Goal: Register for event/course: Register for event/course

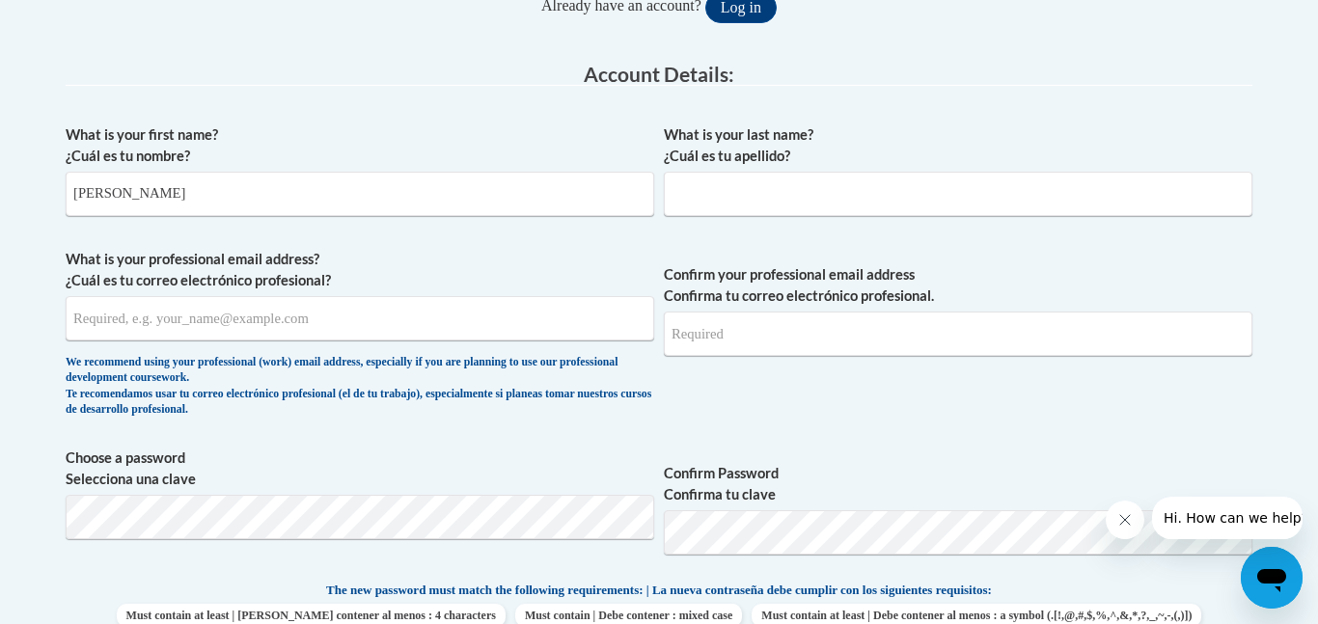
type input "Kaytlyn"
click at [698, 186] on input "What is your last name? ¿Cuál es tu apellido?" at bounding box center [958, 194] width 588 height 44
type input "Day"
click at [339, 321] on input "What is your professional email address? ¿Cuál es tu correo electrónico profesi…" at bounding box center [360, 318] width 588 height 44
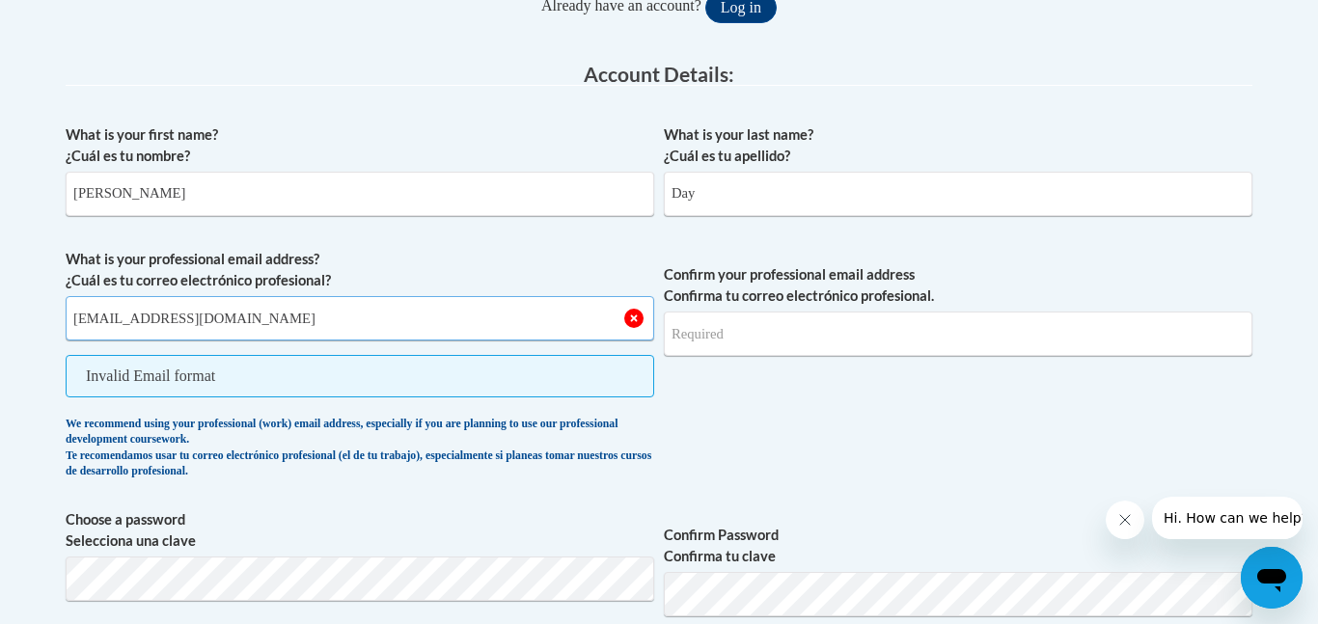
type input "[EMAIL_ADDRESS][DOMAIN_NAME]"
click at [726, 338] on input "Confirm your professional email address Confirma tu correo electrónico profesio…" at bounding box center [958, 334] width 588 height 44
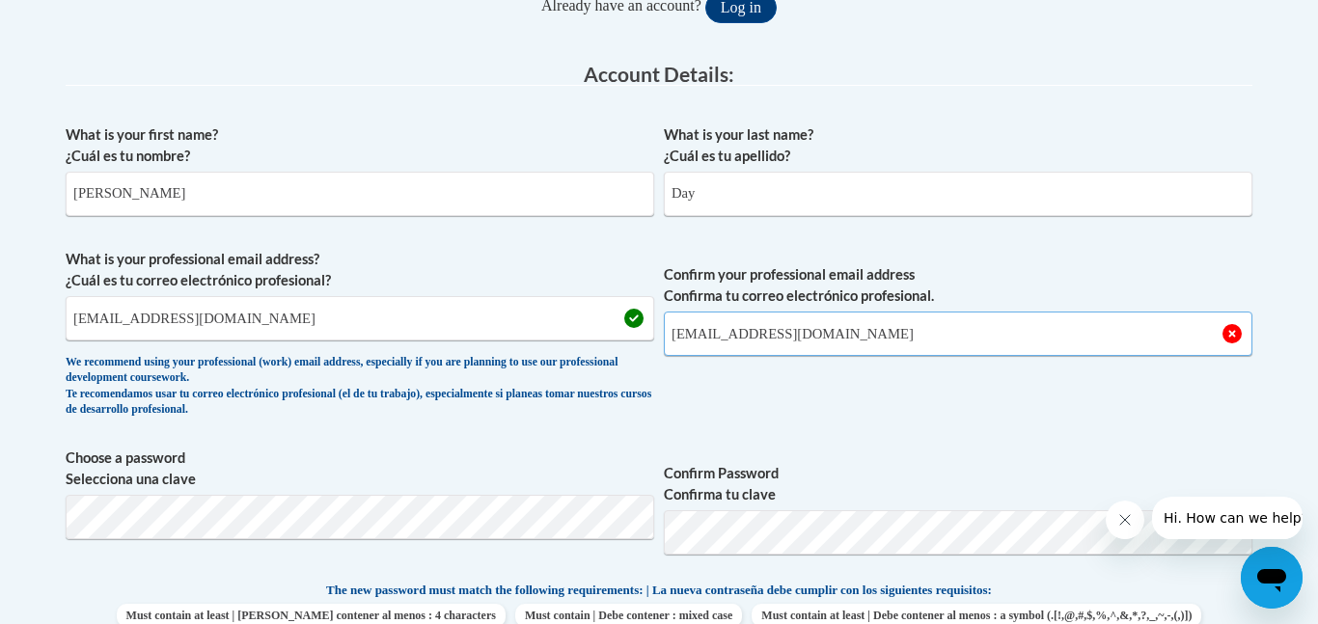
type input "[EMAIL_ADDRESS][DOMAIN_NAME]"
click at [940, 415] on span "Confirm your professional email address Confirma tu correo electrónico profesio…" at bounding box center [958, 338] width 588 height 178
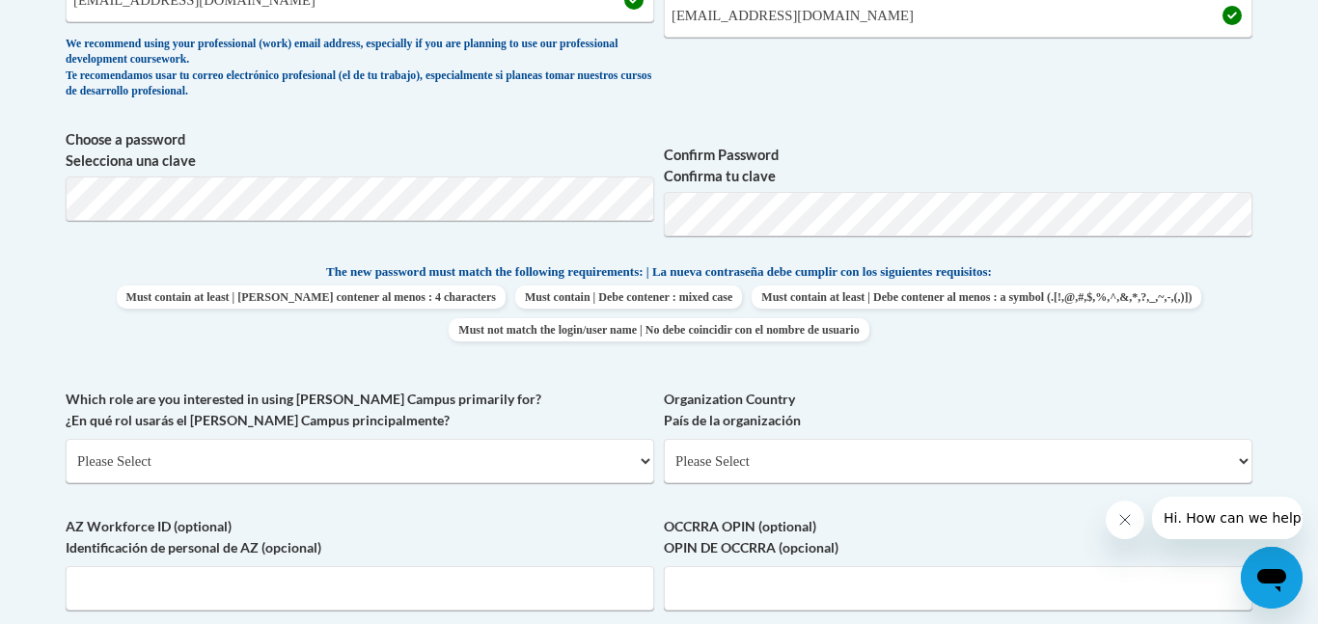
scroll to position [787, 0]
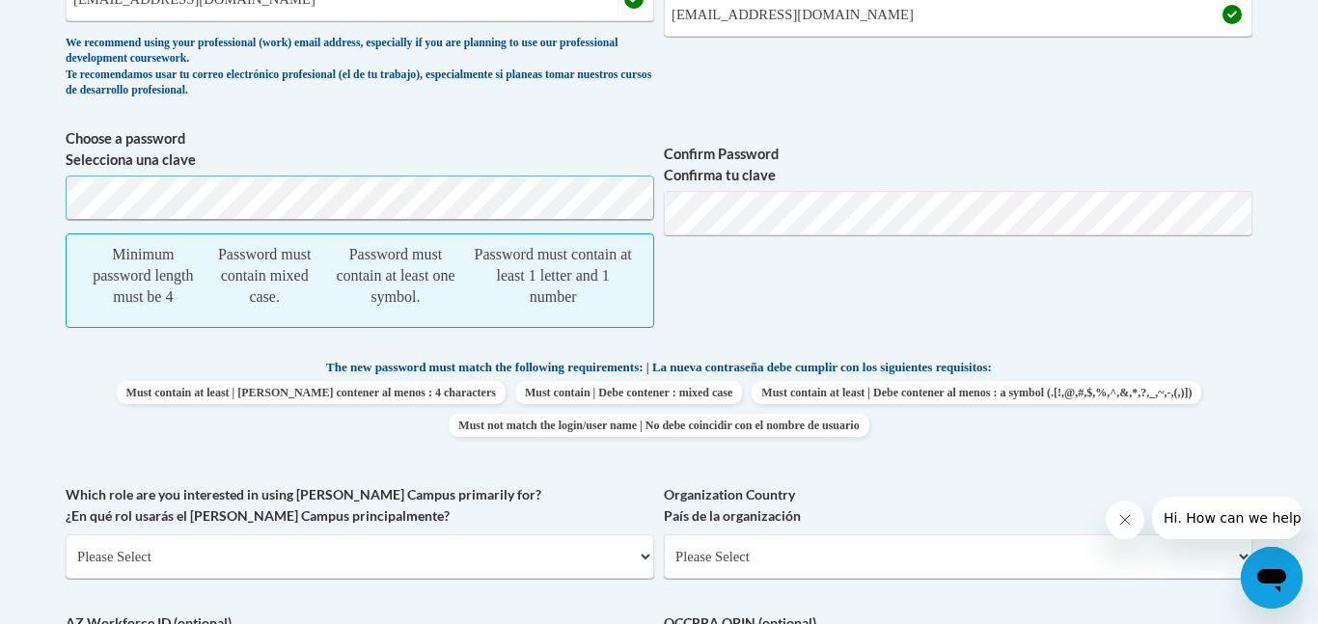
click at [42, 188] on body "This site uses cookies to help improve your learning experience. By continuing …" at bounding box center [659, 438] width 1318 height 2451
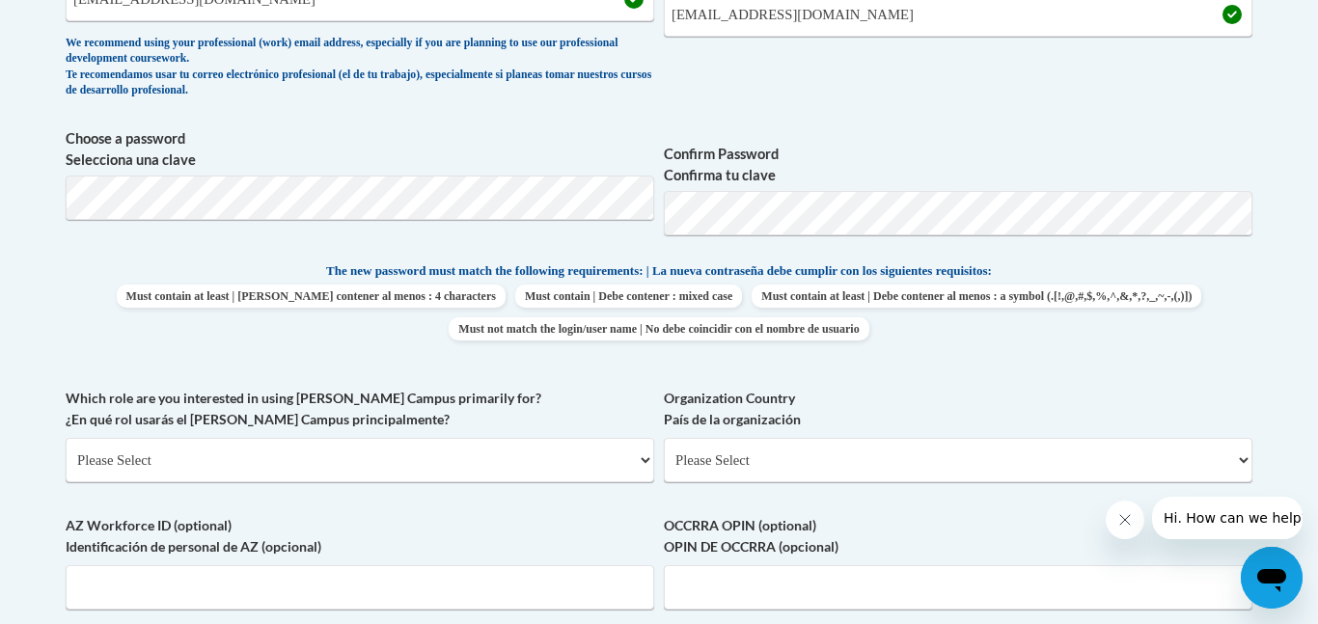
click at [1075, 270] on p "The new password must match the following requirements: | La nueva contraseña d…" at bounding box center [659, 272] width 1186 height 24
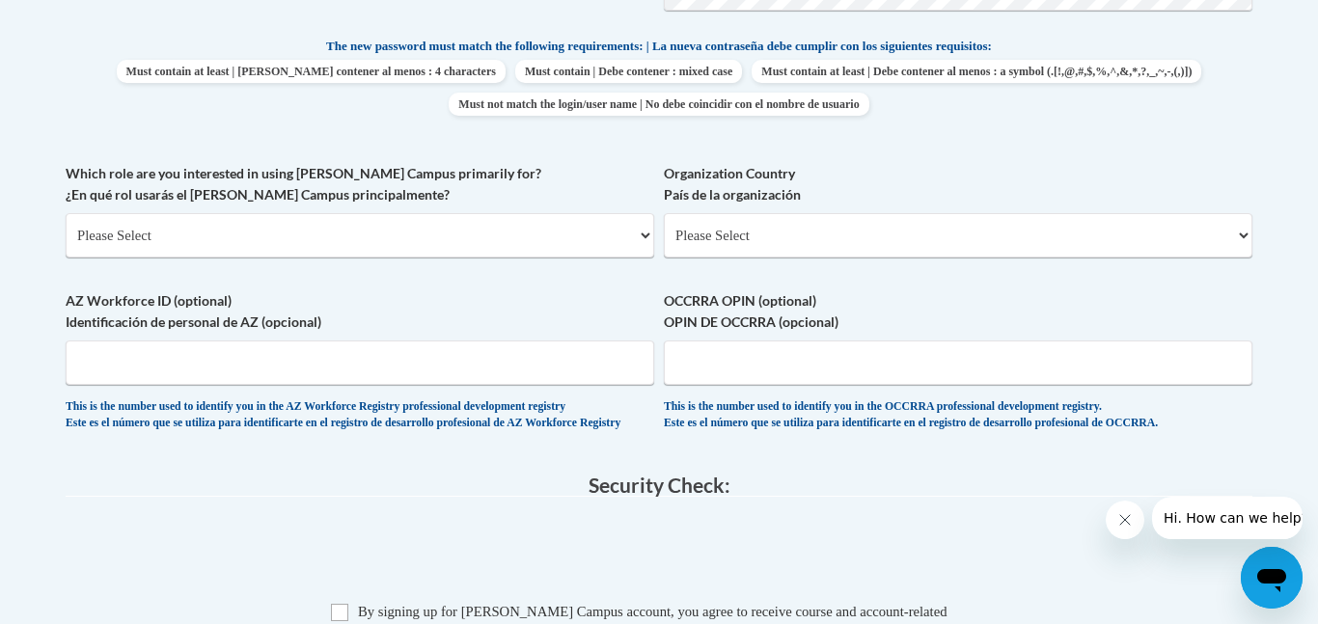
scroll to position [1016, 0]
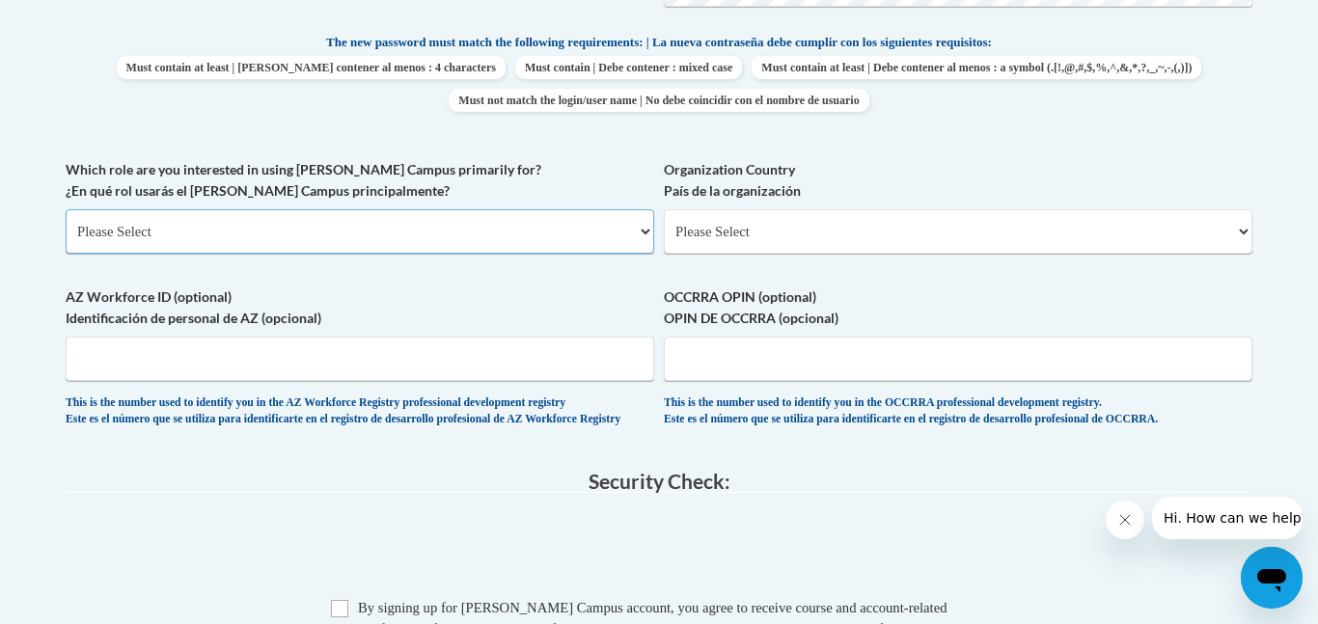
click at [293, 234] on select "Please Select College/University | Colegio/Universidad Community/Nonprofit Part…" at bounding box center [360, 231] width 588 height 44
click at [189, 235] on select "Please Select College/University | Colegio/Universidad Community/Nonprofit Part…" at bounding box center [360, 231] width 588 height 44
click at [161, 243] on select "Please Select College/University | Colegio/Universidad Community/Nonprofit Part…" at bounding box center [360, 231] width 588 height 44
select select "fbf2d438-af2f-41f8-98f1-81c410e29de3"
click at [66, 209] on select "Please Select College/University | Colegio/Universidad Community/Nonprofit Part…" at bounding box center [360, 231] width 588 height 44
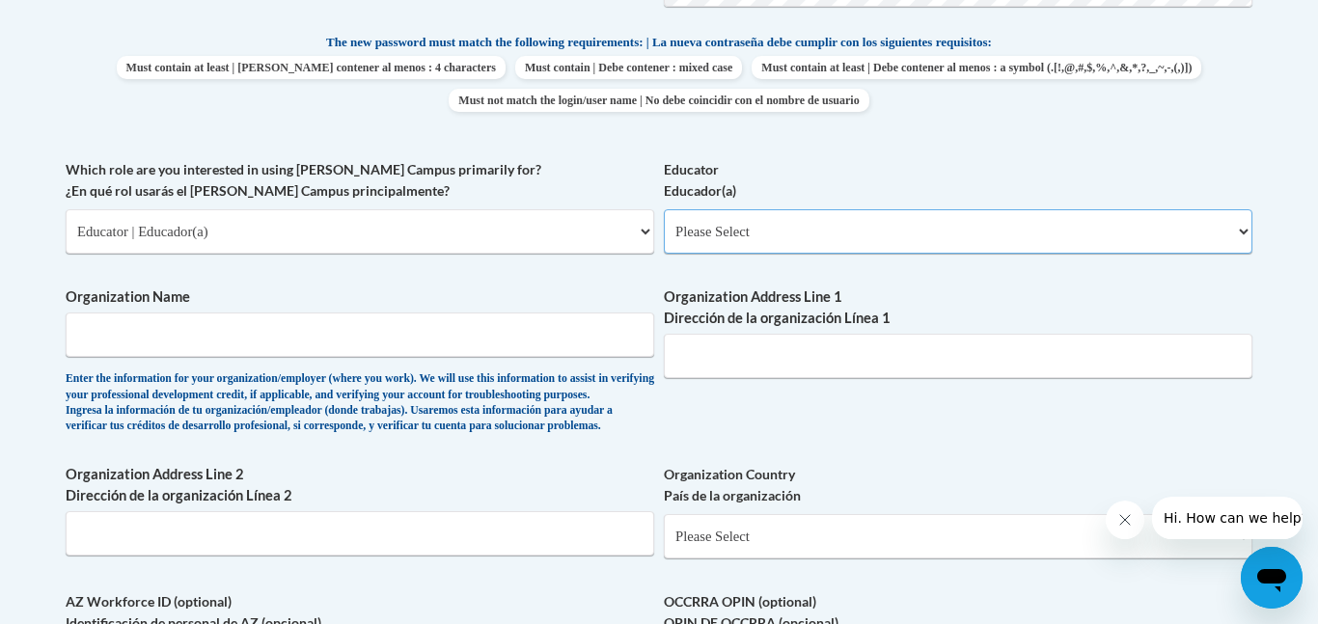
click at [802, 228] on select "Please Select Early Learning/Daycare Teacher/Family Home Care Provider | Maestr…" at bounding box center [958, 231] width 588 height 44
click at [664, 209] on select "Please Select Early Learning/Daycare Teacher/Family Home Care Provider | Maestr…" at bounding box center [958, 231] width 588 height 44
click at [831, 214] on select "Please Select Early Learning/Daycare Teacher/Family Home Care Provider | Maestr…" at bounding box center [958, 231] width 588 height 44
select select "5e2af403-4f2c-4e49-a02f-103e55d7b75b"
click at [664, 209] on select "Please Select Early Learning/Daycare Teacher/Family Home Care Provider | Maestr…" at bounding box center [958, 231] width 588 height 44
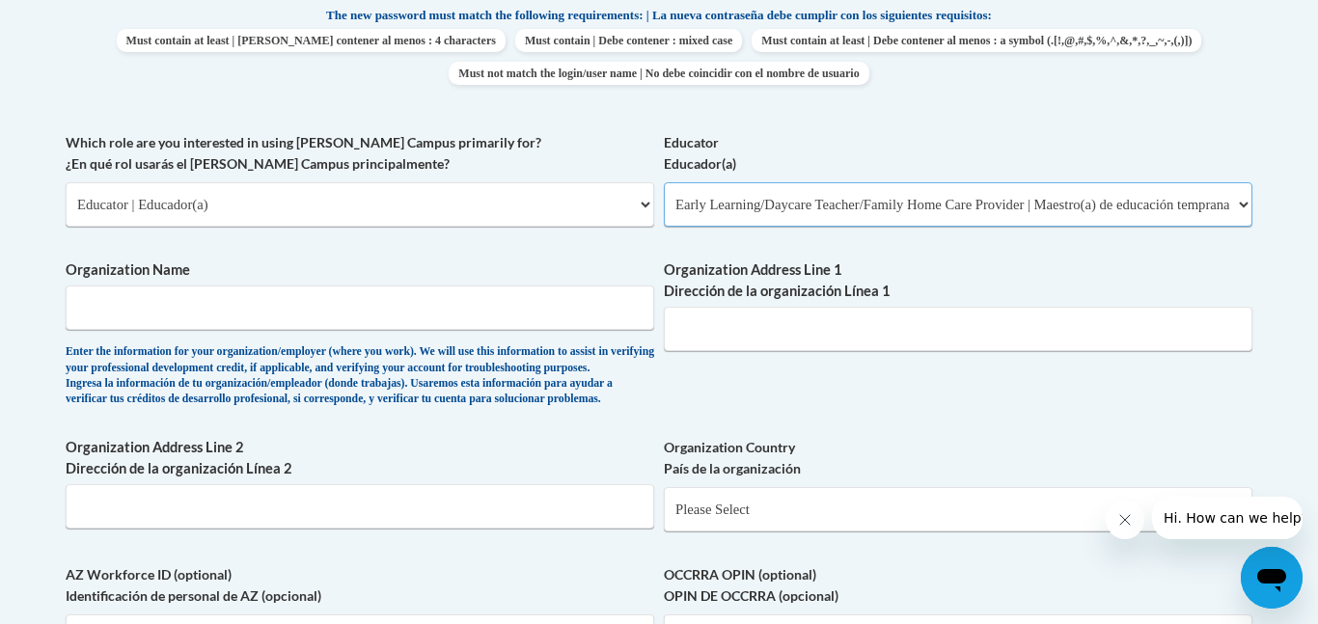
scroll to position [1047, 0]
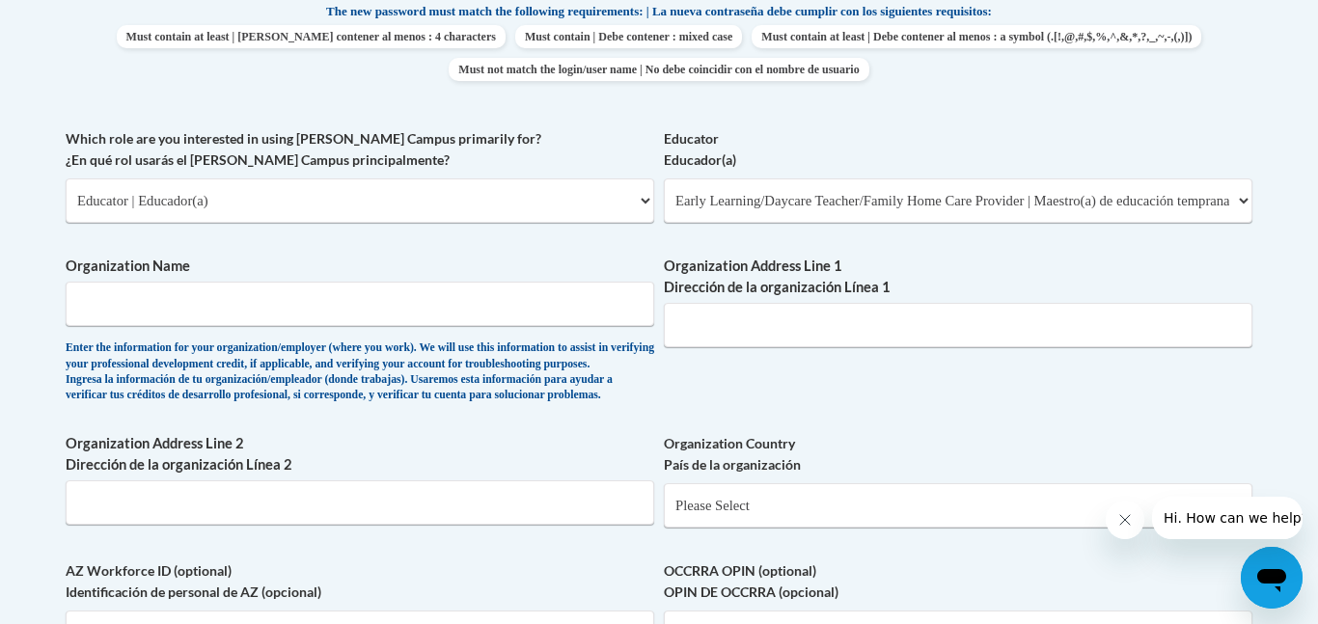
click at [142, 334] on span "Organization Name Enter the information for your organization/employer (where y…" at bounding box center [360, 330] width 588 height 148
click at [192, 309] on input "Organization Name" at bounding box center [360, 304] width 588 height 44
type input "8"
type input "Daycare"
click at [450, 328] on span "Organization Name Daycare Enter the information for your organization/employer …" at bounding box center [360, 330] width 588 height 148
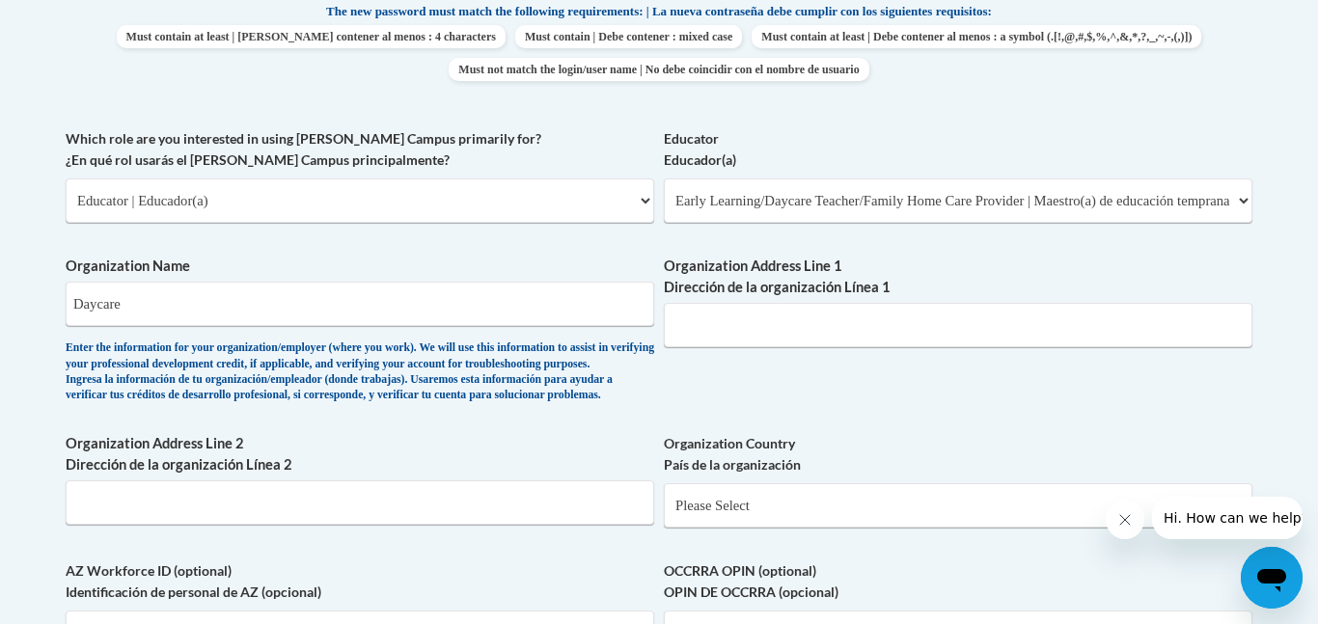
click at [470, 372] on div "Enter the information for your organization/employer (where you work). We will …" at bounding box center [360, 373] width 588 height 64
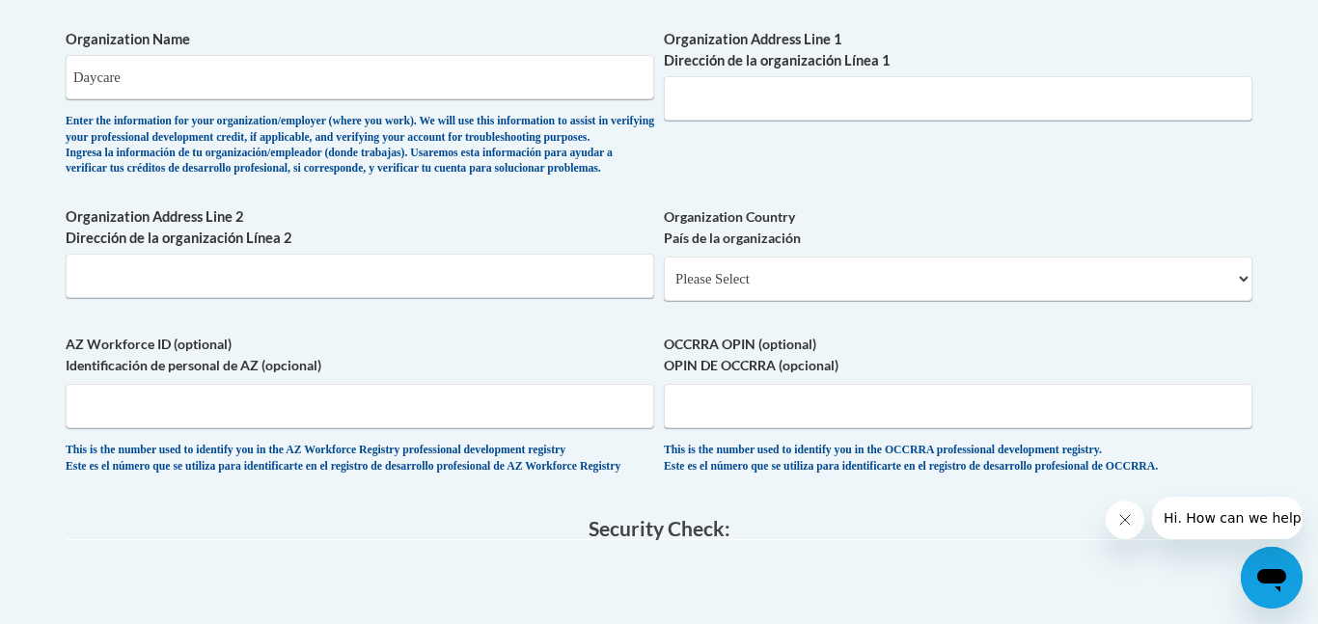
scroll to position [1318, 0]
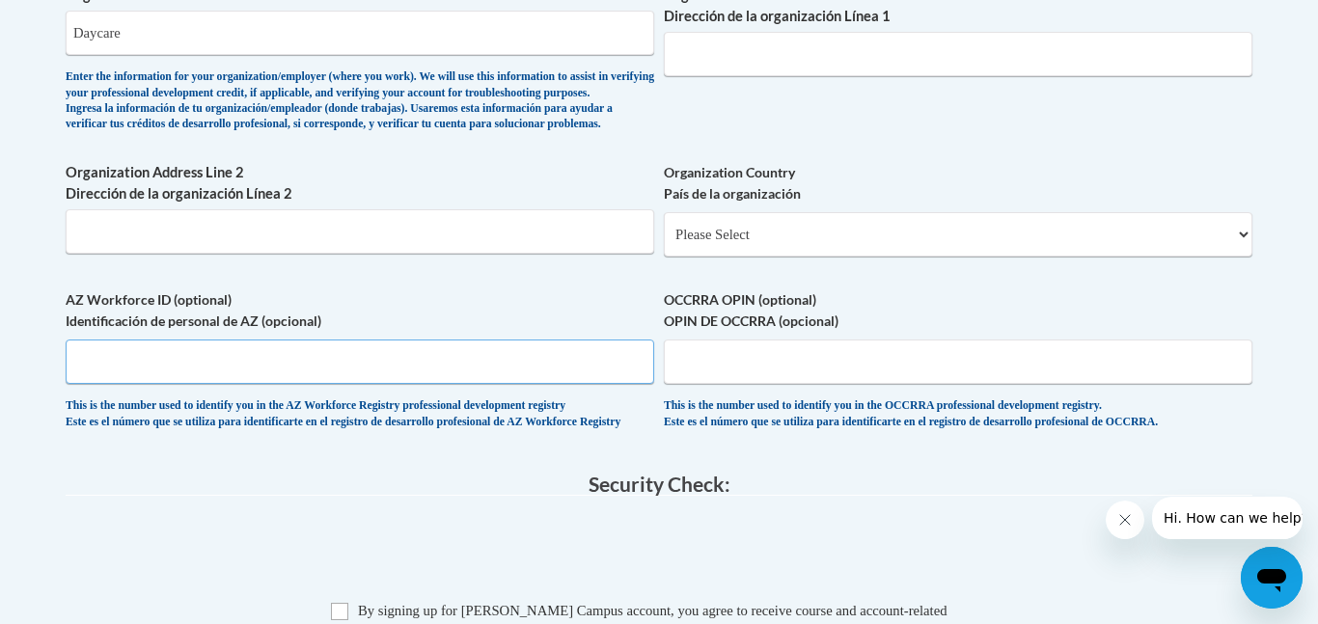
click at [295, 384] on input "AZ Workforce ID (optional) Identificación de personal de AZ (opcional)" at bounding box center [360, 362] width 588 height 44
click at [546, 430] on div "This is the number used to identify you in the AZ Workforce Registry profession…" at bounding box center [360, 414] width 588 height 32
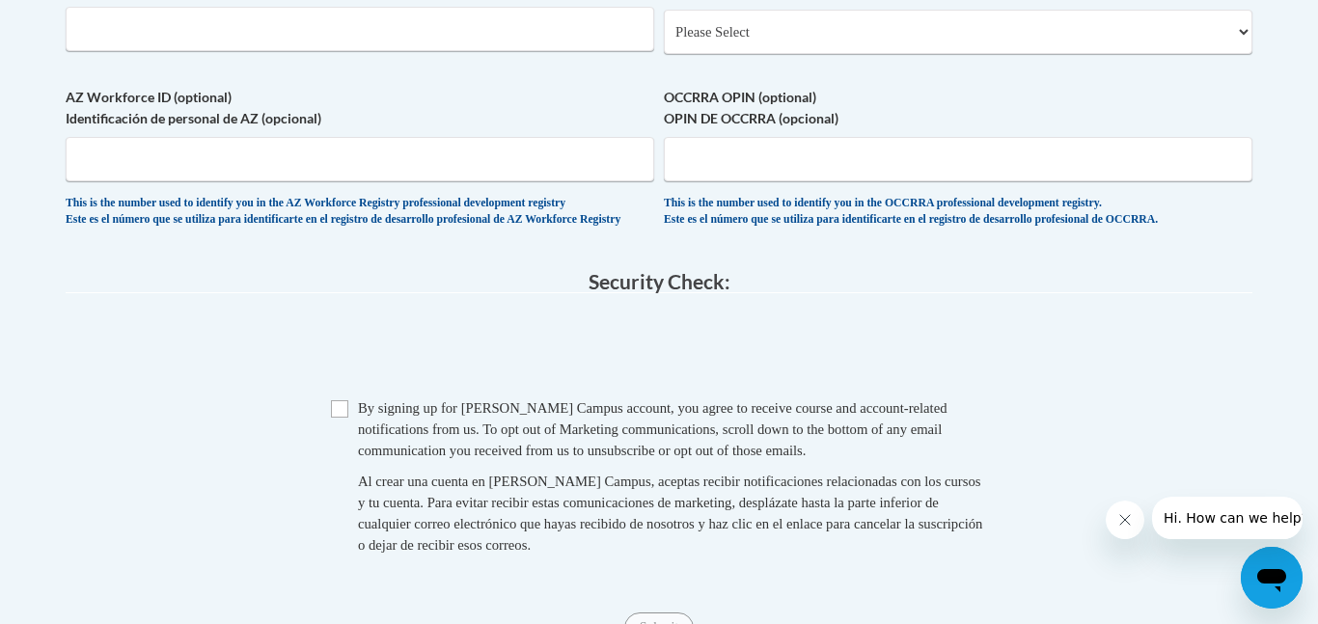
scroll to position [1526, 0]
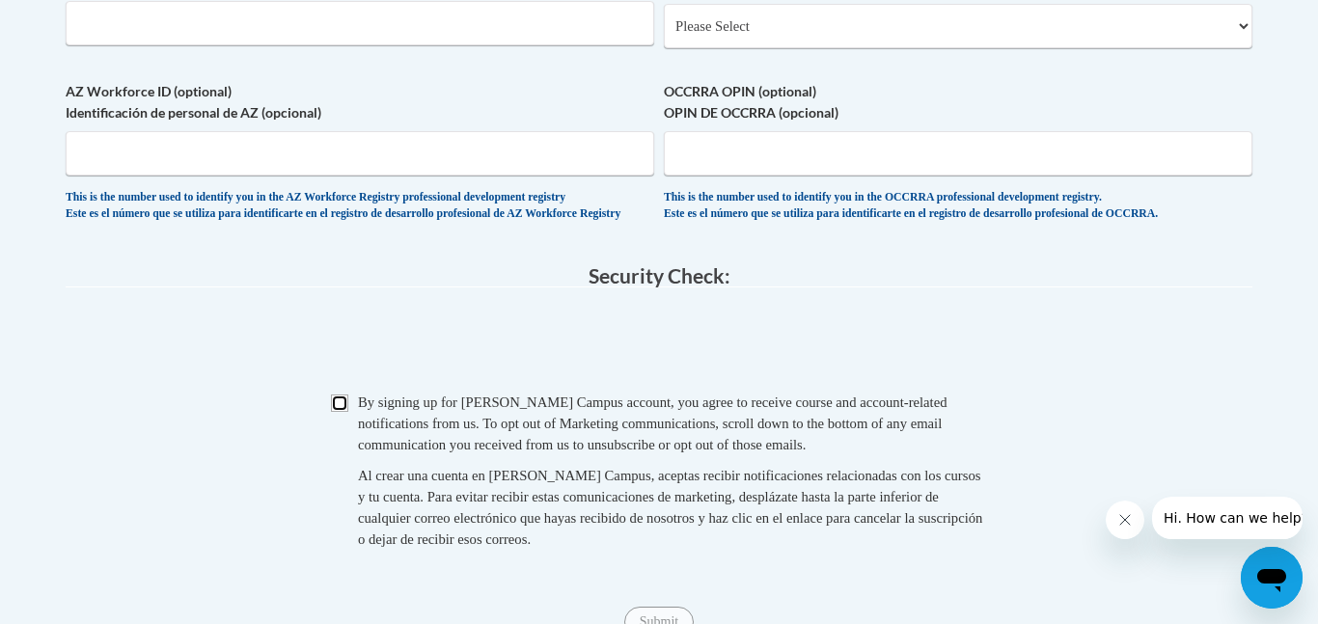
click at [336, 412] on input "Checkbox" at bounding box center [339, 403] width 17 height 17
checkbox input "true"
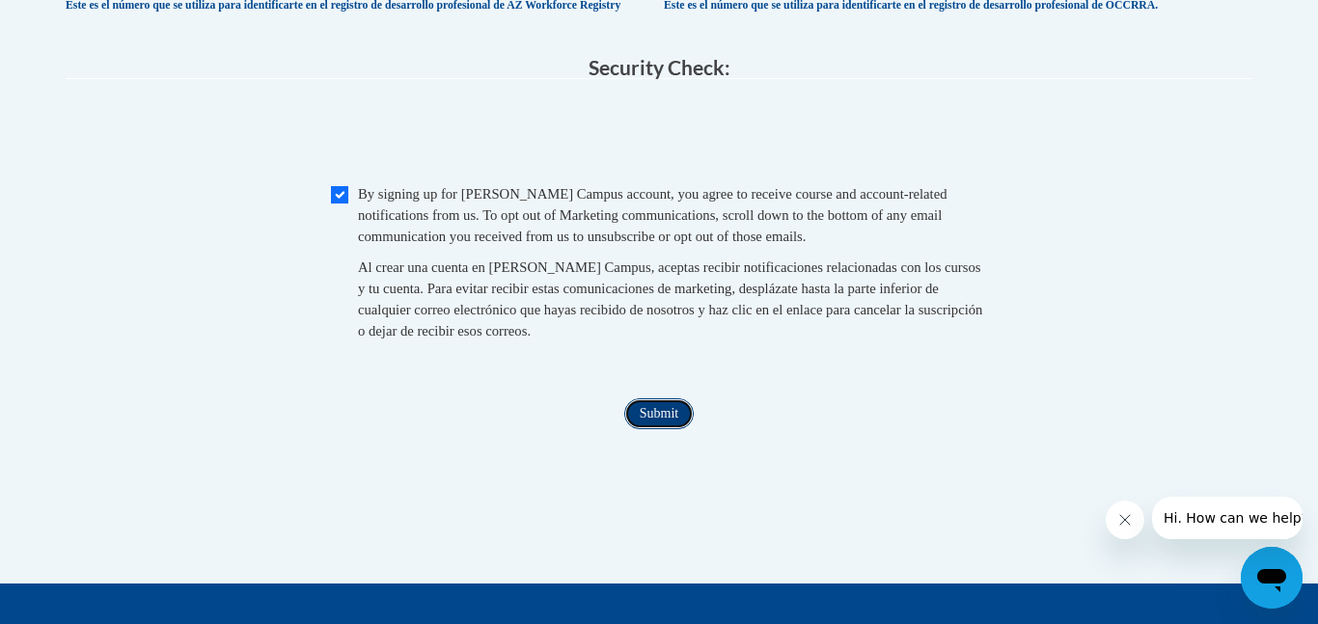
click at [683, 429] on input "Submit" at bounding box center [658, 413] width 69 height 31
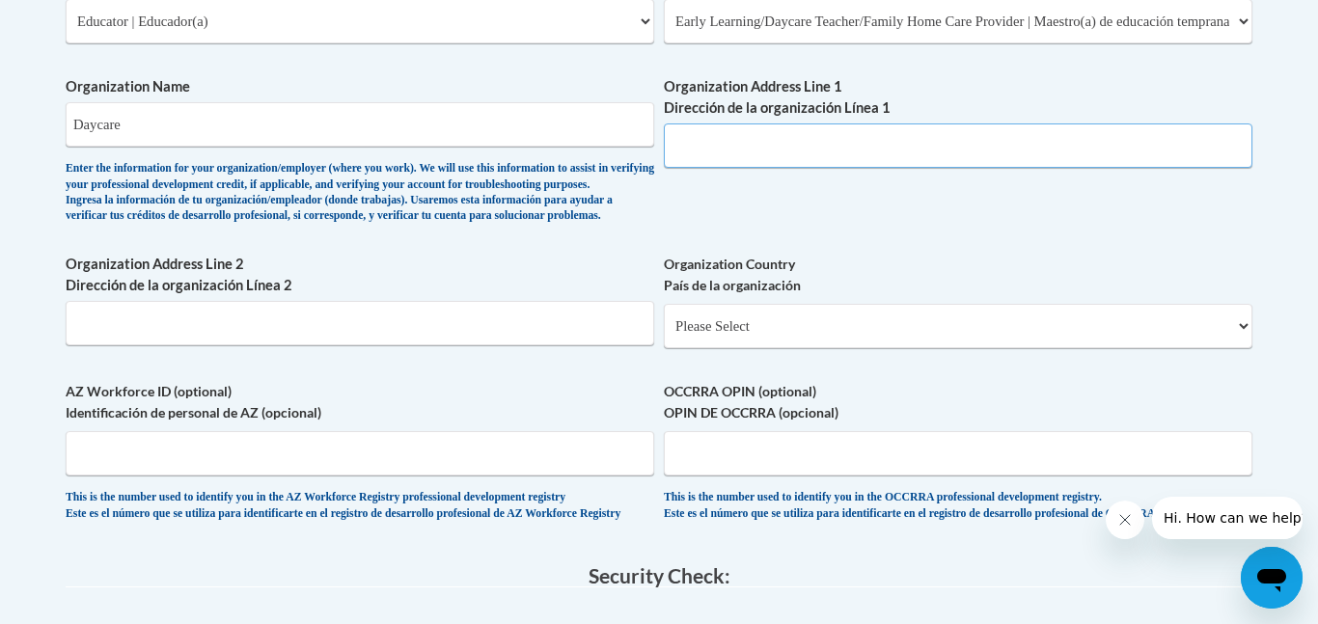
scroll to position [1212, 0]
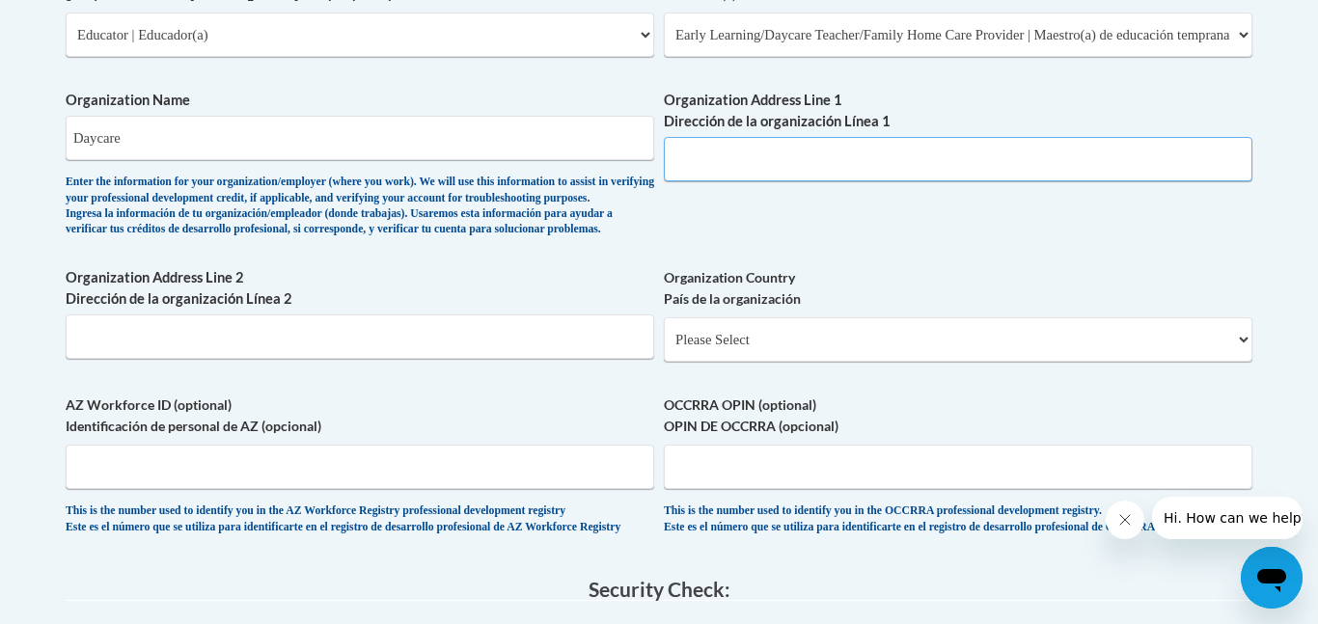
click at [696, 171] on input "Organization Address Line 1 Dirección de la organización Línea 1" at bounding box center [958, 159] width 588 height 44
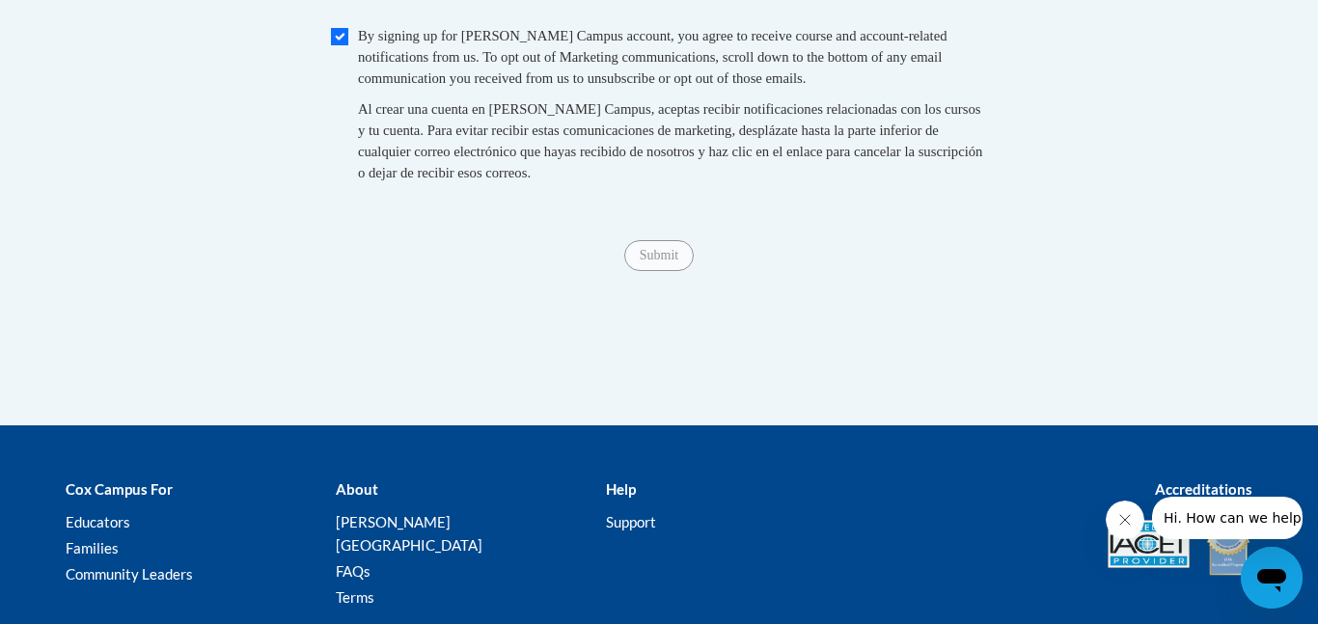
scroll to position [2059, 0]
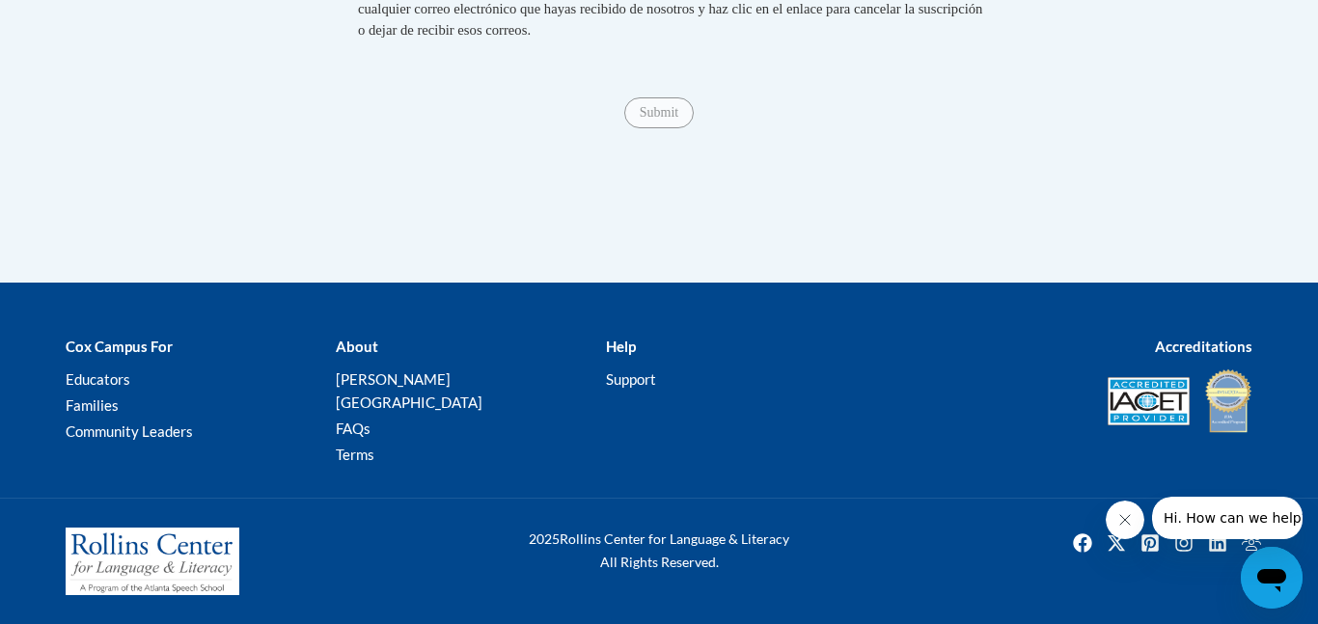
type input "daycare"
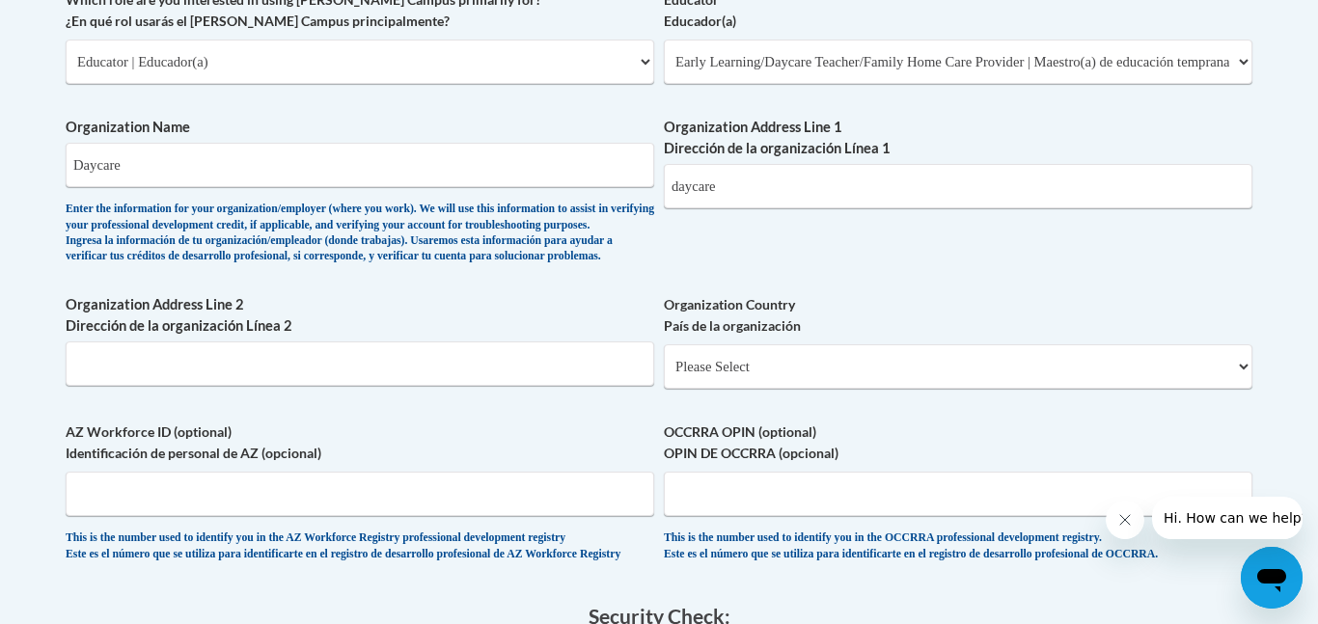
scroll to position [1185, 0]
click at [812, 167] on input "daycare" at bounding box center [958, 187] width 588 height 44
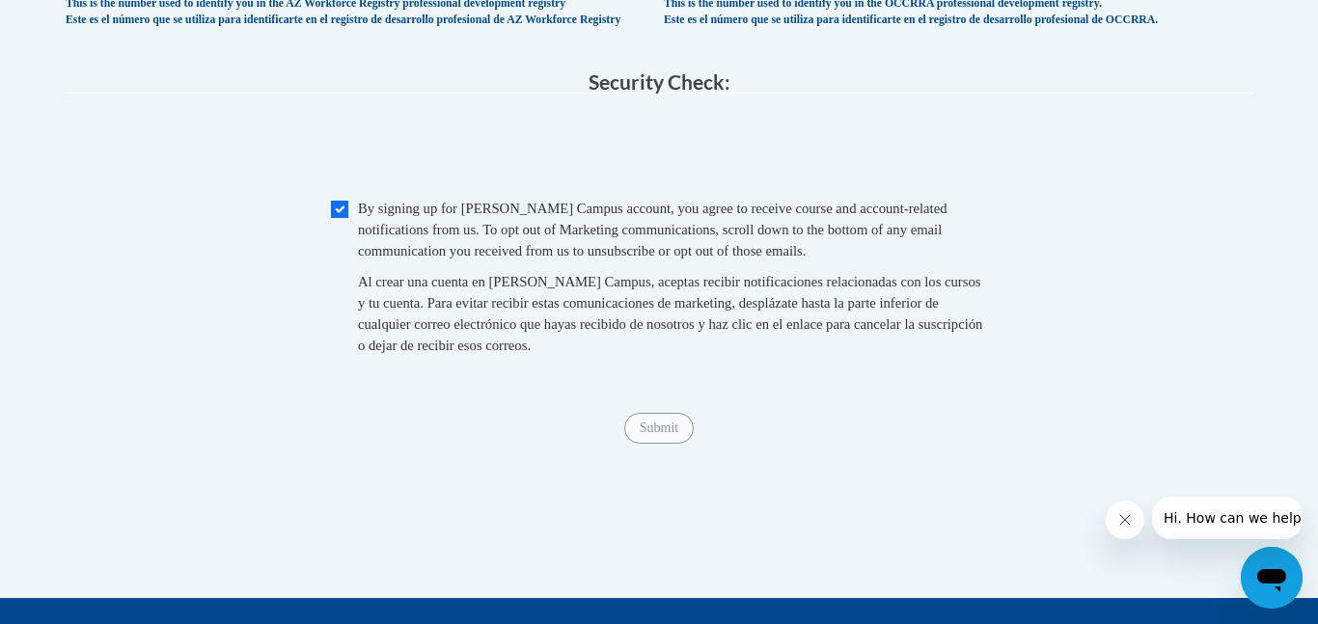
scroll to position [1743, 0]
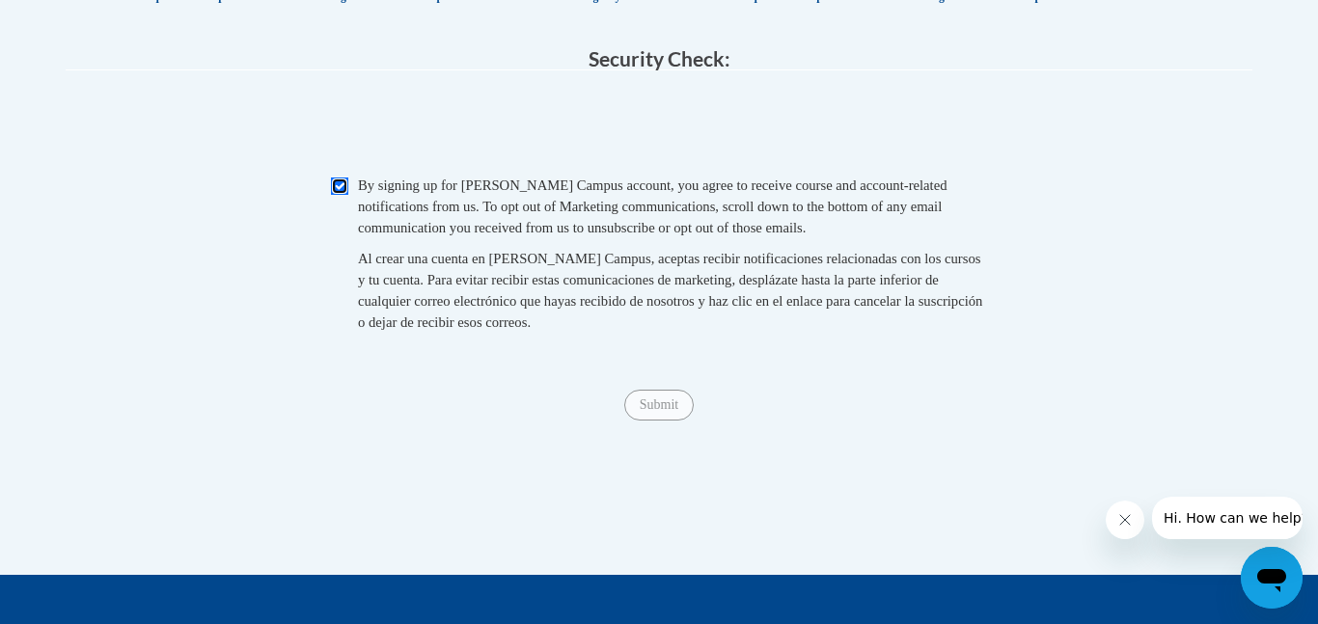
click at [341, 195] on input "Checkbox" at bounding box center [339, 185] width 17 height 17
checkbox input "true"
click at [663, 421] on input "Submit" at bounding box center [658, 405] width 69 height 31
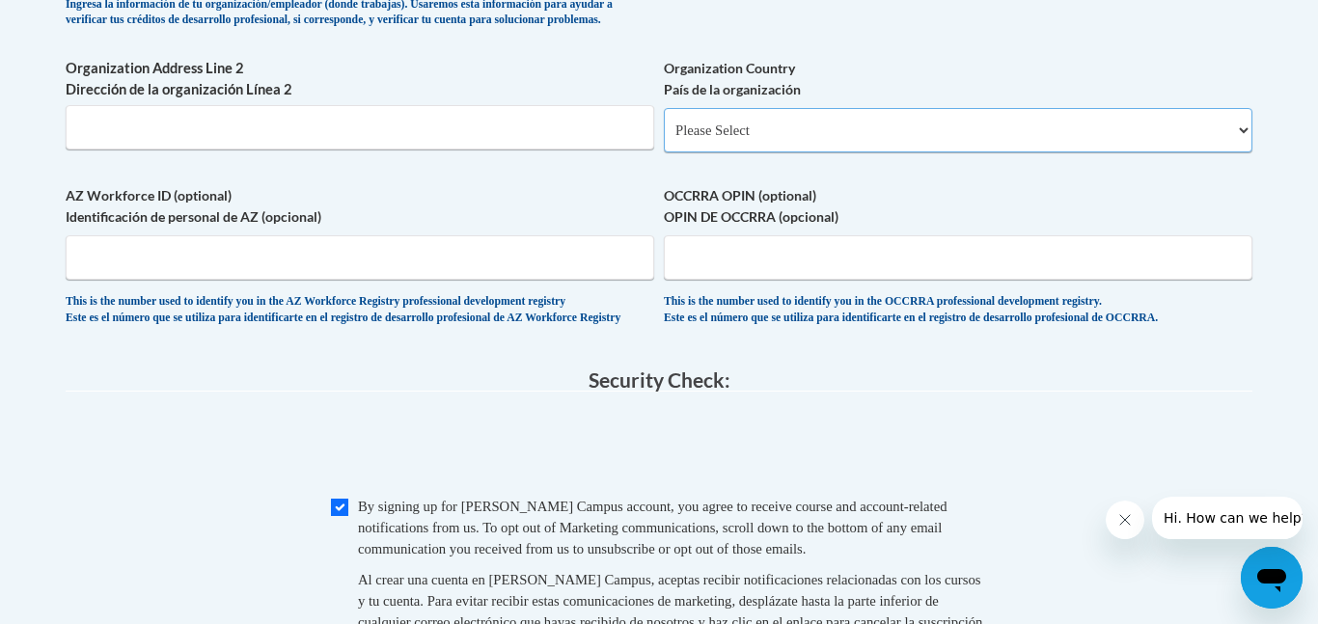
scroll to position [1400, 0]
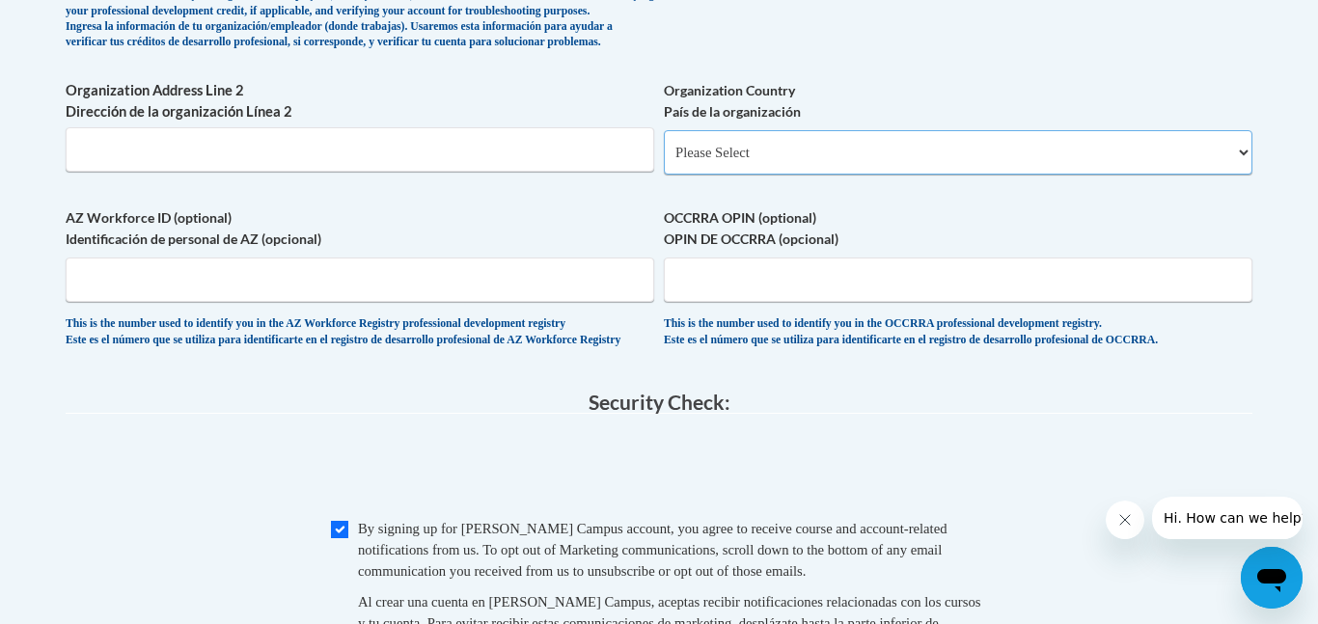
click at [804, 175] on select "Please Select United States | Estados Unidos Outside of the United States | Fue…" at bounding box center [958, 152] width 588 height 44
select select "ad49bcad-a171-4b2e-b99c-48b446064914"
click at [664, 161] on select "Please Select United States | Estados Unidos Outside of the United States | Fue…" at bounding box center [958, 152] width 588 height 44
select select
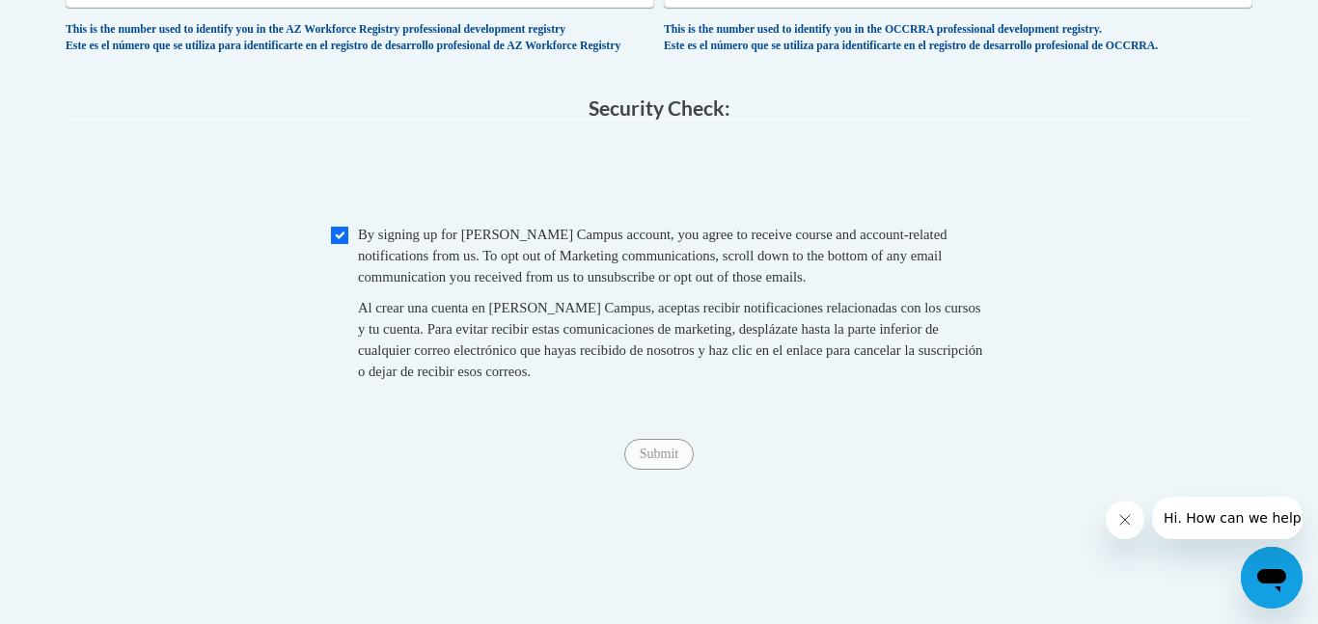
scroll to position [1951, 0]
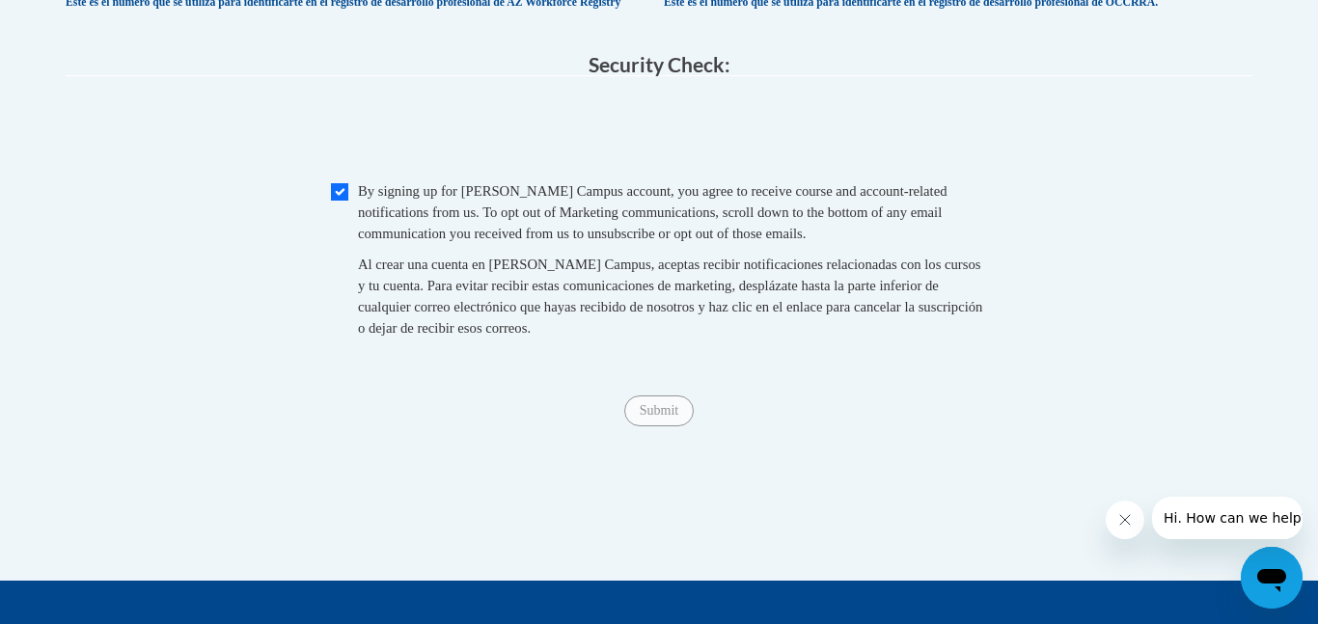
click at [361, 241] on span "By signing up for a Cox Campus account, you agree to receive course and account…" at bounding box center [652, 212] width 589 height 58
click at [341, 201] on input "Checkbox" at bounding box center [339, 191] width 17 height 17
checkbox input "true"
click at [669, 426] on input "Submit" at bounding box center [658, 410] width 69 height 31
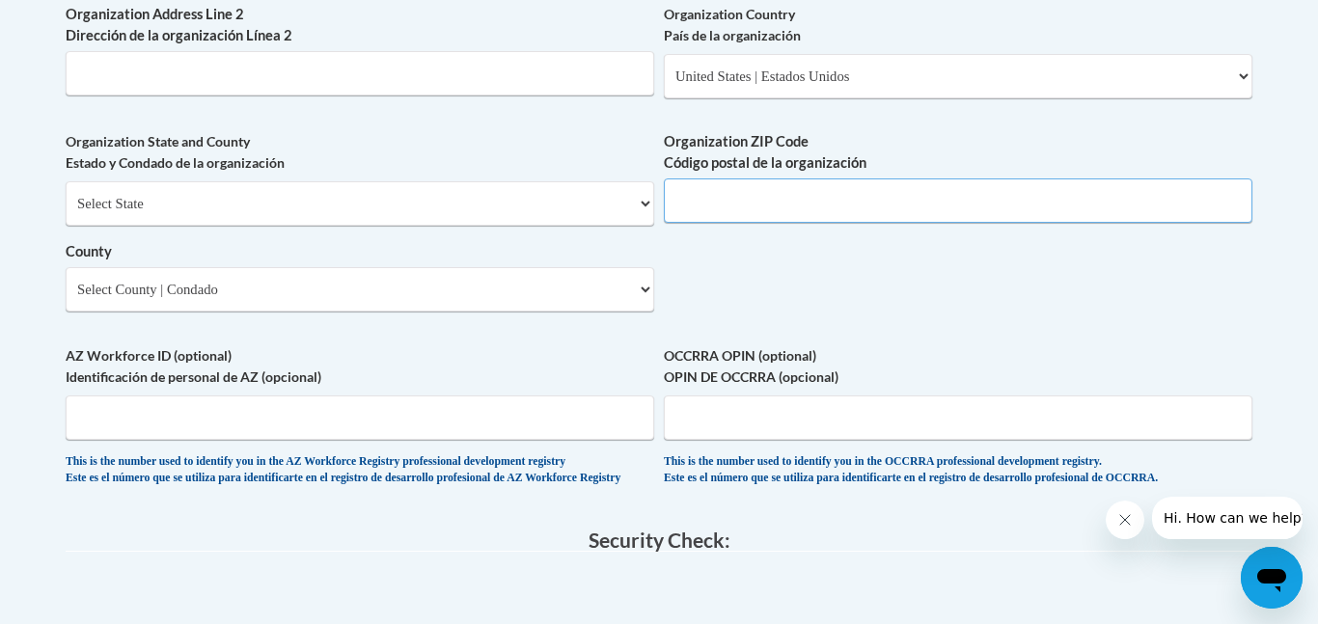
scroll to position [1470, 0]
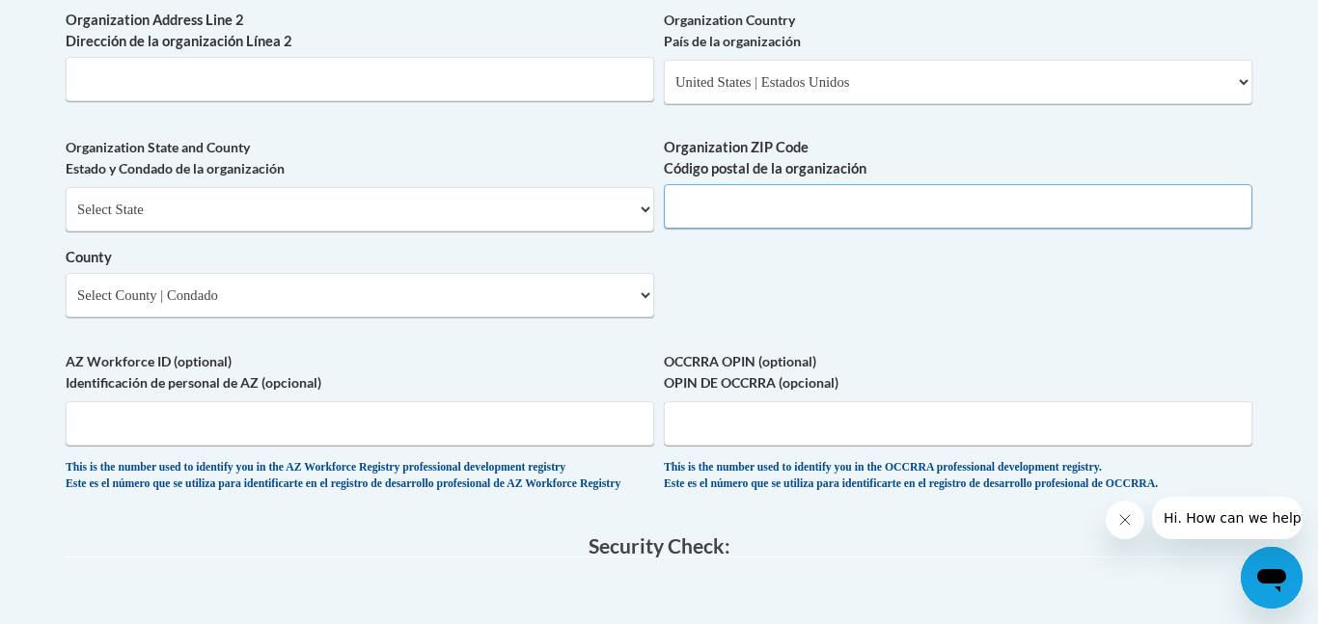
click at [749, 229] on input "Organization ZIP Code Código postal de la organización" at bounding box center [958, 206] width 588 height 44
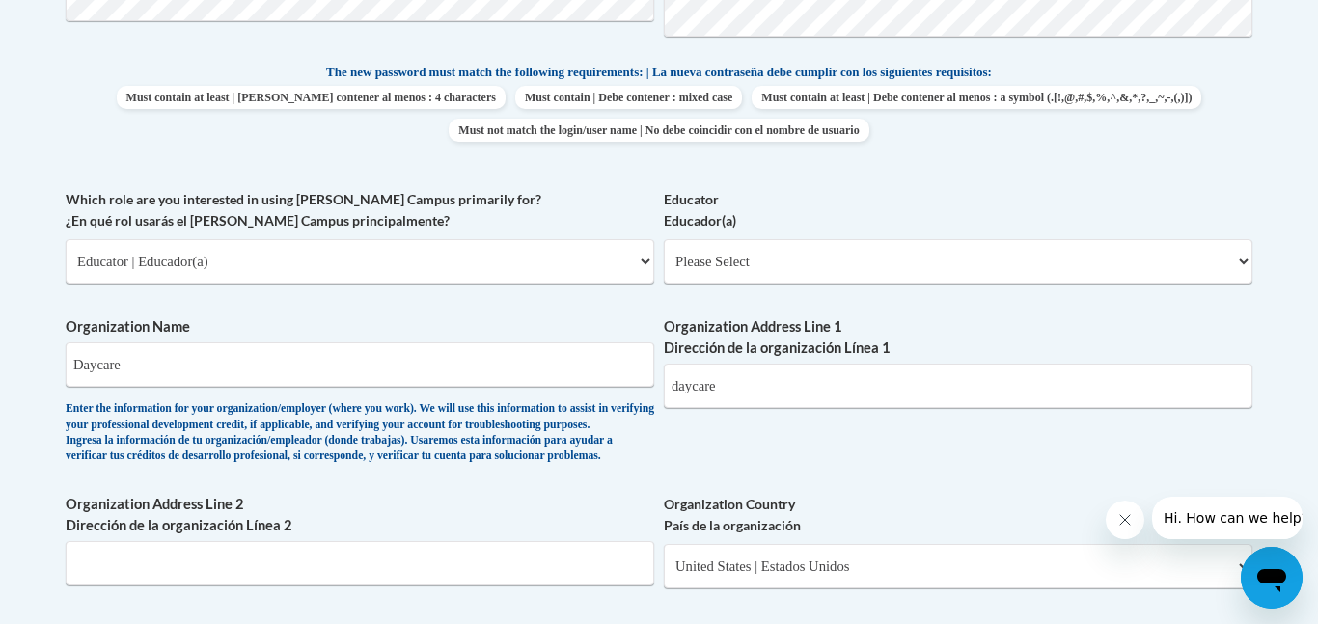
scroll to position [979, 0]
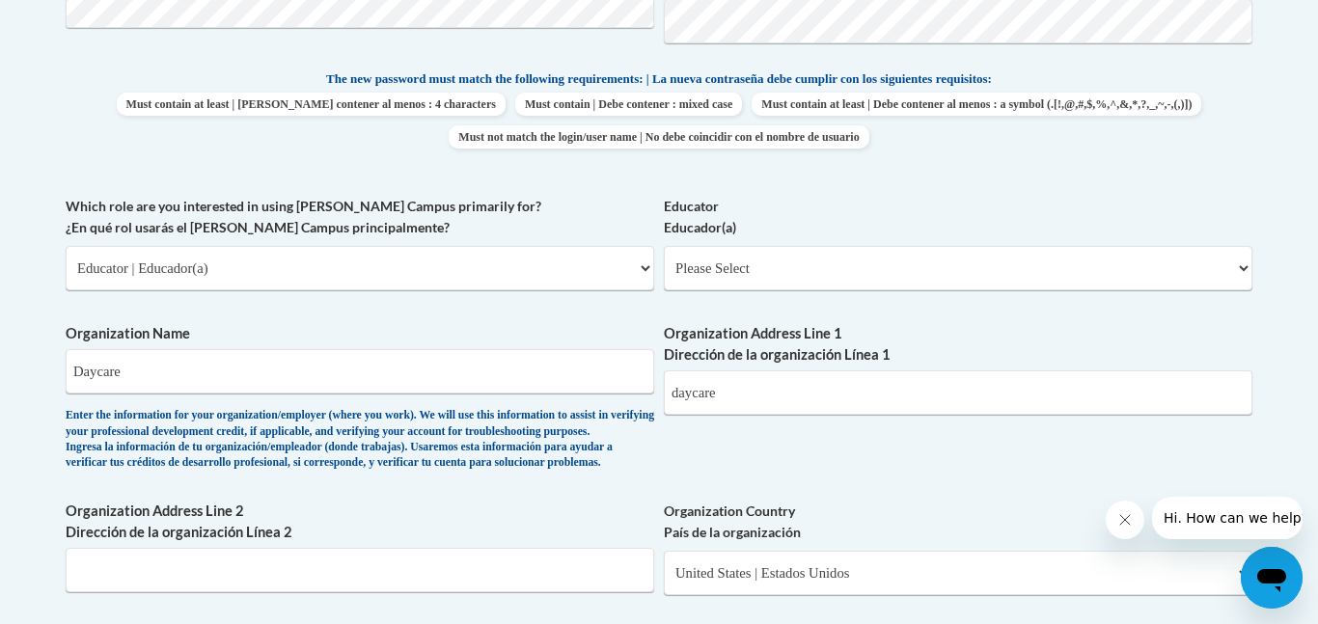
type input "30143"
drag, startPoint x: 131, startPoint y: 376, endPoint x: 44, endPoint y: 373, distance: 86.9
click at [44, 373] on body "This site uses cookies to help improve your learning experience. By continuing …" at bounding box center [659, 458] width 1318 height 2874
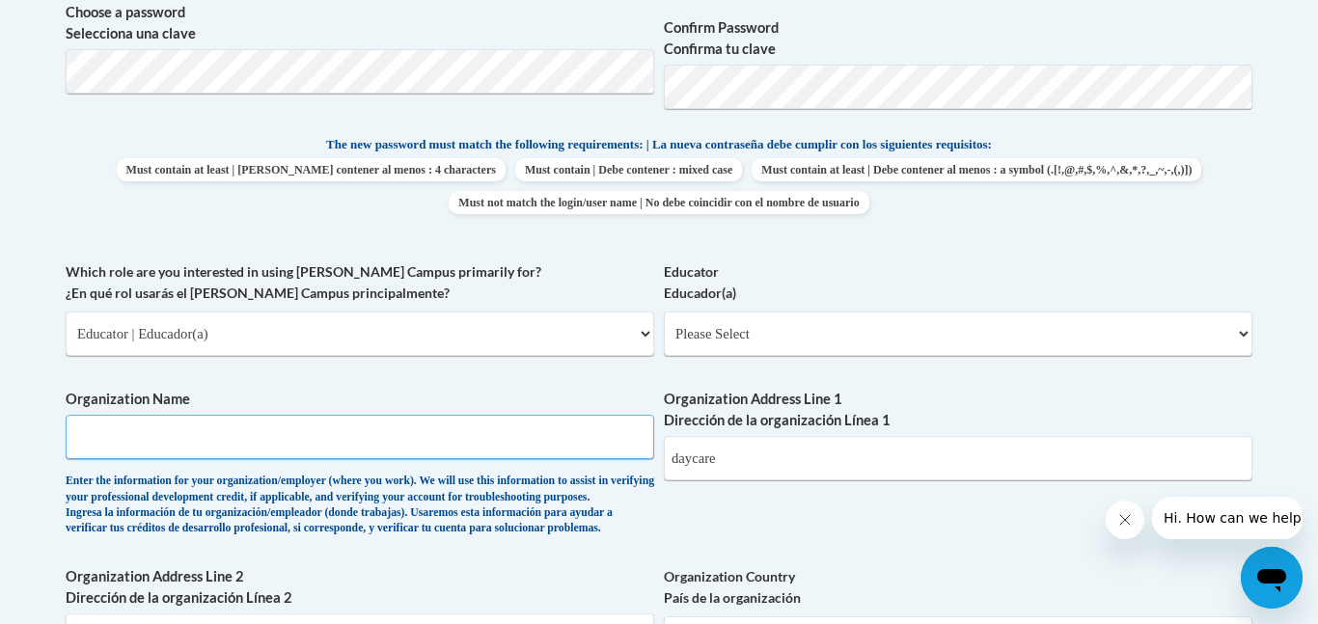
scroll to position [941, 0]
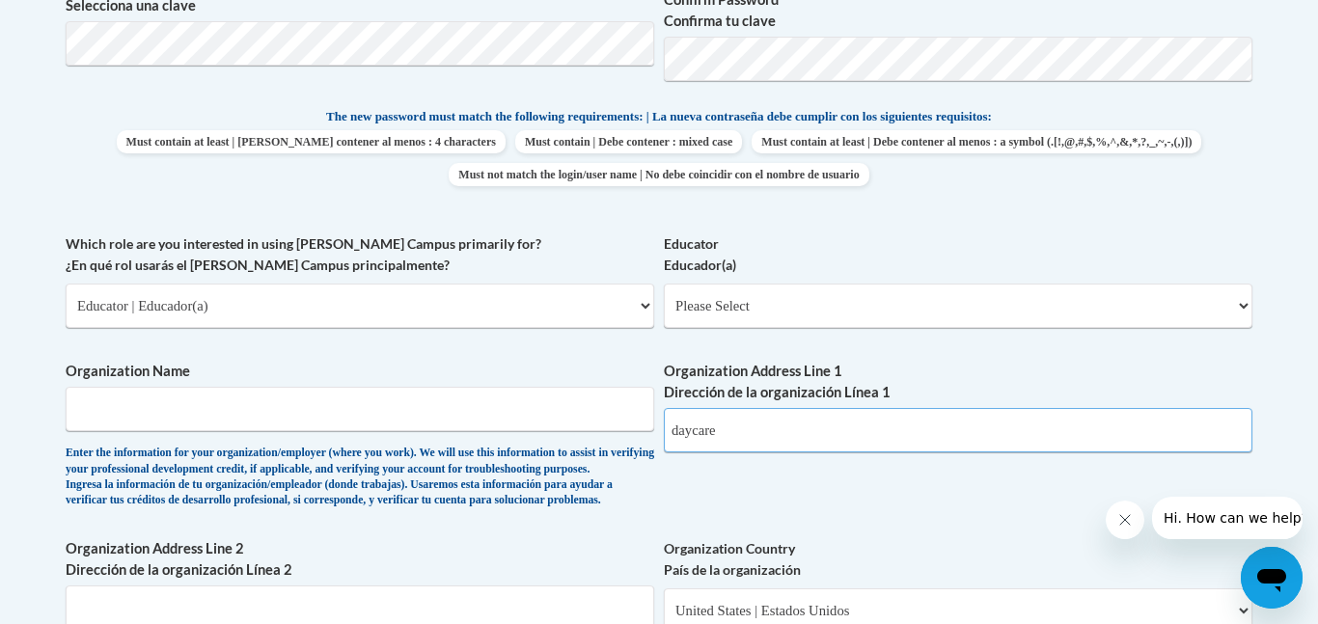
drag, startPoint x: 750, startPoint y: 423, endPoint x: 670, endPoint y: 422, distance: 80.1
click at [670, 422] on input "daycare" at bounding box center [958, 430] width 588 height 44
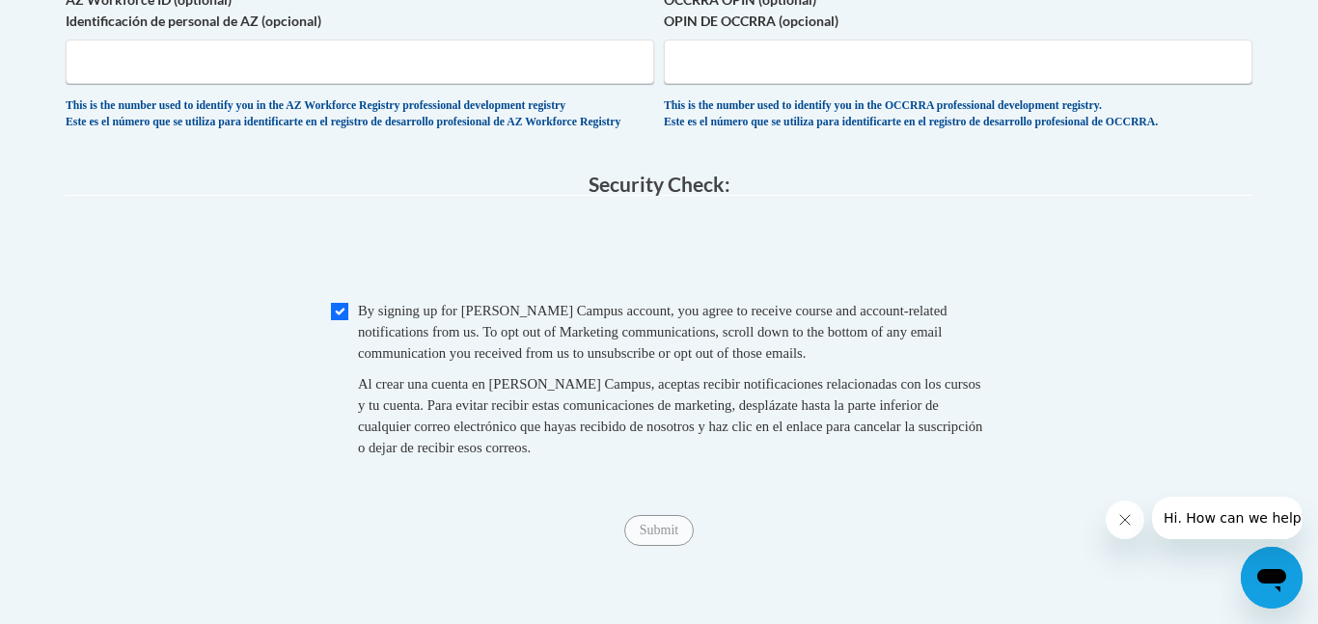
scroll to position [1833, 0]
click at [333, 319] on input "Checkbox" at bounding box center [339, 310] width 17 height 17
checkbox input "true"
click at [656, 545] on input "Submit" at bounding box center [658, 529] width 69 height 31
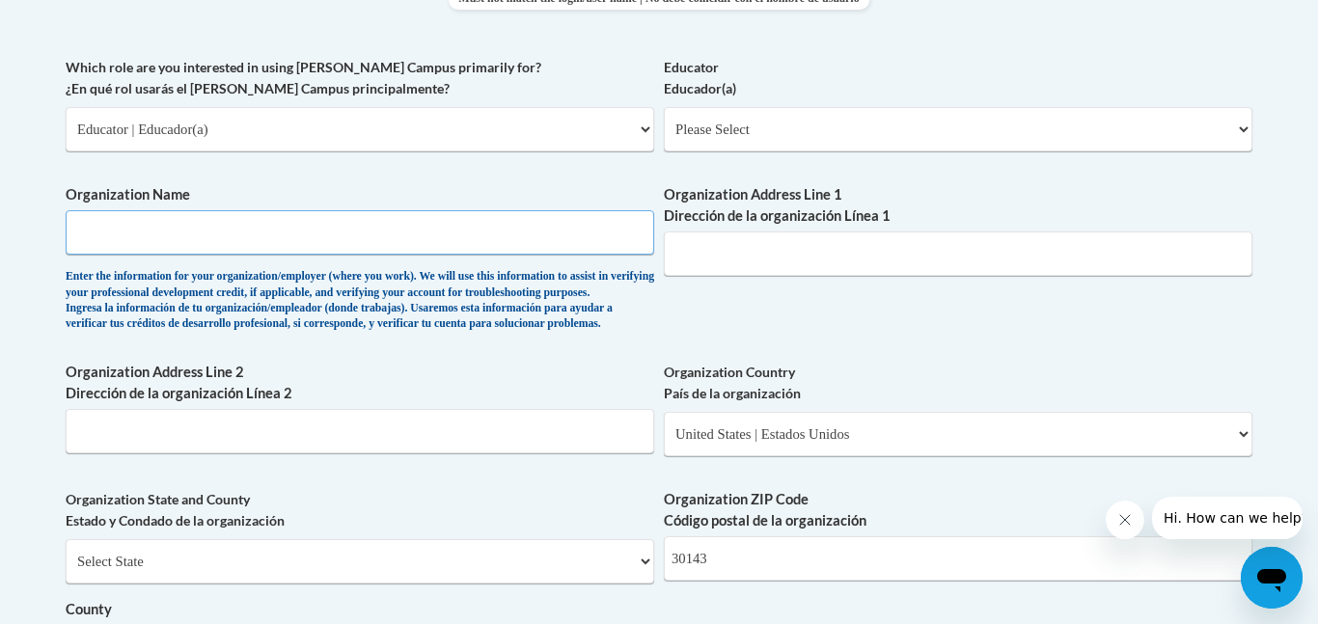
scroll to position [1116, 0]
click at [225, 229] on input "Organization Name" at bounding box center [360, 234] width 588 height 44
type input "daycare"
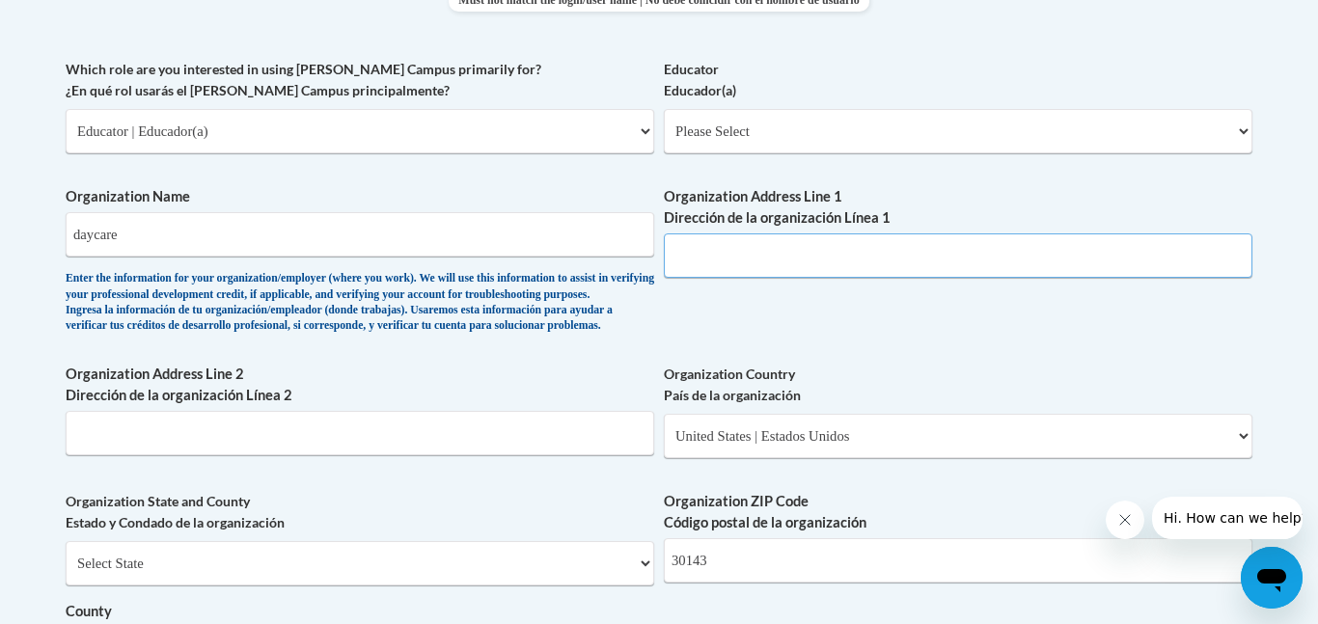
click at [699, 255] on input "Organization Address Line 1 Dirección de la organización Línea 1" at bounding box center [958, 255] width 588 height 44
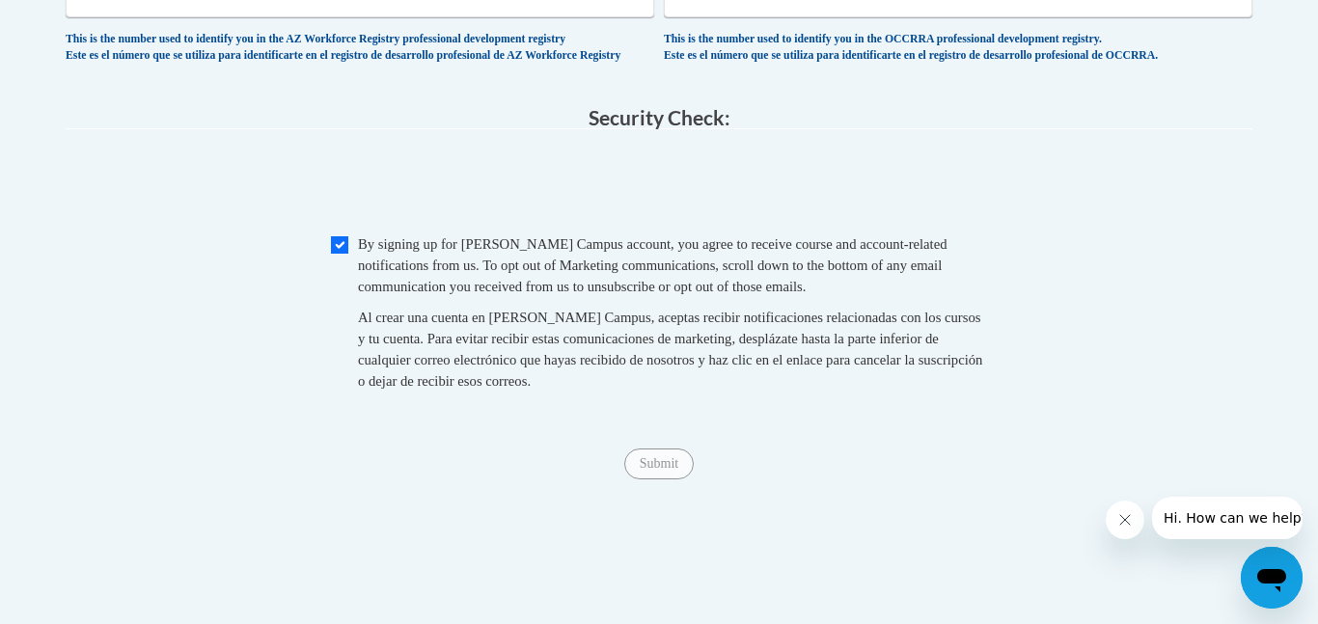
scroll to position [2117, 0]
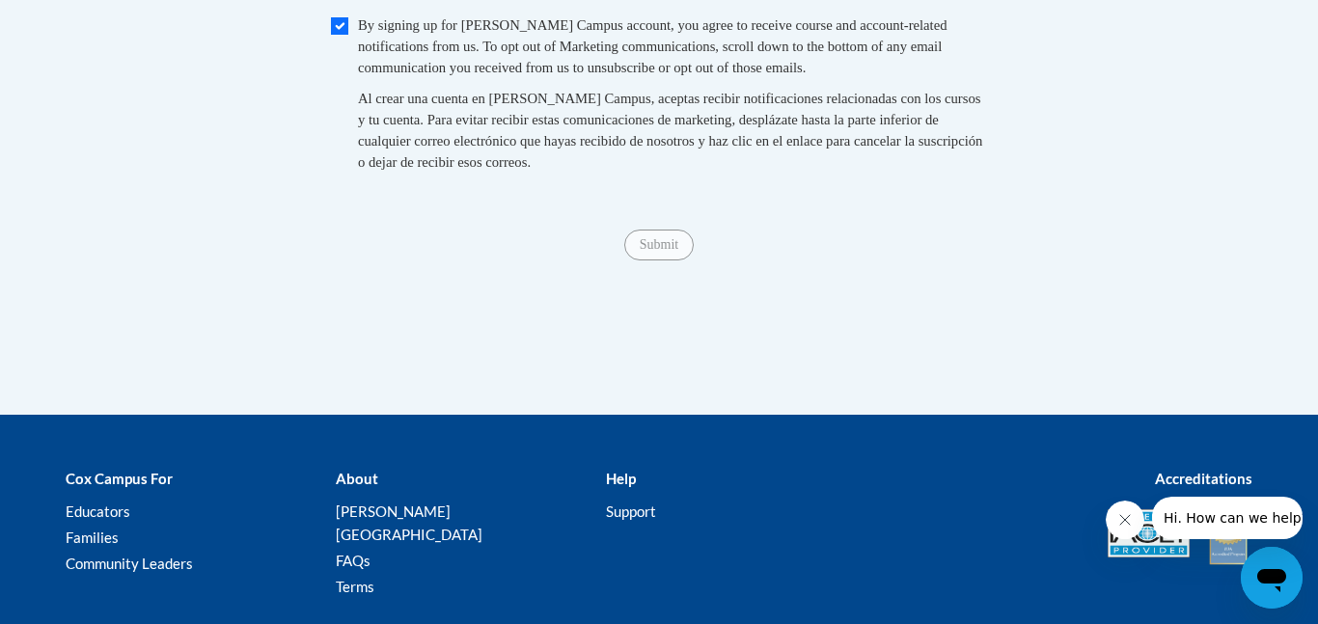
type input "daycare"
click at [337, 35] on input "Checkbox" at bounding box center [339, 25] width 17 height 17
checkbox input "true"
click at [657, 260] on input "Submit" at bounding box center [658, 245] width 69 height 31
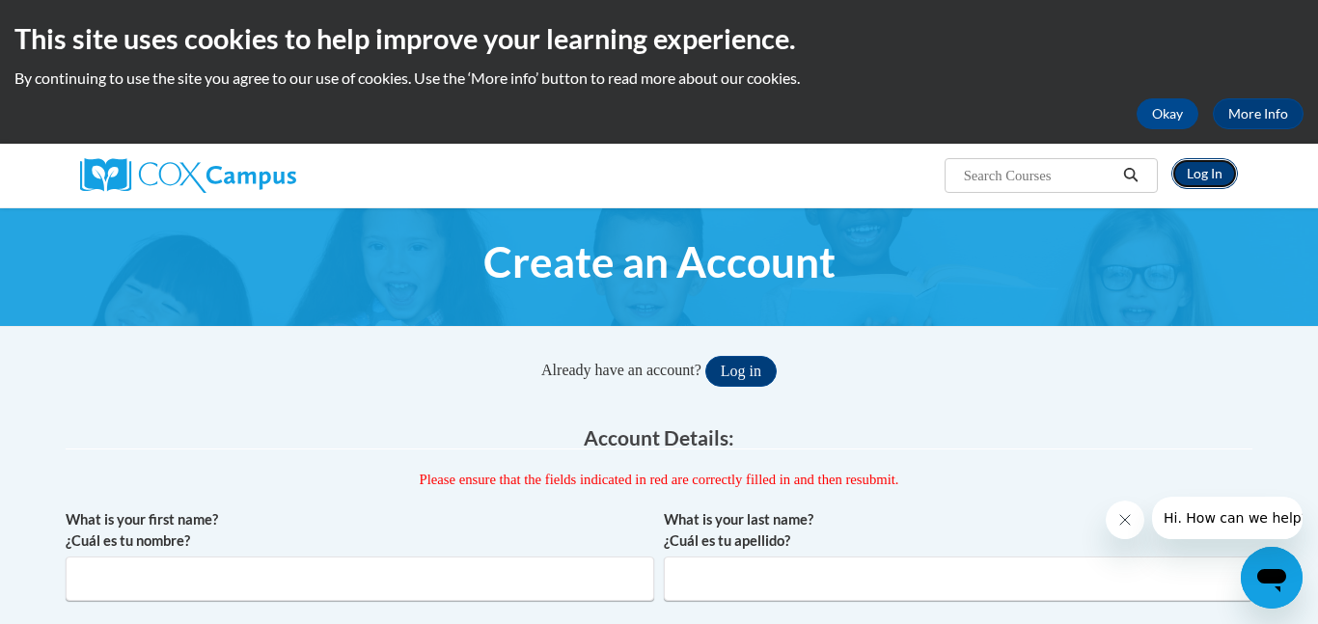
click at [1198, 172] on link "Log In" at bounding box center [1204, 173] width 67 height 31
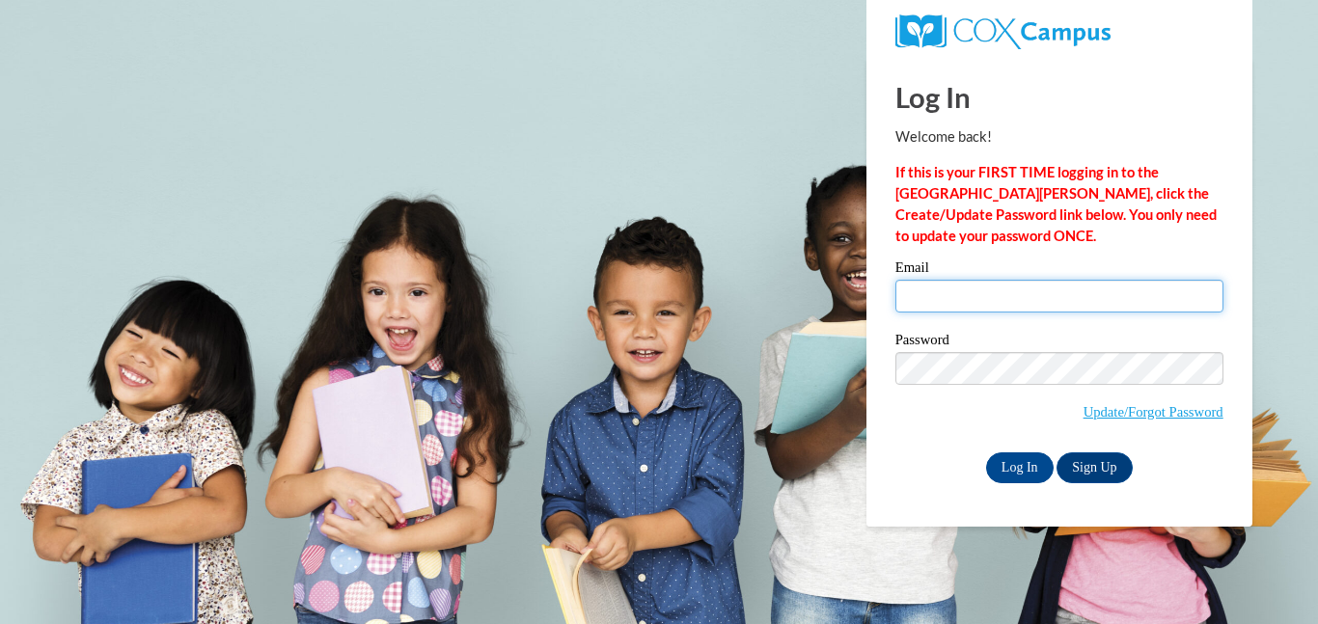
click at [913, 292] on input "Email" at bounding box center [1059, 296] width 328 height 33
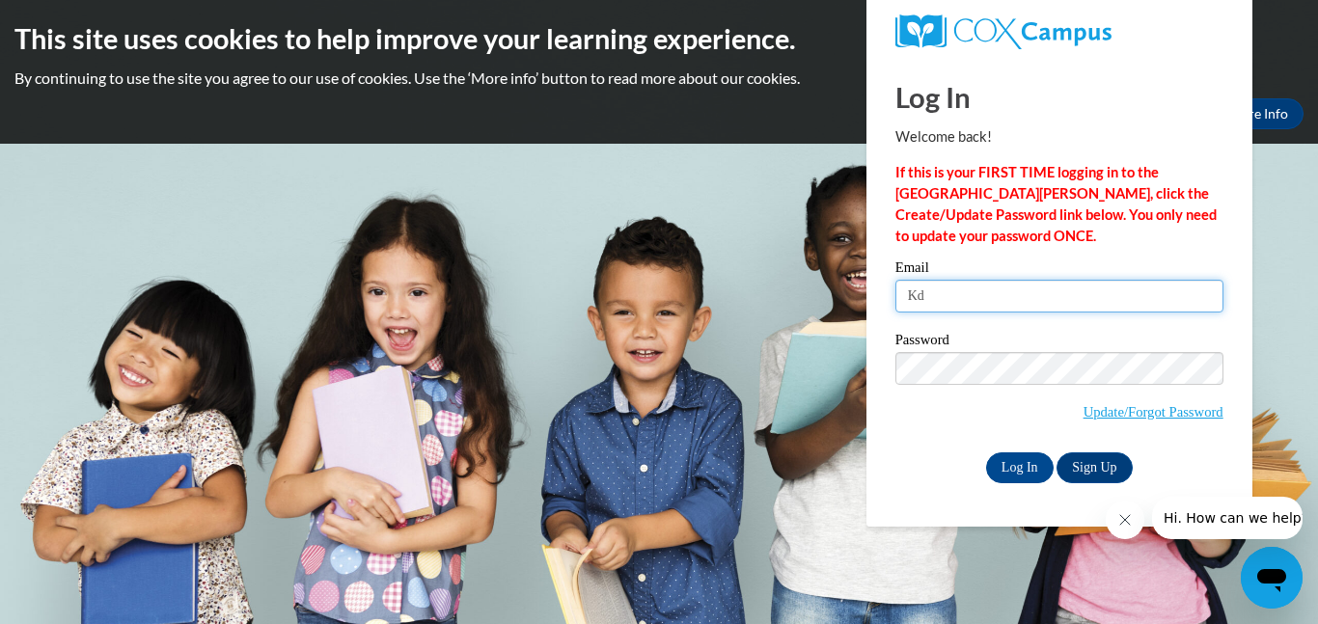
type input "[EMAIL_ADDRESS][DOMAIN_NAME]"
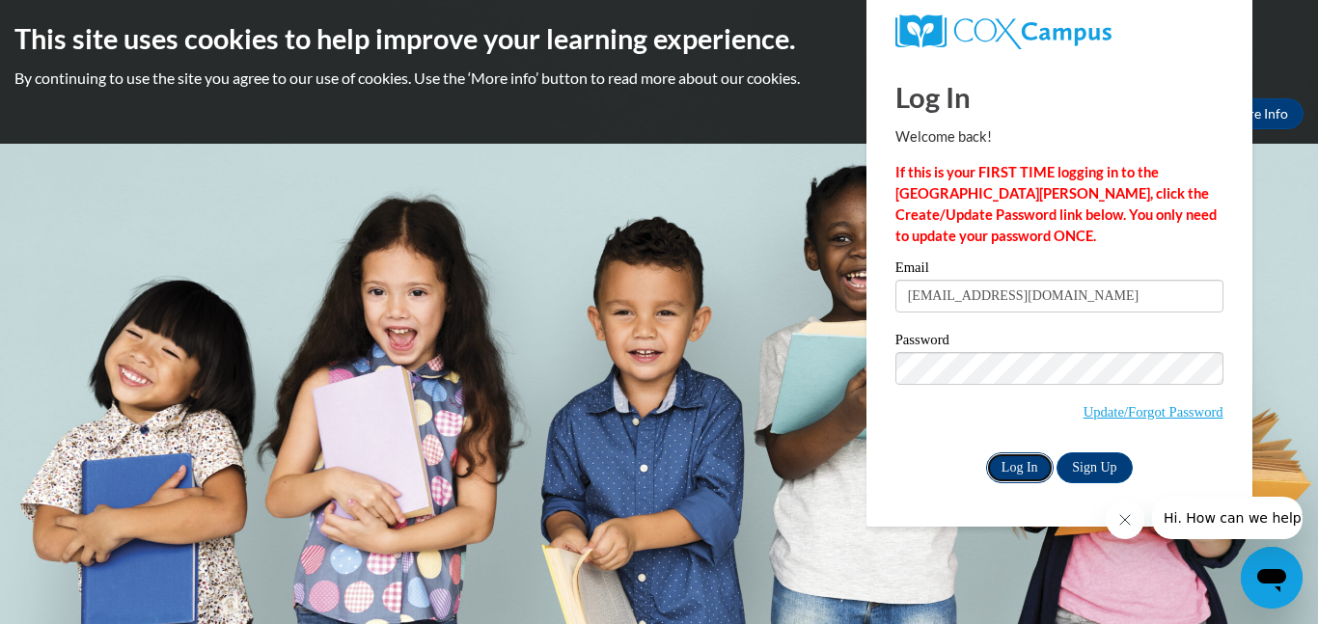
click at [1010, 474] on input "Log In" at bounding box center [1020, 467] width 68 height 31
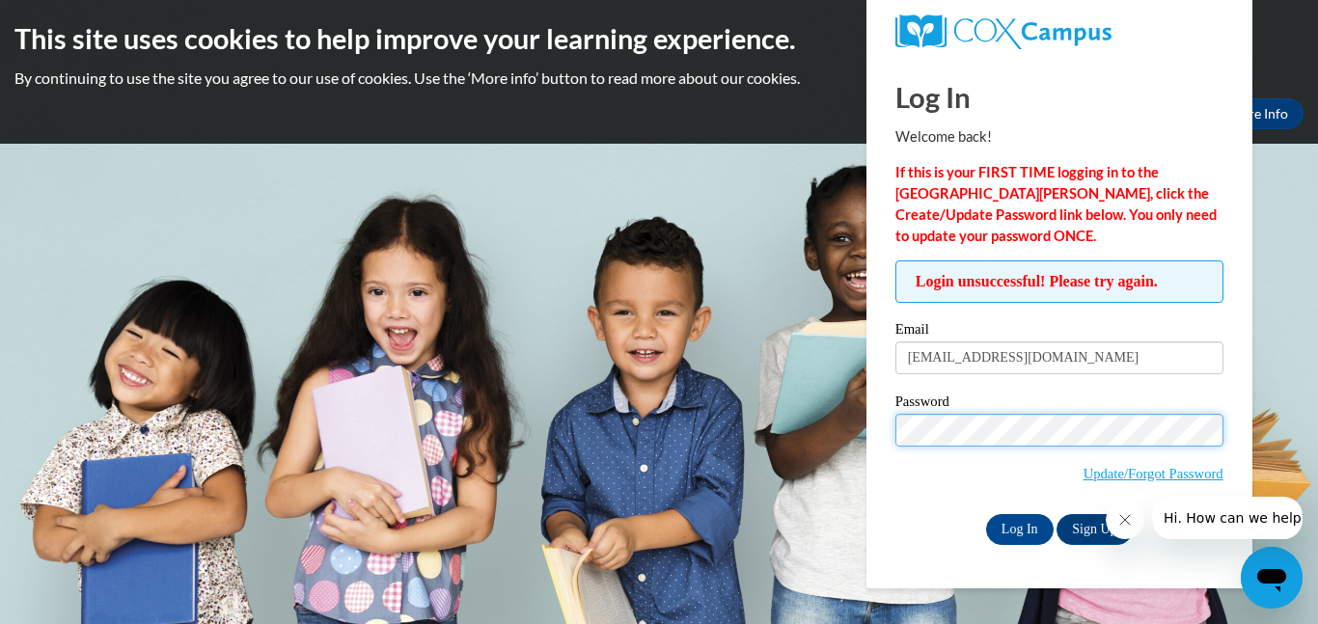
click at [986, 514] on input "Log In" at bounding box center [1020, 529] width 68 height 31
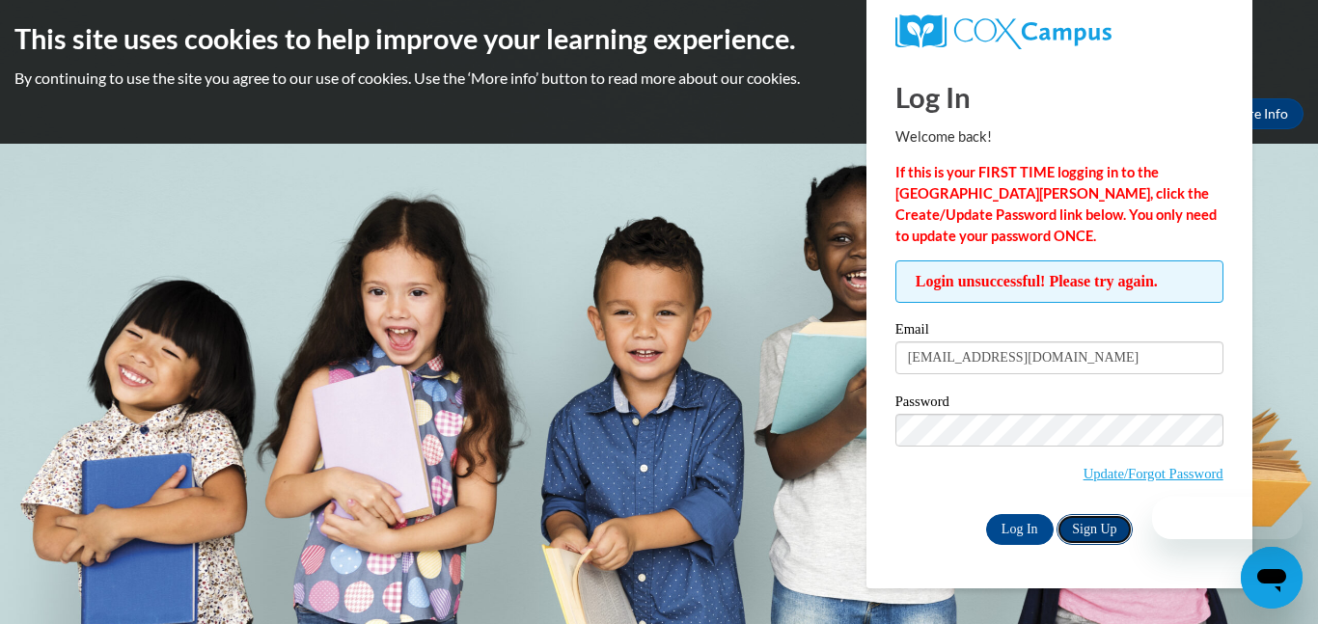
click at [1100, 531] on link "Sign Up" at bounding box center [1093, 529] width 75 height 31
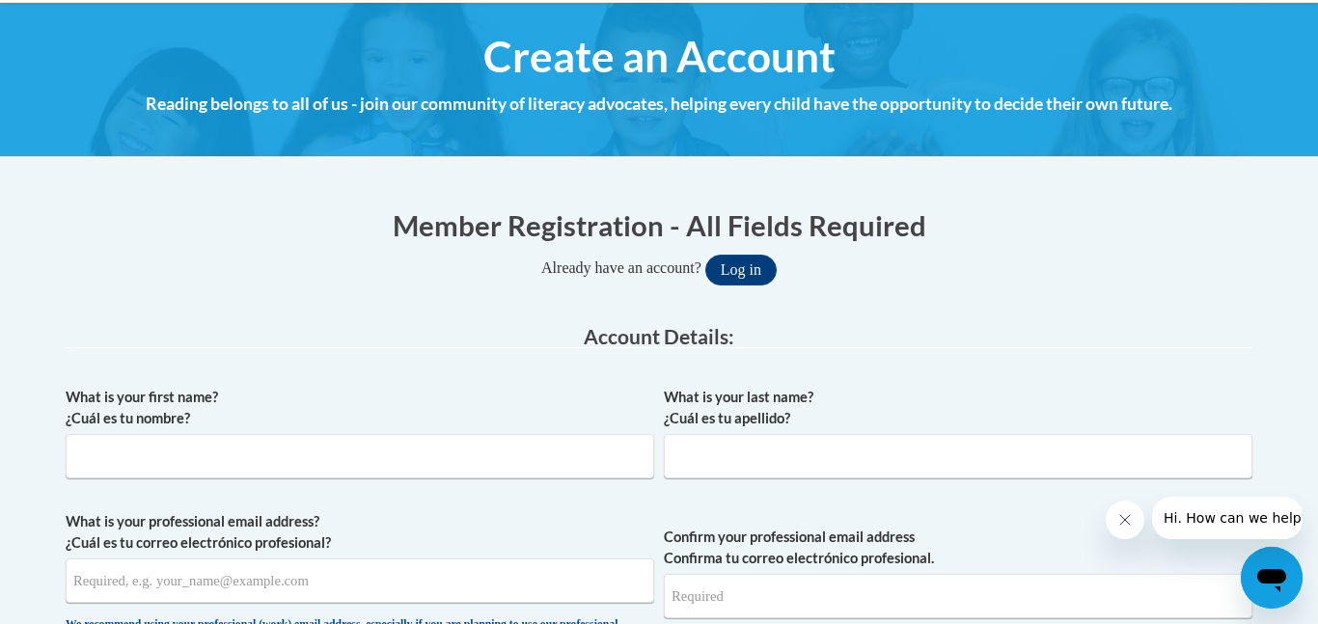
scroll to position [212, 0]
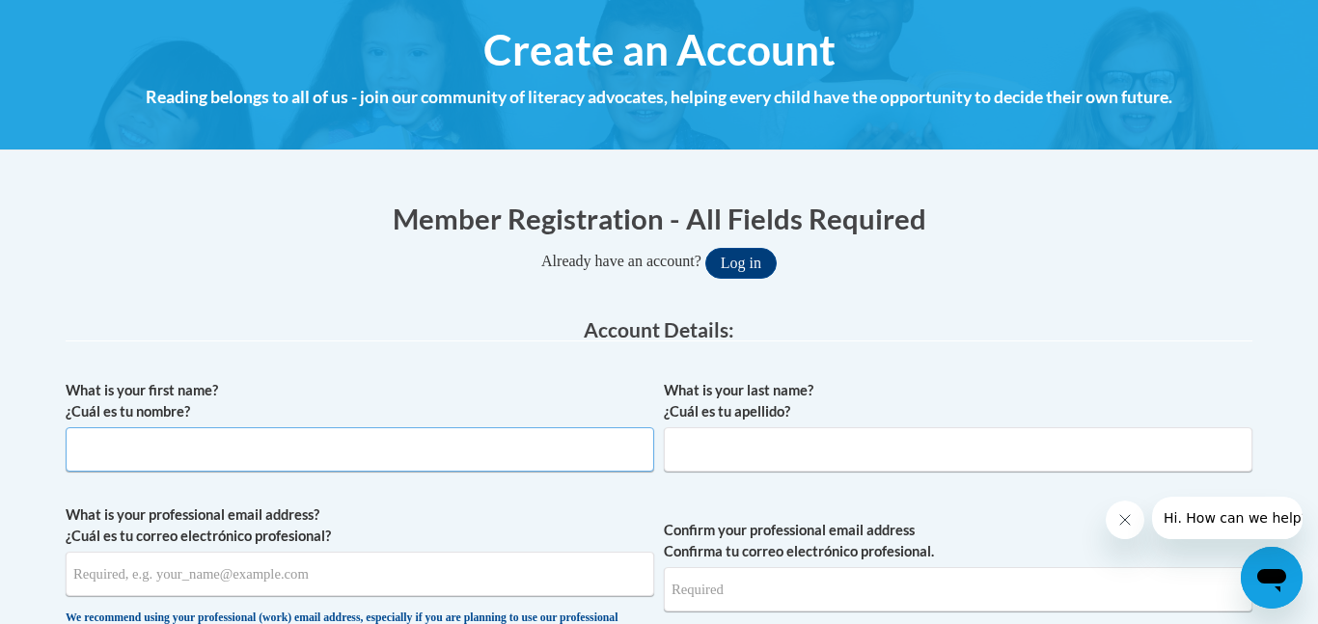
click at [371, 447] on input "What is your first name? ¿Cuál es tu nombre?" at bounding box center [360, 449] width 588 height 44
type input "Kaytlyn"
click at [697, 454] on input "What is your last name? ¿Cuál es tu apellido?" at bounding box center [958, 449] width 588 height 44
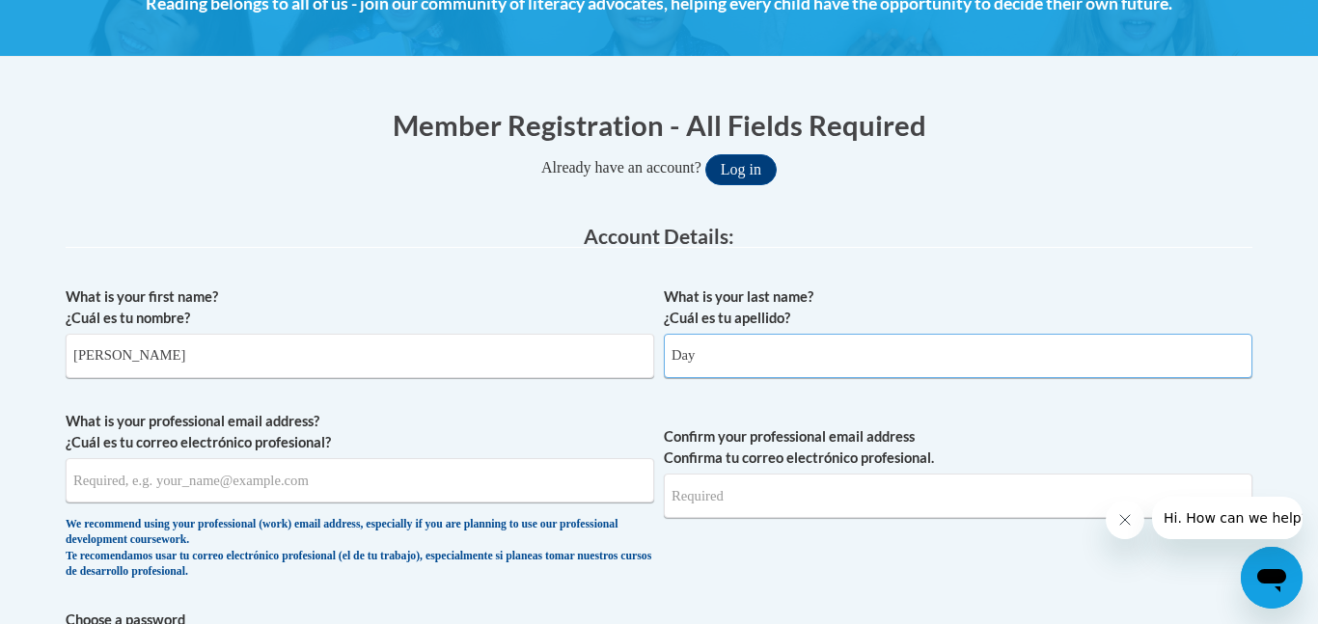
scroll to position [314, 0]
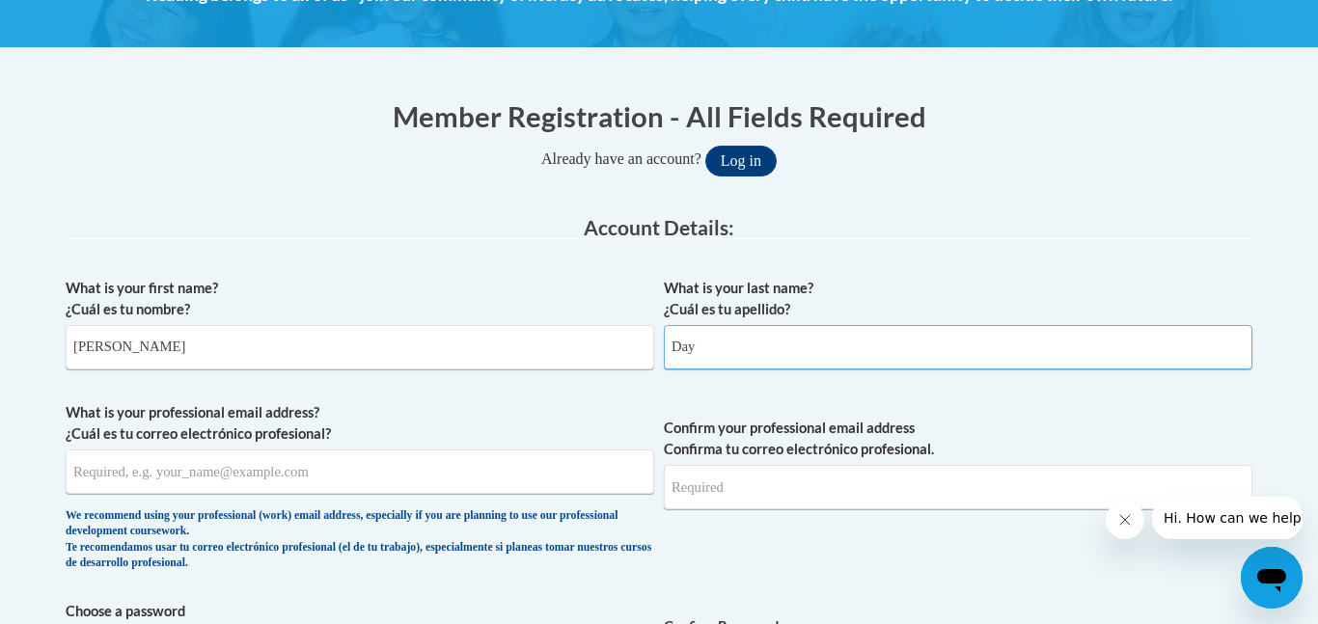
type input "Day"
click at [344, 469] on input "What is your professional email address? ¿Cuál es tu correo electrónico profesi…" at bounding box center [360, 472] width 588 height 44
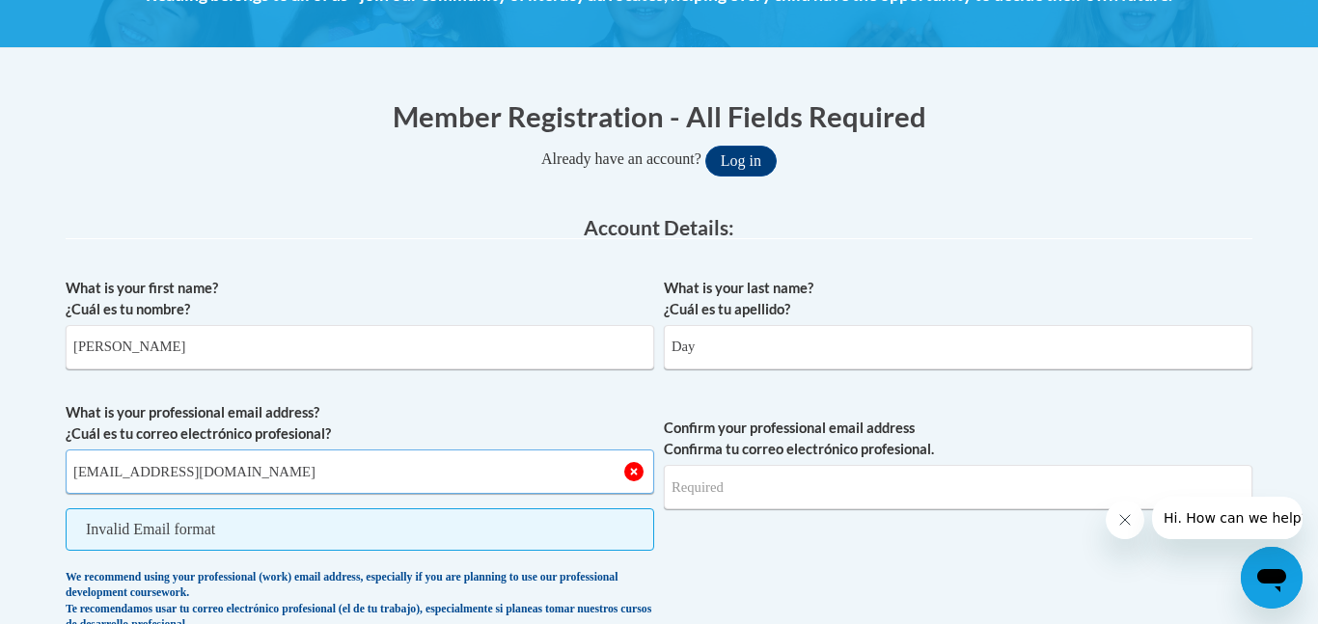
click at [329, 474] on input "kd74265@students.pickenscountyschools.org" at bounding box center [360, 472] width 588 height 44
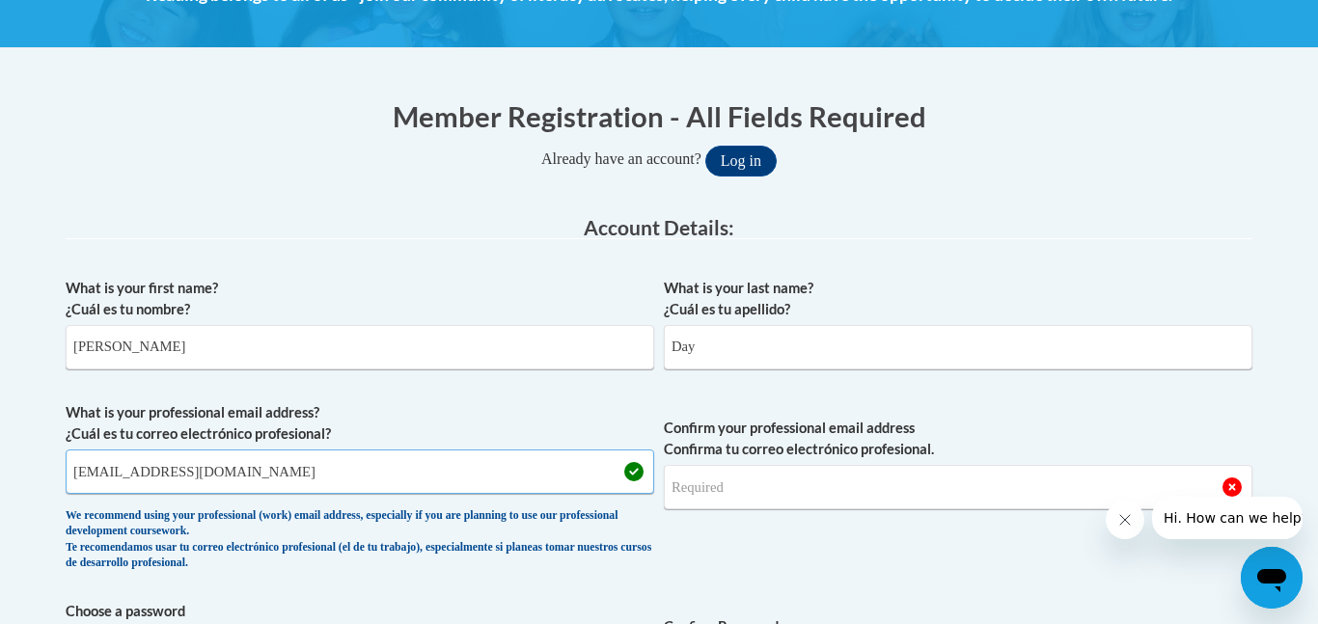
click at [329, 474] on input "kd74265@students.pickenscountyschools.org" at bounding box center [360, 472] width 588 height 44
type input "kd74265@students.pickenscountyschools.org"
click at [758, 469] on input "Confirm your professional email address Confirma tu correo electrónico profesio…" at bounding box center [958, 487] width 588 height 44
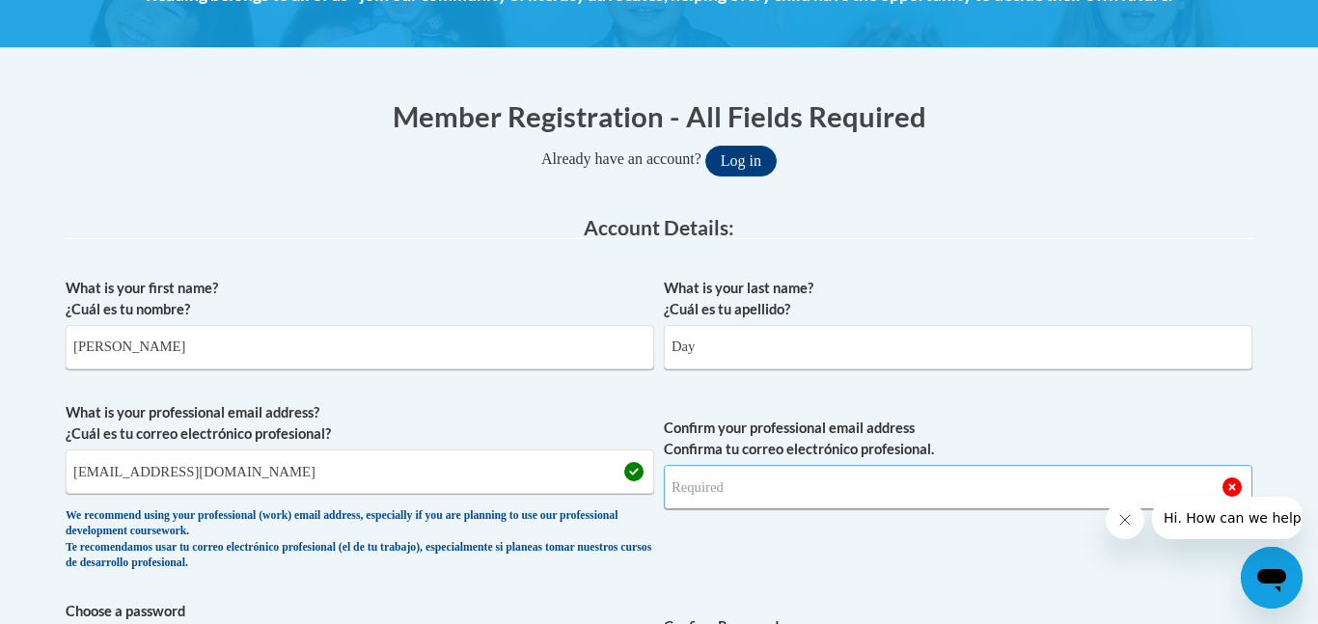
click at [736, 499] on input "Confirm your professional email address Confirma tu correo electrónico profesio…" at bounding box center [958, 487] width 588 height 44
click at [693, 491] on input "Confirm your professional email address Confirma tu correo electrónico profesio…" at bounding box center [958, 487] width 588 height 44
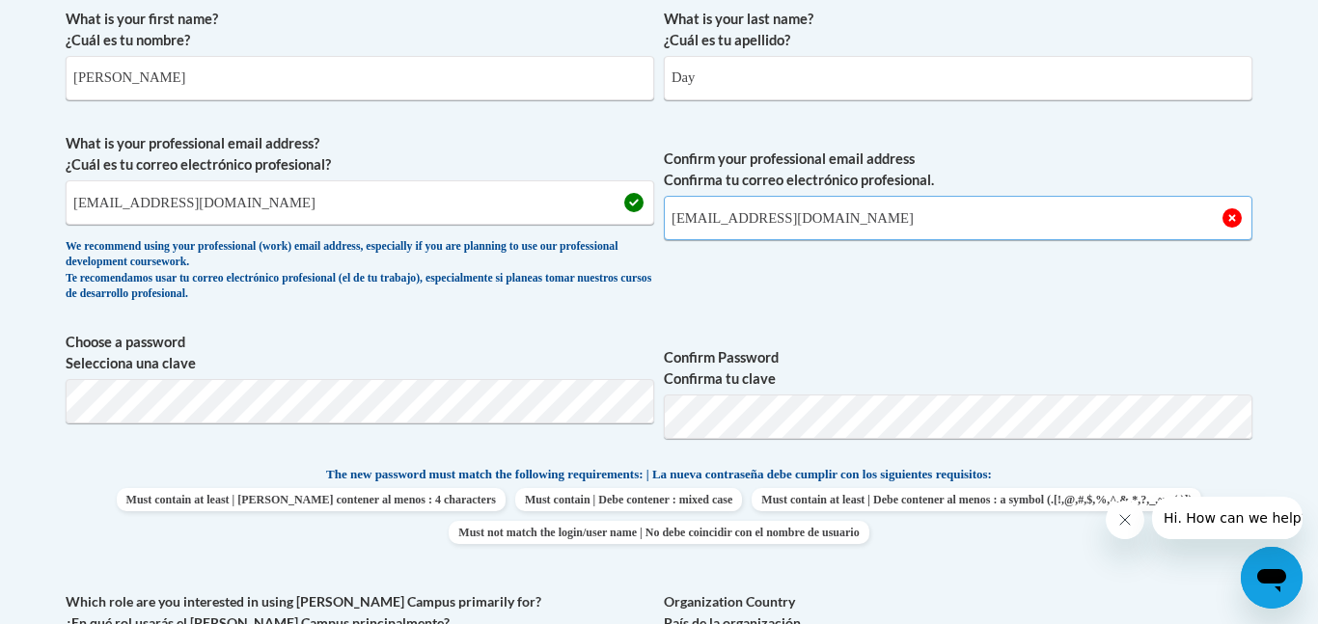
scroll to position [591, 0]
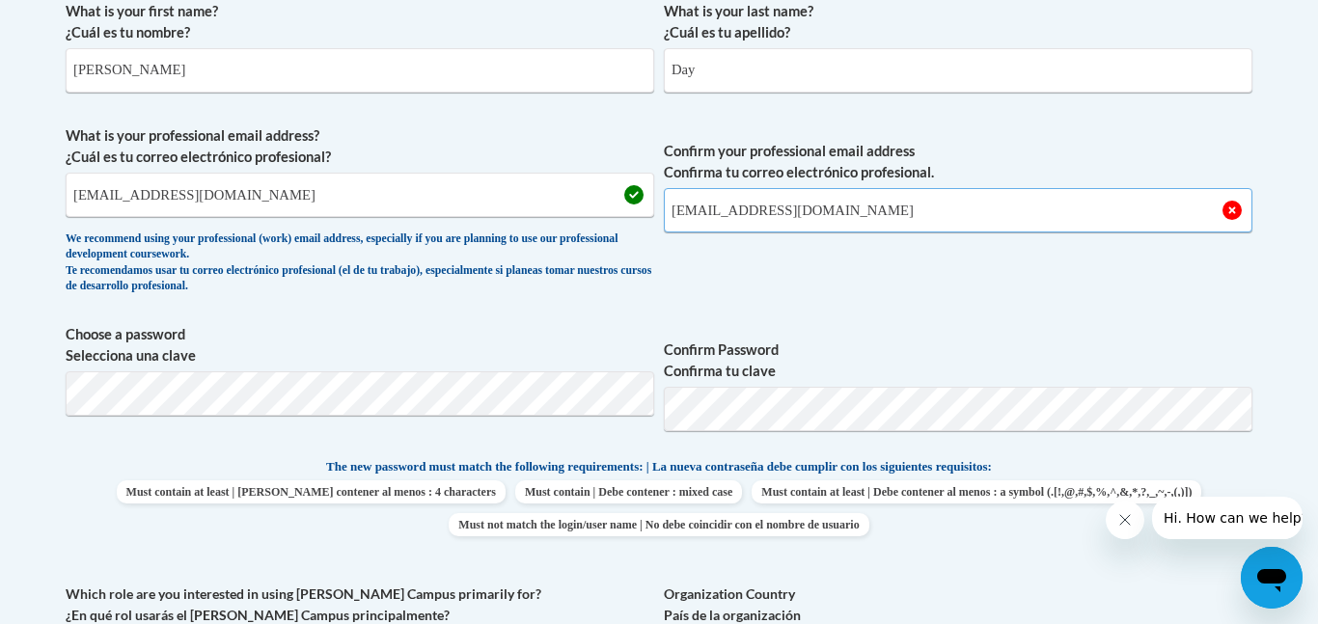
type input "kd74265@students.pickenscountyschools.org"
click at [836, 304] on span "Confirm your professional email address Confirma tu correo electrónico profesio…" at bounding box center [958, 214] width 588 height 178
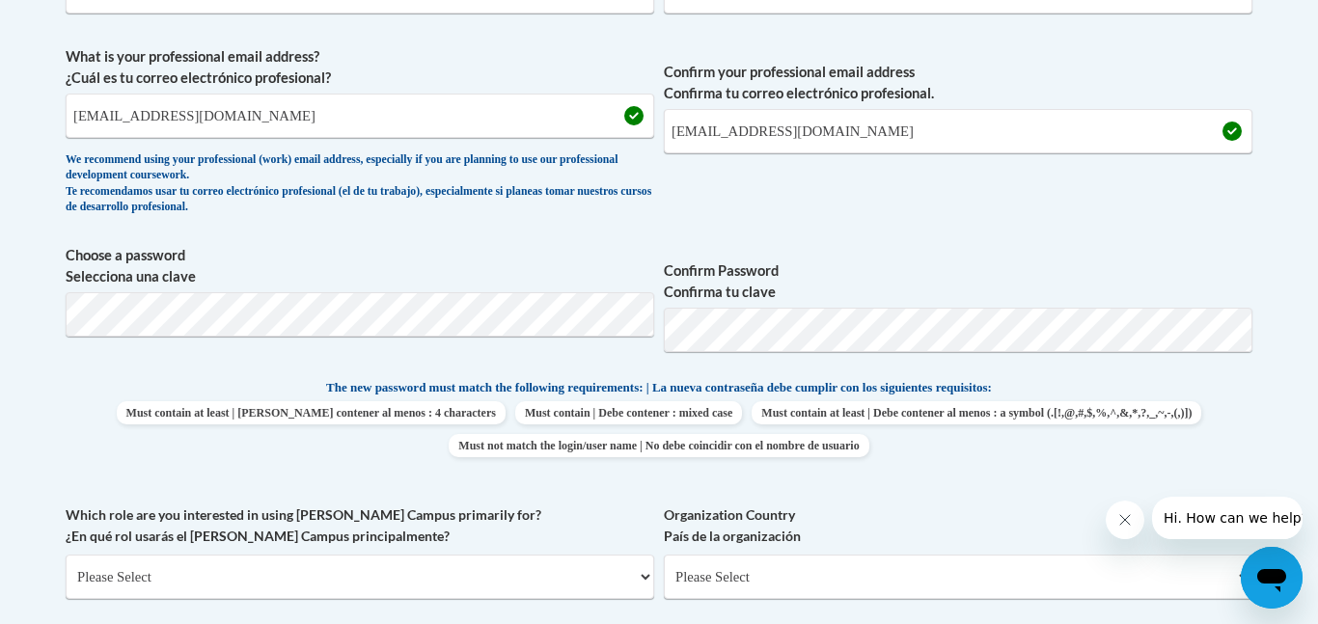
scroll to position [672, 0]
click at [1067, 197] on span "Confirm your professional email address Confirma tu correo electrónico profesio…" at bounding box center [958, 133] width 588 height 178
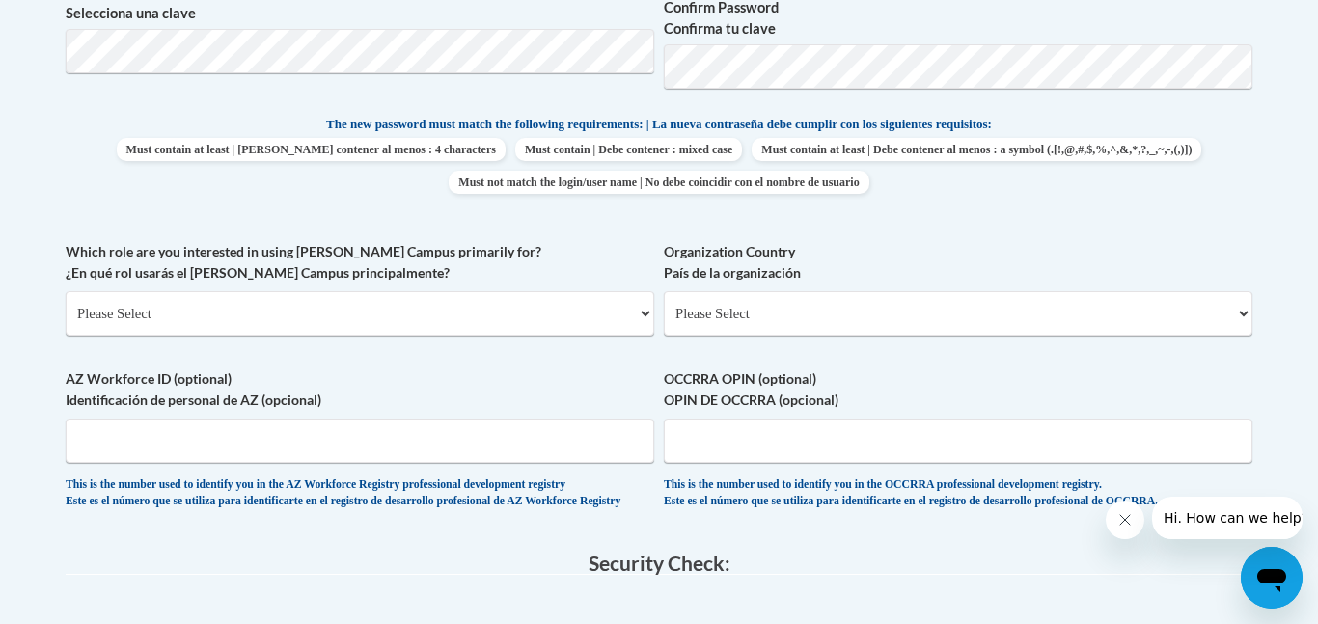
scroll to position [939, 0]
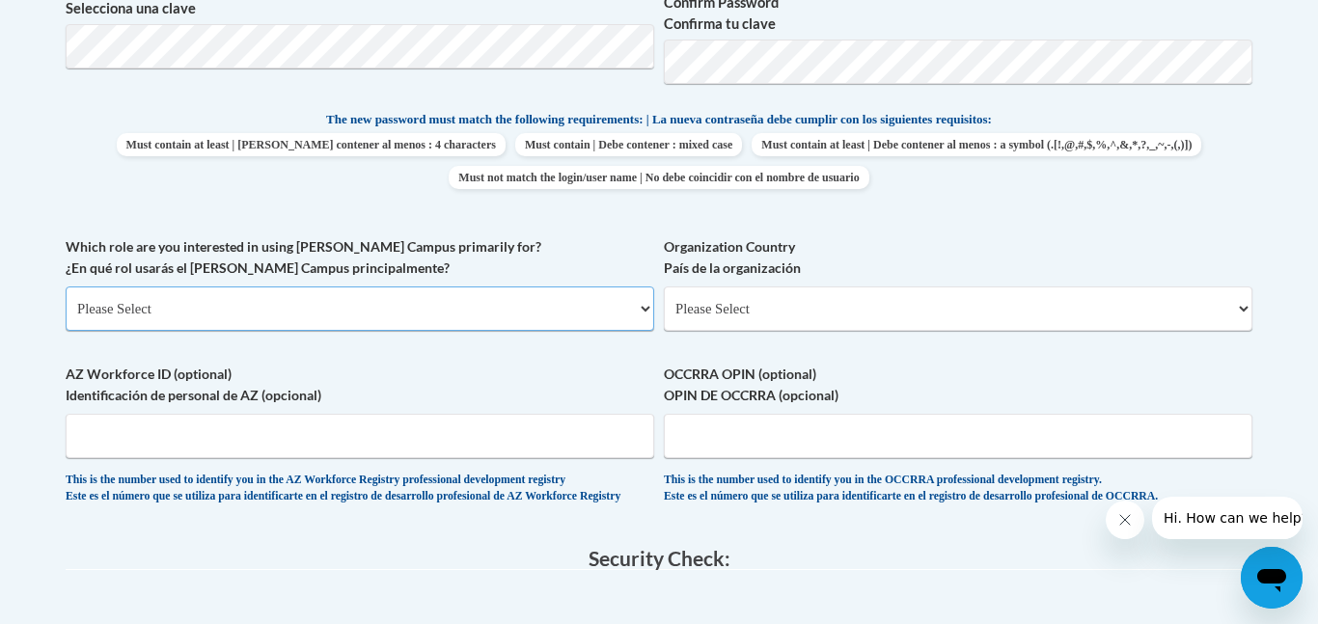
click at [429, 308] on select "Please Select College/University | Colegio/Universidad Community/Nonprofit Part…" at bounding box center [360, 308] width 588 height 44
select select "fbf2d438-af2f-41f8-98f1-81c410e29de3"
click at [66, 286] on select "Please Select College/University | Colegio/Universidad Community/Nonprofit Part…" at bounding box center [360, 308] width 588 height 44
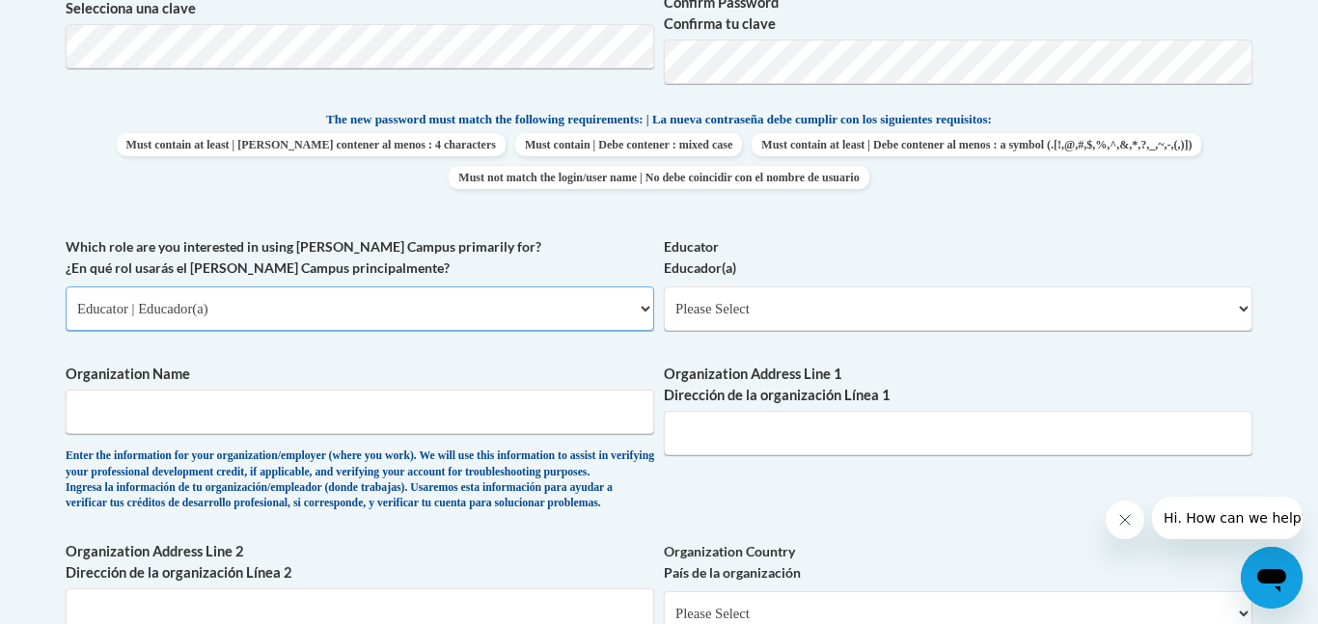
click at [450, 319] on select "Please Select College/University | Colegio/Universidad Community/Nonprofit Part…" at bounding box center [360, 308] width 588 height 44
click at [66, 286] on select "Please Select College/University | Colegio/Universidad Community/Nonprofit Part…" at bounding box center [360, 308] width 588 height 44
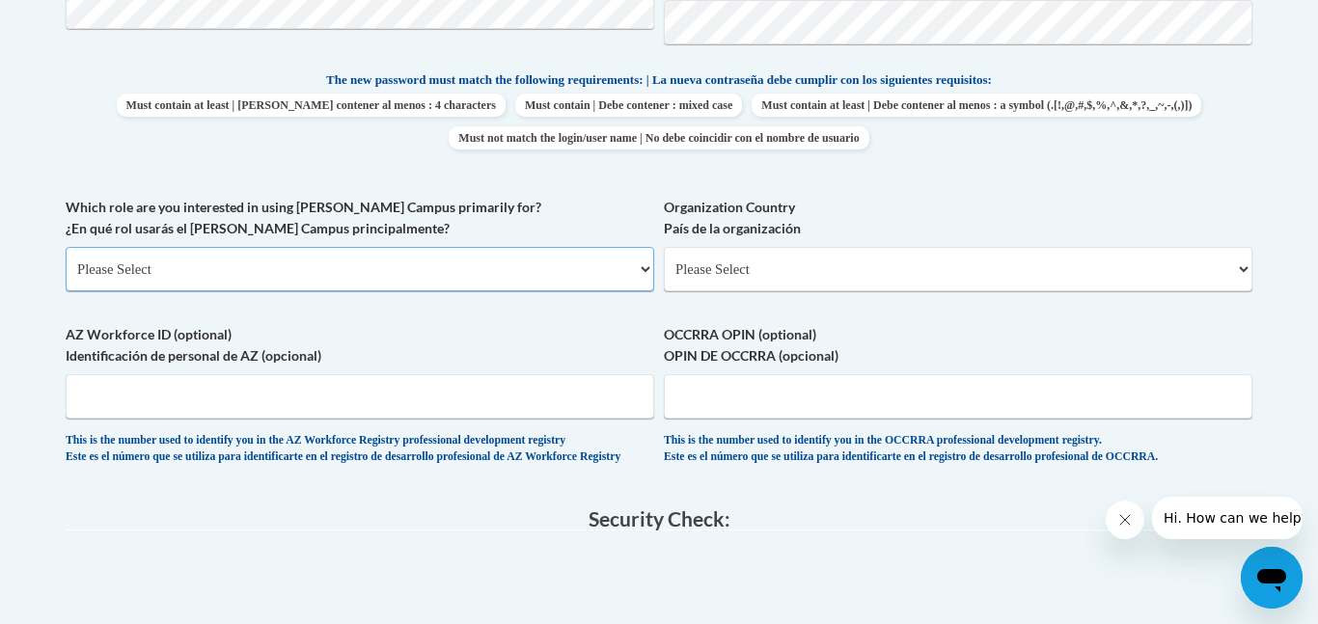
scroll to position [981, 0]
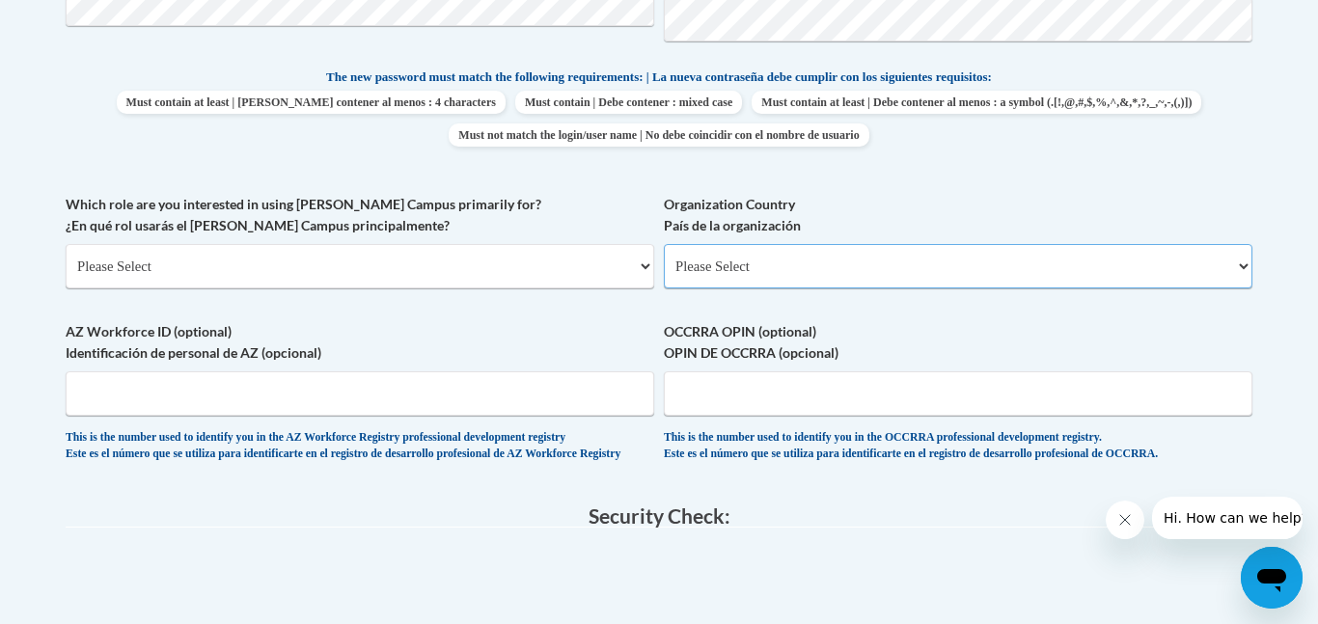
click at [817, 274] on select "Please Select United States | Estados Unidos Outside of the United States | Fue…" at bounding box center [958, 266] width 588 height 44
click at [322, 276] on select "Please Select College/University | Colegio/Universidad Community/Nonprofit Part…" at bounding box center [360, 266] width 588 height 44
click at [66, 244] on select "Please Select College/University | Colegio/Universidad Community/Nonprofit Part…" at bounding box center [360, 266] width 588 height 44
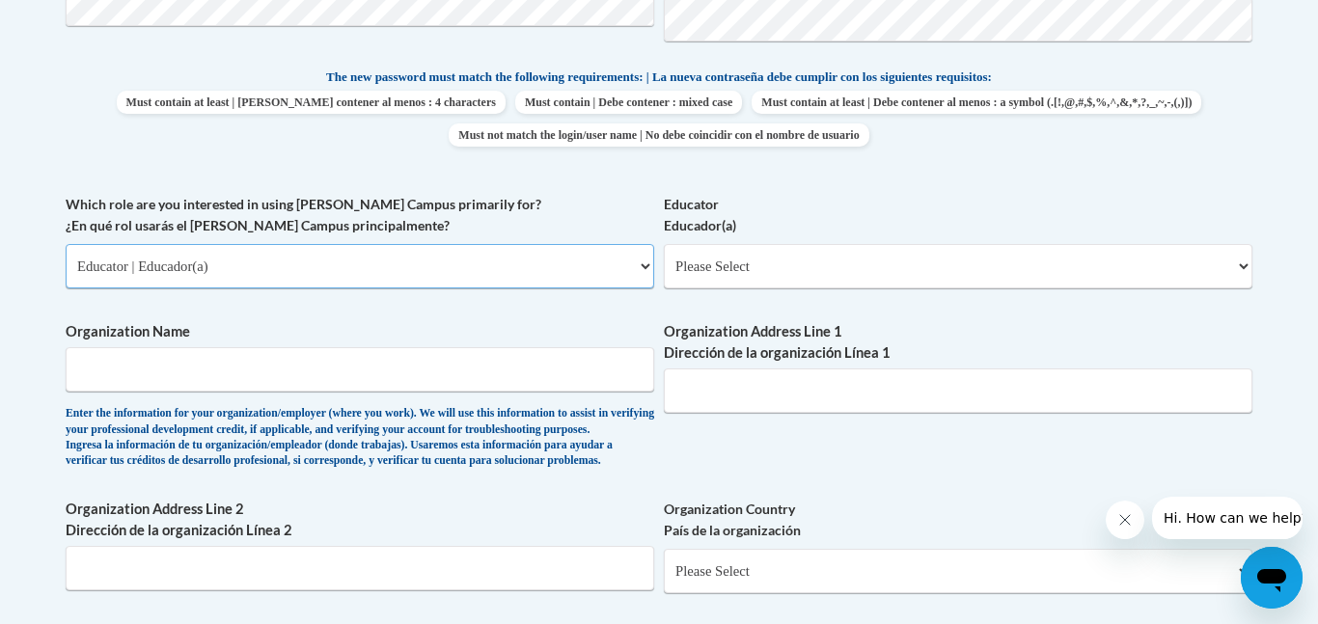
click at [209, 255] on select "Please Select College/University | Colegio/Universidad Community/Nonprofit Part…" at bounding box center [360, 266] width 588 height 44
click at [66, 244] on select "Please Select College/University | Colegio/Universidad Community/Nonprofit Part…" at bounding box center [360, 266] width 588 height 44
click at [185, 246] on select "Please Select College/University | Colegio/Universidad Community/Nonprofit Part…" at bounding box center [360, 266] width 588 height 44
click at [66, 244] on select "Please Select College/University | Colegio/Universidad Community/Nonprofit Part…" at bounding box center [360, 266] width 588 height 44
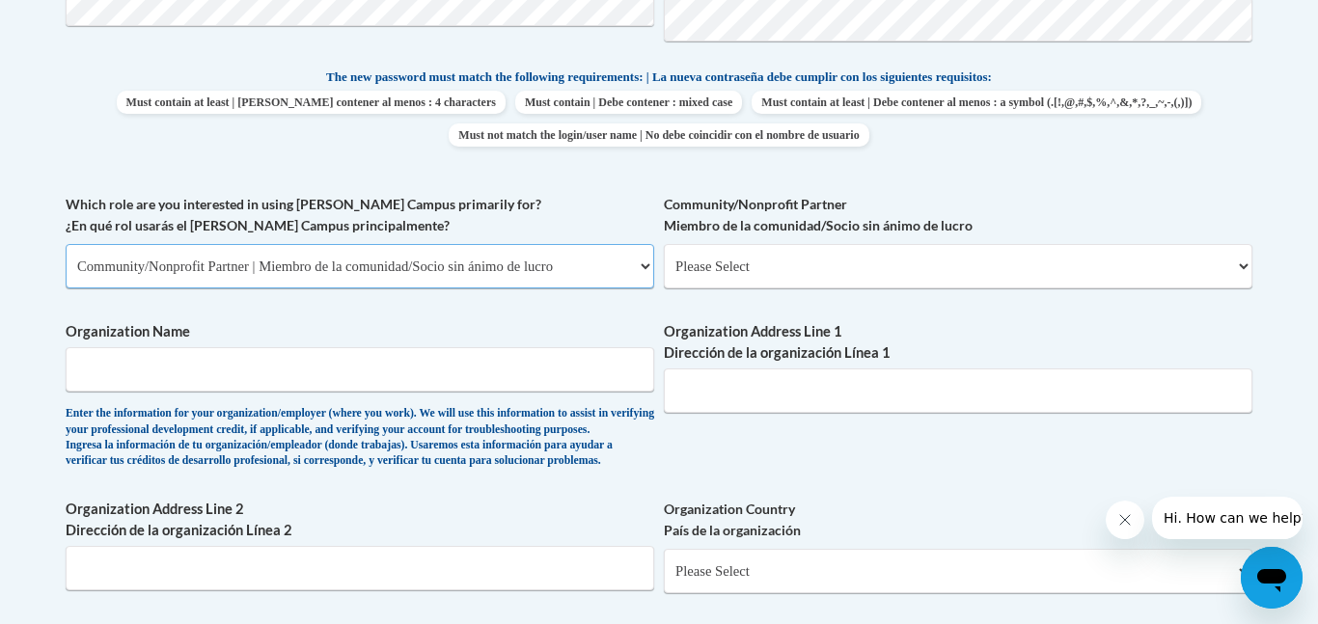
click at [201, 279] on select "Please Select College/University | Colegio/Universidad Community/Nonprofit Part…" at bounding box center [360, 266] width 588 height 44
click at [66, 244] on select "Please Select College/University | Colegio/Universidad Community/Nonprofit Part…" at bounding box center [360, 266] width 588 height 44
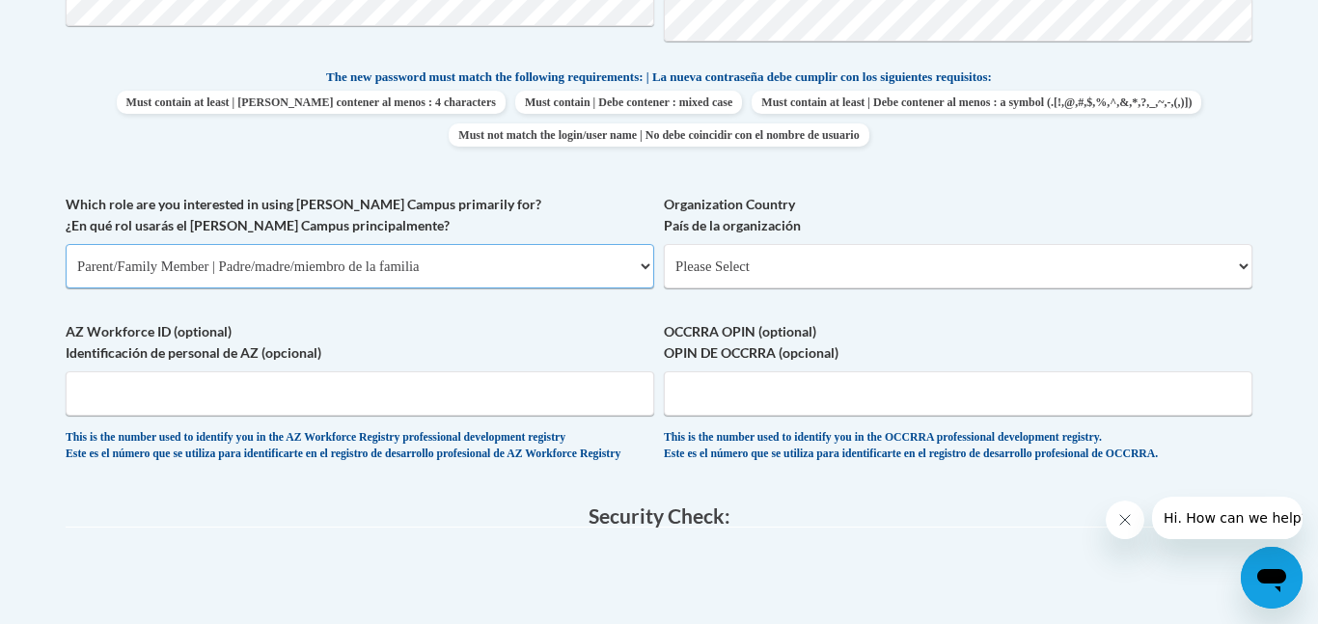
click at [249, 285] on select "Please Select College/University | Colegio/Universidad Community/Nonprofit Part…" at bounding box center [360, 266] width 588 height 44
select select "5a18ea06-2b54-4451-96f2-d152daf9eac5"
click at [66, 244] on select "Please Select College/University | Colegio/Universidad Community/Nonprofit Part…" at bounding box center [360, 266] width 588 height 44
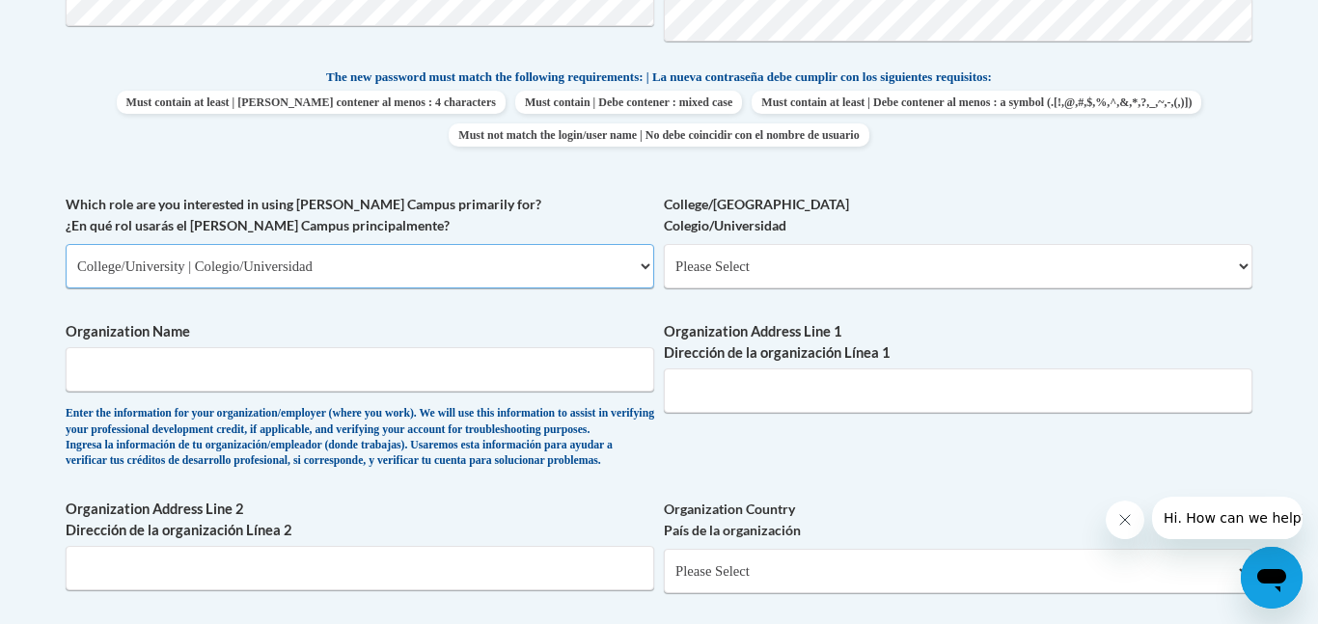
click at [143, 281] on select "Please Select College/University | Colegio/Universidad Community/Nonprofit Part…" at bounding box center [360, 266] width 588 height 44
click at [66, 244] on select "Please Select College/University | Colegio/Universidad Community/Nonprofit Part…" at bounding box center [360, 266] width 588 height 44
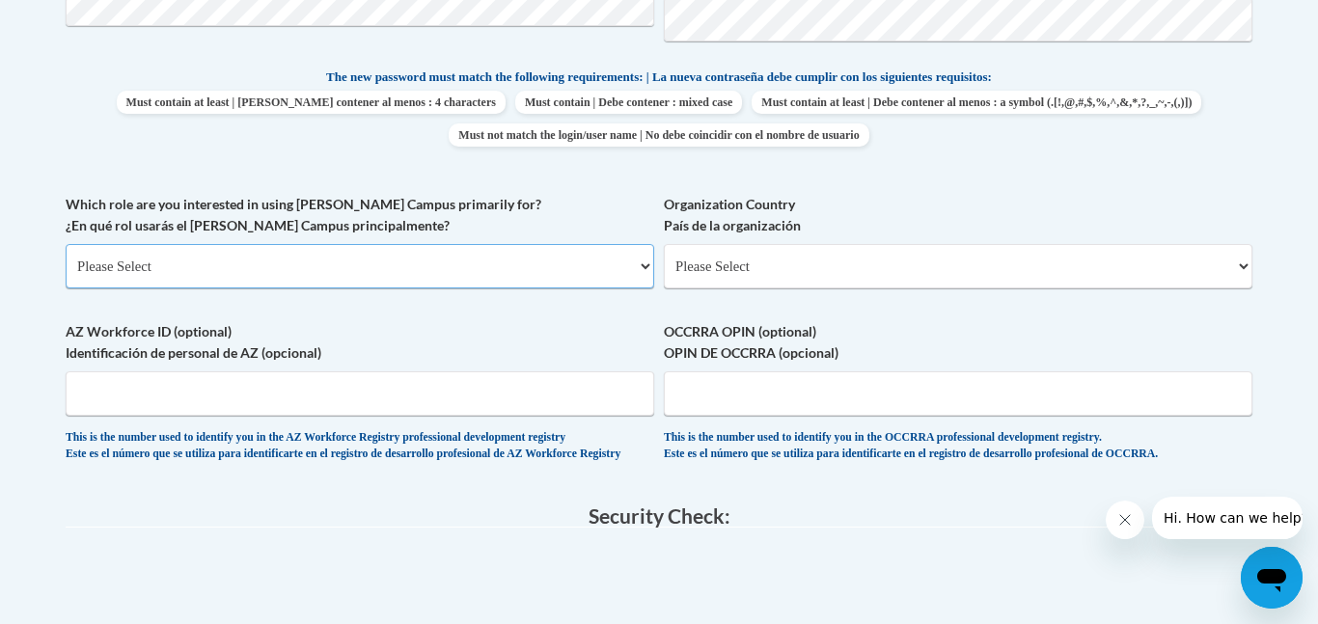
click at [196, 273] on select "Please Select College/University | Colegio/Universidad Community/Nonprofit Part…" at bounding box center [360, 266] width 588 height 44
select select "fbf2d438-af2f-41f8-98f1-81c410e29de3"
click at [66, 244] on select "Please Select College/University | Colegio/Universidad Community/Nonprofit Part…" at bounding box center [360, 266] width 588 height 44
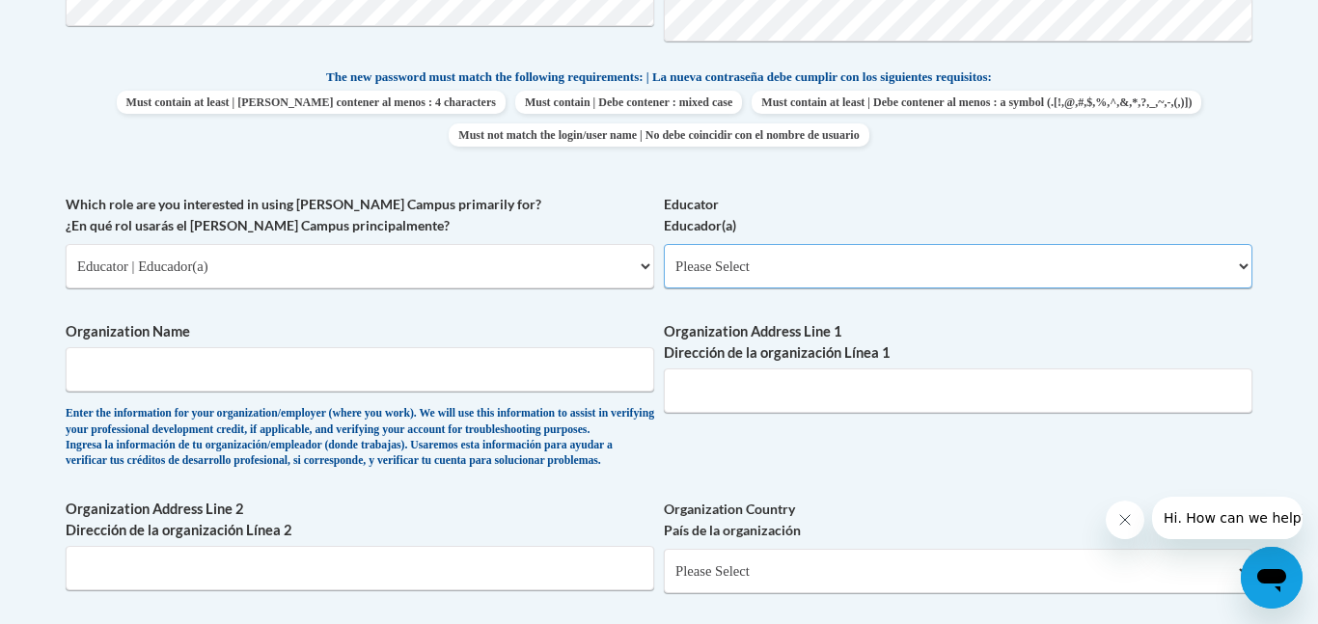
click at [688, 267] on select "Please Select Early Learning/Daycare Teacher/Family Home Care Provider | Maestr…" at bounding box center [958, 266] width 588 height 44
select select "5e2af403-4f2c-4e49-a02f-103e55d7b75b"
click at [664, 244] on select "Please Select Early Learning/Daycare Teacher/Family Home Care Provider | Maestr…" at bounding box center [958, 266] width 588 height 44
click at [445, 387] on input "Organization Name" at bounding box center [360, 369] width 588 height 44
click at [450, 446] on div "Enter the information for your organization/employer (where you work). We will …" at bounding box center [360, 438] width 588 height 64
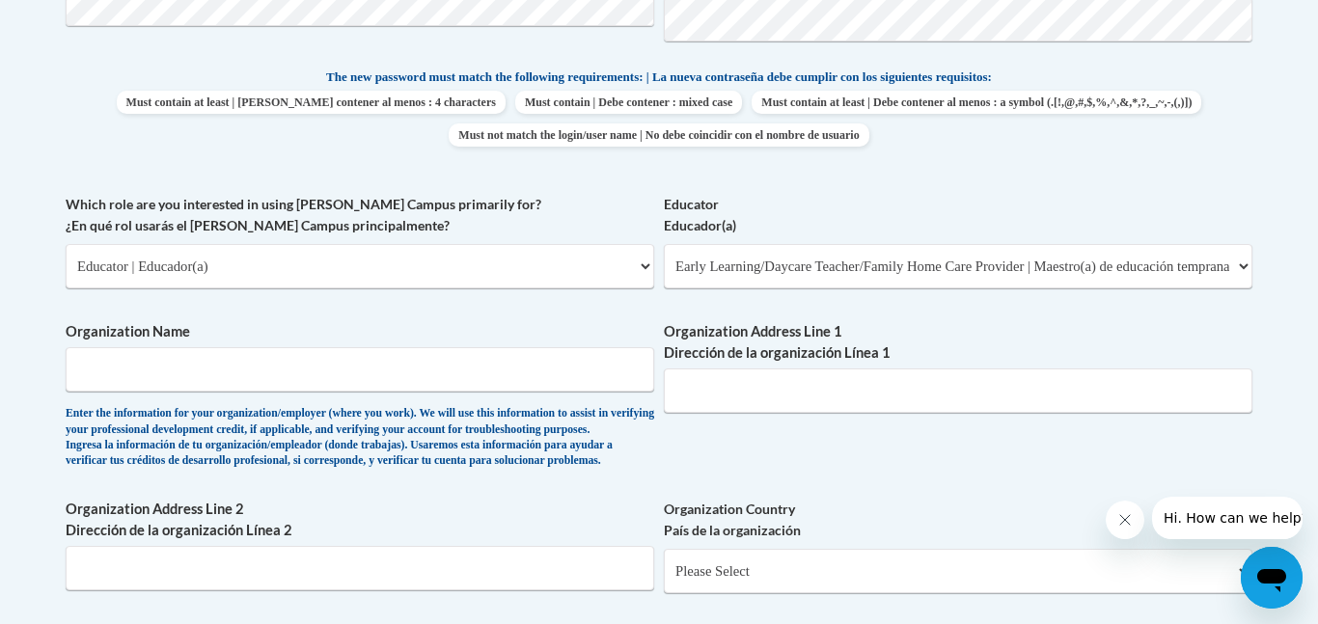
click at [450, 446] on div "Enter the information for your organization/employer (where you work). We will …" at bounding box center [360, 438] width 588 height 64
click at [314, 379] on input "Organization Name" at bounding box center [360, 369] width 588 height 44
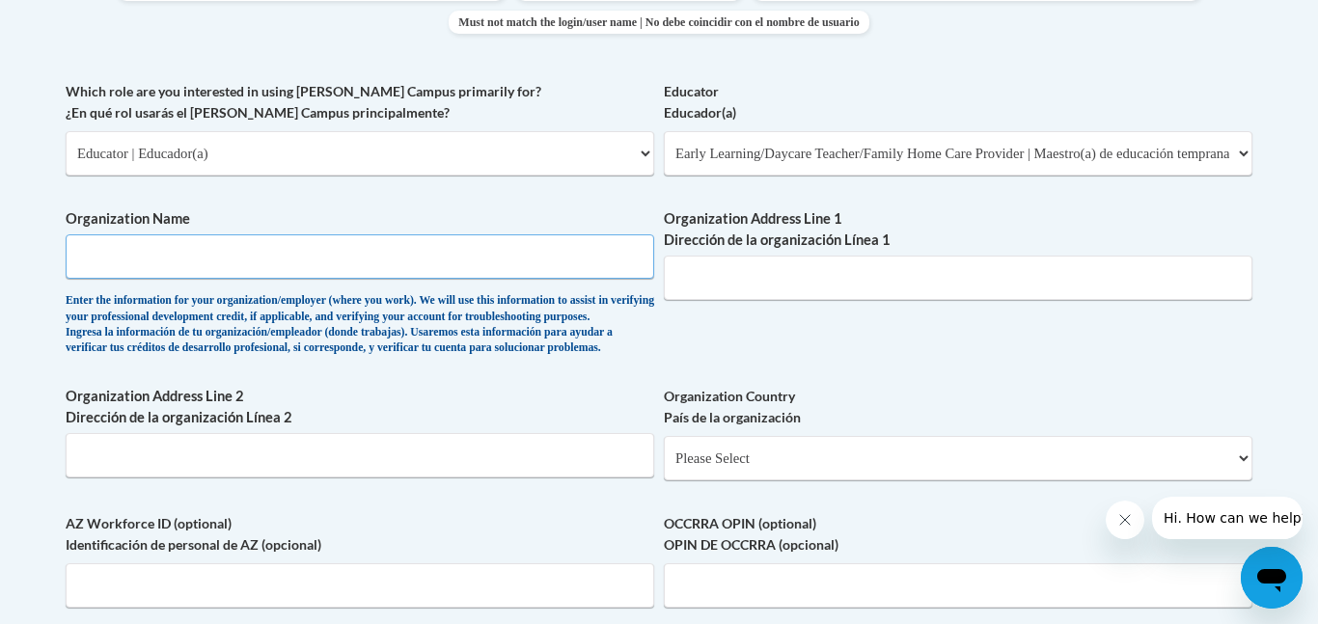
scroll to position [1096, 0]
click at [482, 320] on div "Enter the information for your organization/employer (where you work). We will …" at bounding box center [360, 323] width 588 height 64
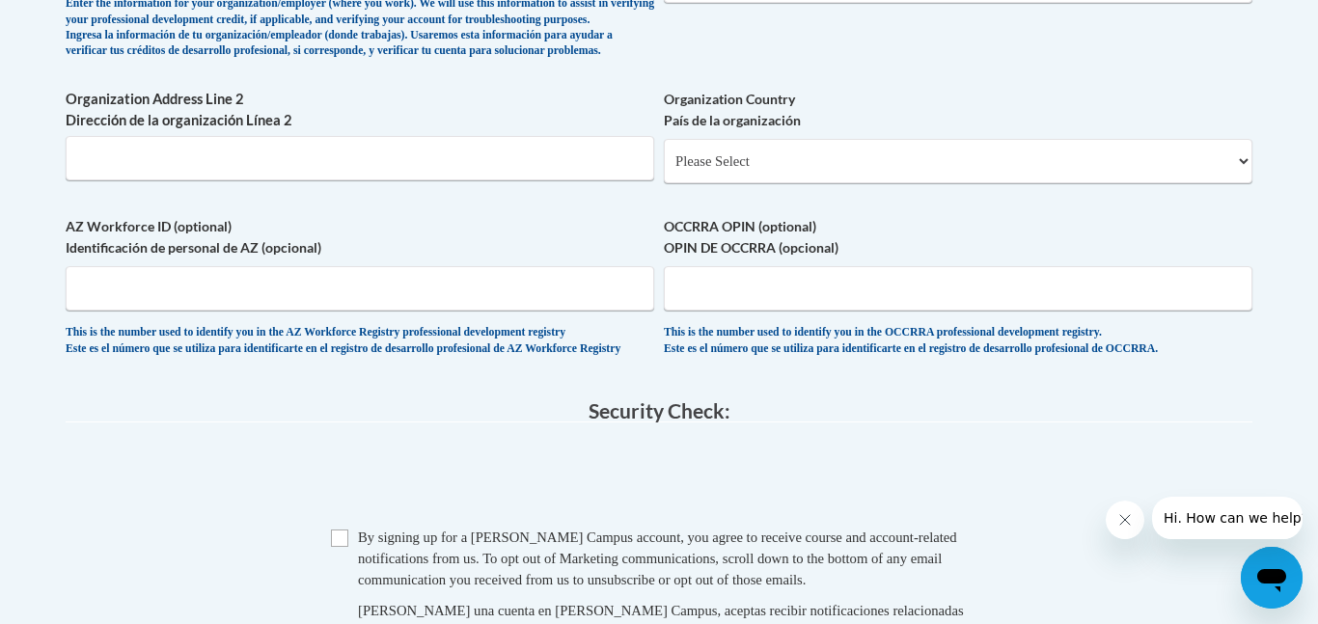
scroll to position [1392, 0]
click at [358, 582] on span "By signing up for a Cox Campus account, you agree to receive course and account…" at bounding box center [657, 558] width 599 height 58
click at [341, 546] on input "Checkbox" at bounding box center [339, 537] width 17 height 17
checkbox input "true"
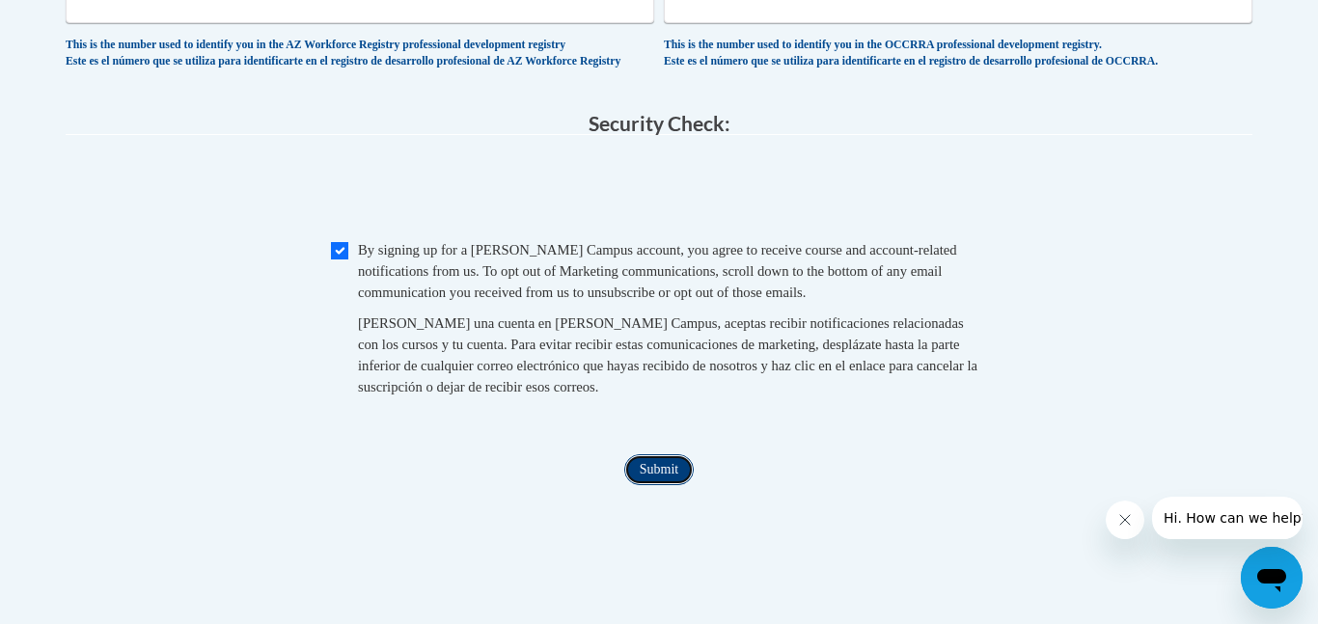
click at [661, 485] on input "Submit" at bounding box center [658, 469] width 69 height 31
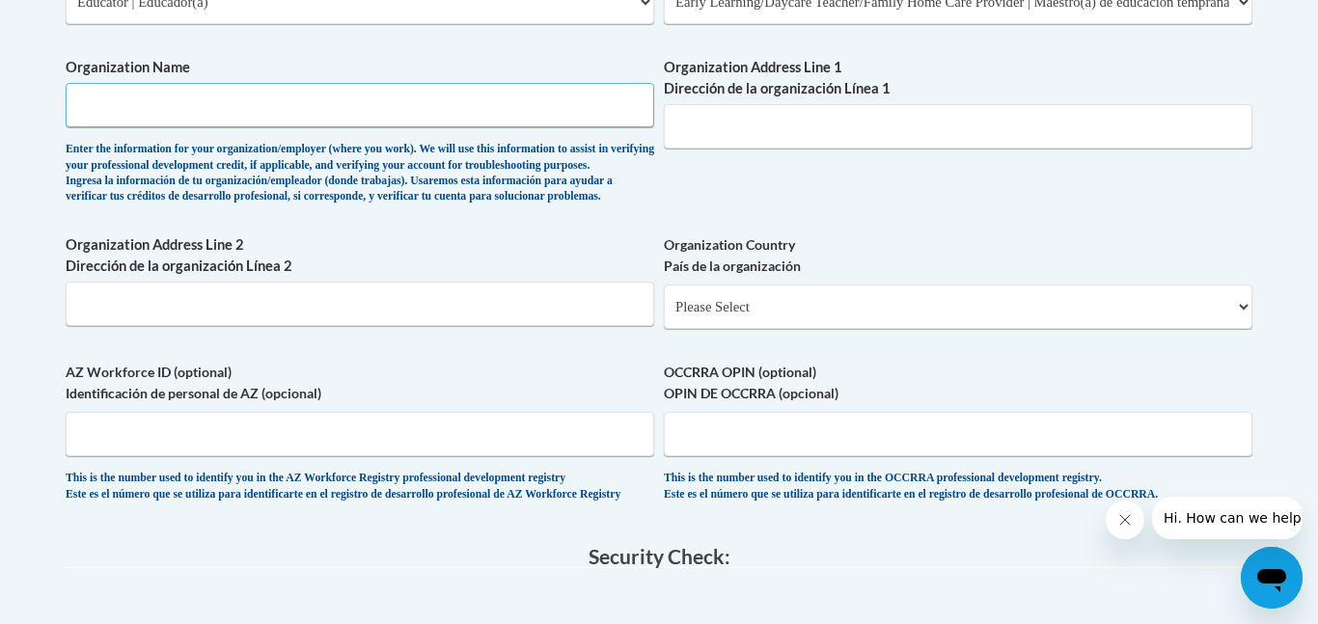
scroll to position [1241, 0]
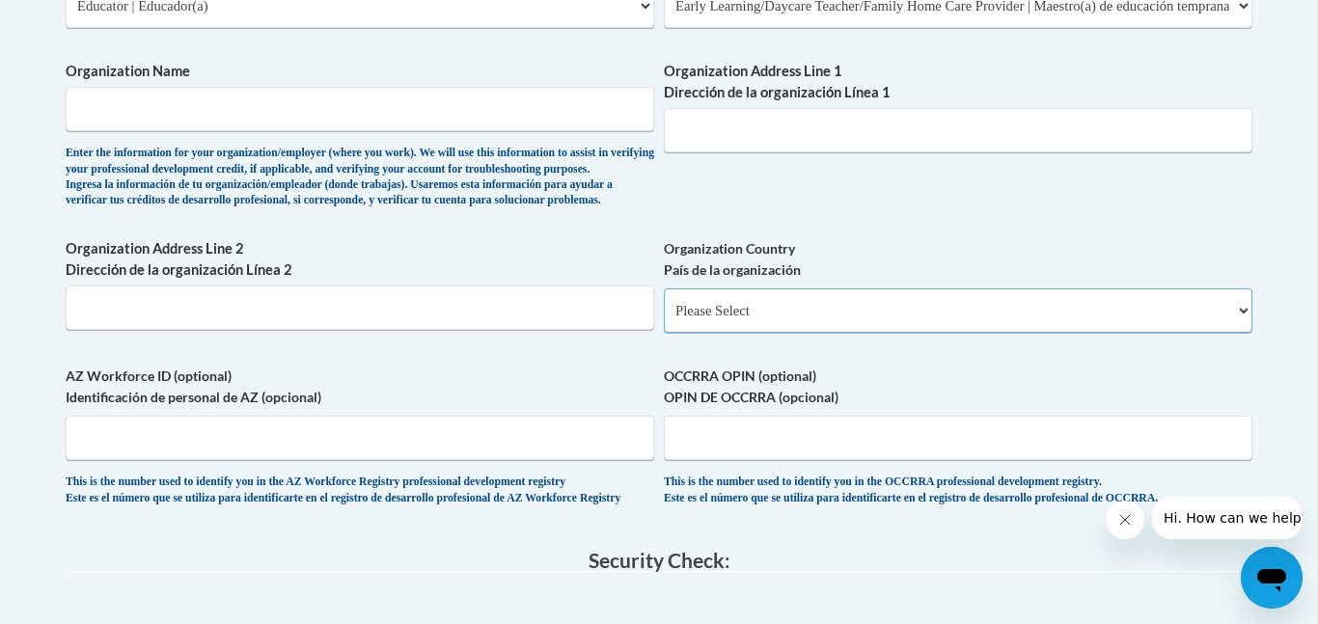
click at [795, 333] on select "Please Select United States | Estados Unidos Outside of the United States | Fue…" at bounding box center [958, 310] width 588 height 44
select select "ad49bcad-a171-4b2e-b99c-48b446064914"
click at [664, 319] on select "Please Select United States | Estados Unidos Outside of the United States | Fue…" at bounding box center [958, 310] width 588 height 44
select select
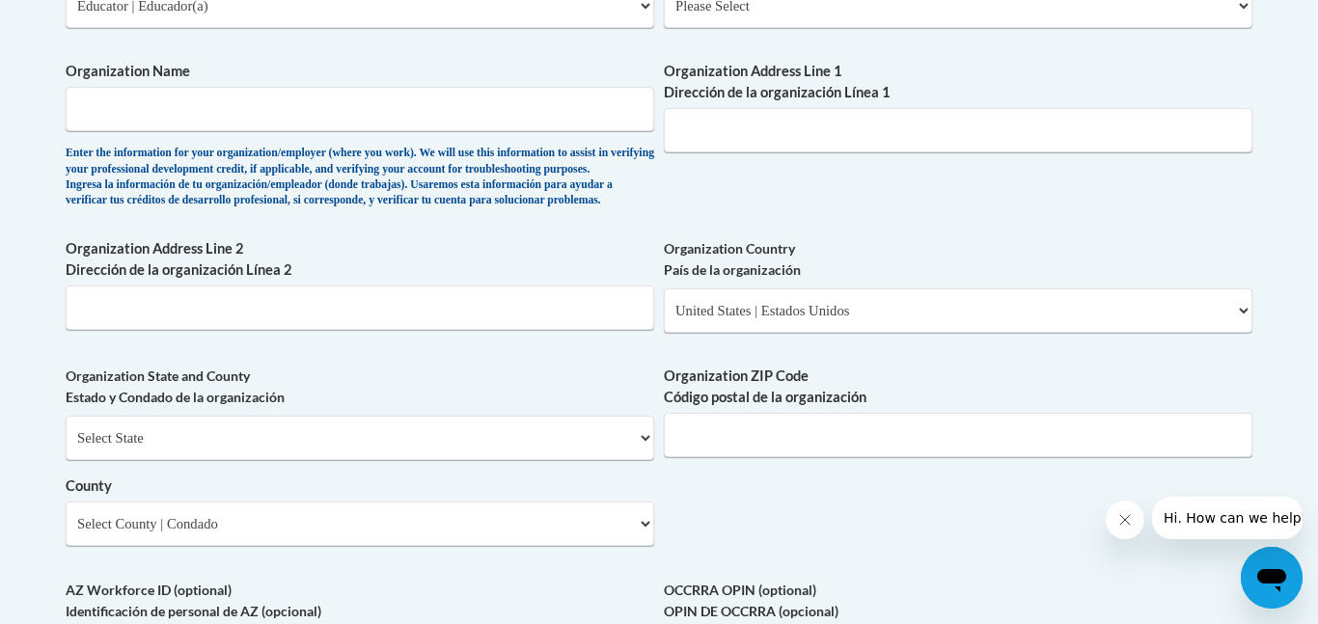
click at [285, 560] on div "Organization State and County Estado y Condado de la organización Select State …" at bounding box center [360, 463] width 588 height 195
click at [845, 333] on select "Please Select United States | Estados Unidos Outside of the United States | Fue…" at bounding box center [958, 310] width 588 height 44
select select
click at [664, 319] on select "Please Select United States | Estados Unidos Outside of the United States | Fue…" at bounding box center [958, 310] width 588 height 44
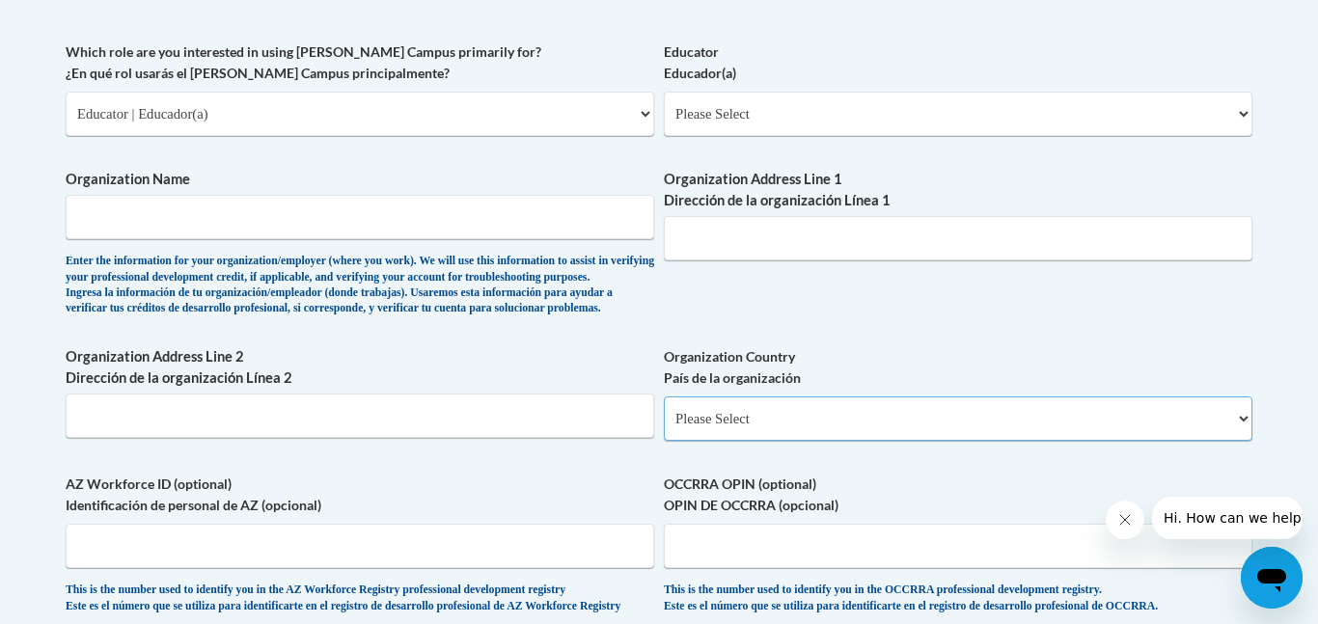
scroll to position [1131, 0]
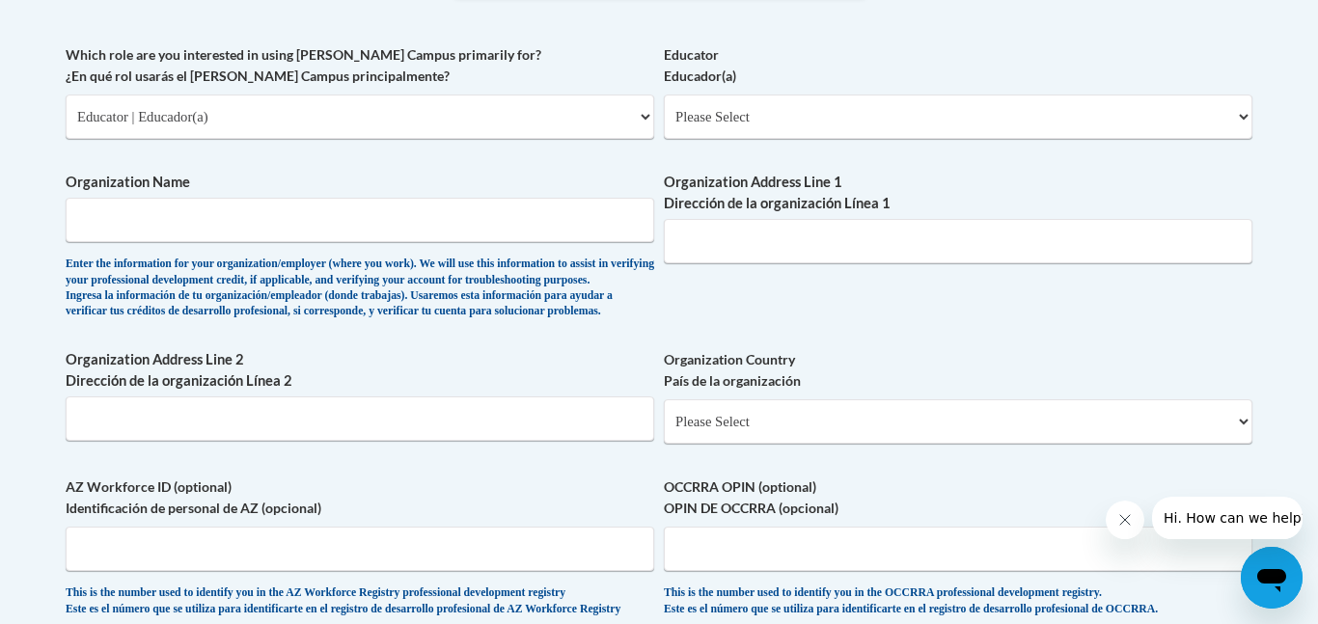
click at [758, 358] on div "What is your first name? ¿Cuál es tu nombre? Kaytlyn What is your last name? ¿C…" at bounding box center [659, 44] width 1186 height 1185
click at [712, 223] on input "Organization Address Line 1 Dirección de la organización Línea 1" at bounding box center [958, 241] width 588 height 44
click at [721, 438] on select "Please Select United States | Estados Unidos Outside of the United States | Fue…" at bounding box center [958, 421] width 588 height 44
click at [692, 444] on select "Please Select United States | Estados Unidos Outside of the United States | Fue…" at bounding box center [958, 421] width 588 height 44
click at [670, 359] on div "What is your first name? ¿Cuál es tu nombre? Kaytlyn What is your last name? ¿C…" at bounding box center [659, 44] width 1186 height 1185
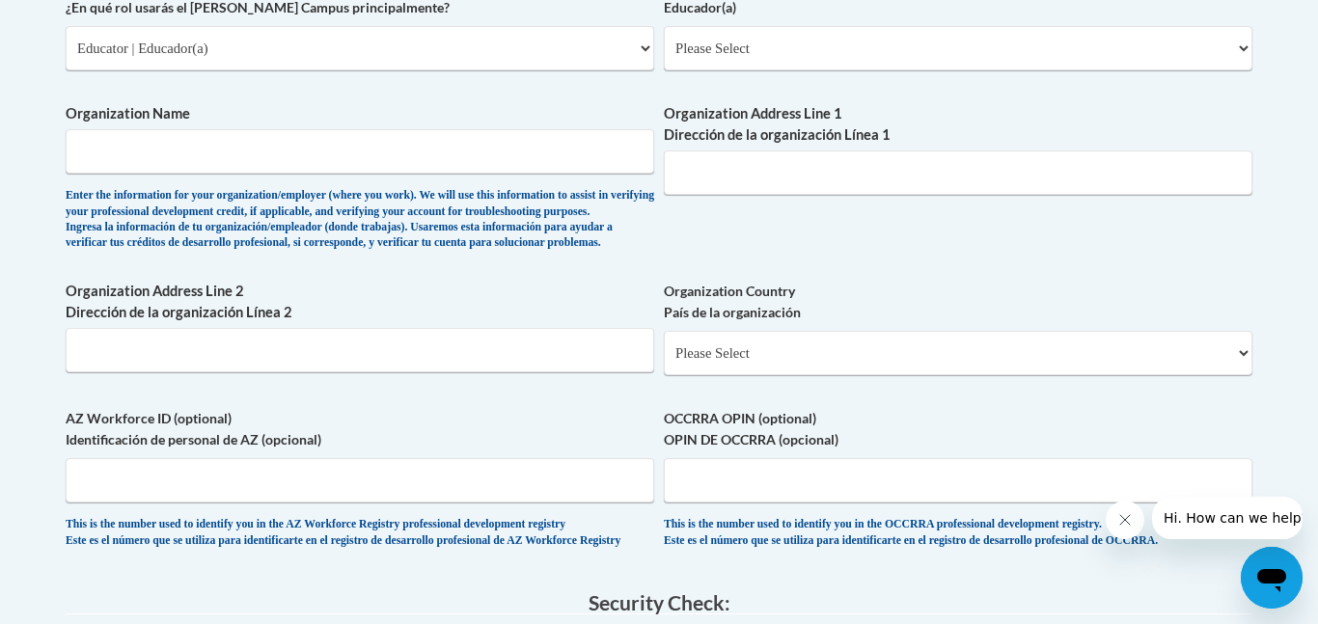
scroll to position [1196, 0]
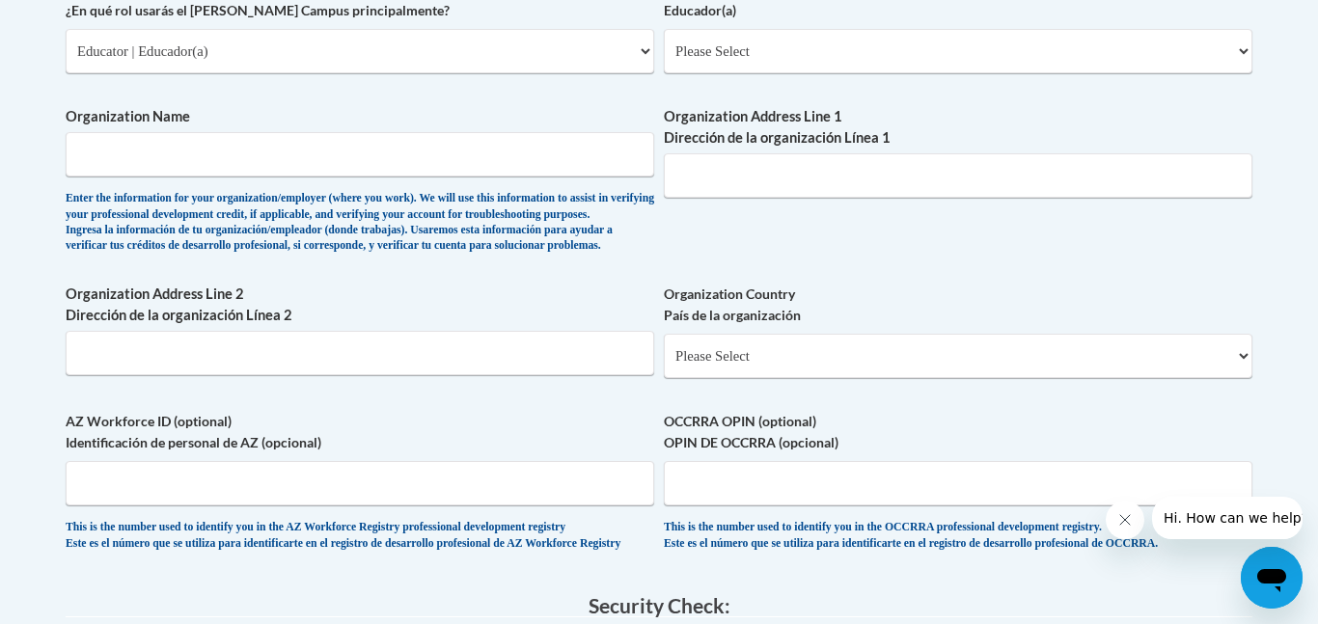
click at [481, 210] on div "Enter the information for your organization/employer (where you work). We will …" at bounding box center [360, 223] width 588 height 64
click at [423, 156] on input "Organization Name" at bounding box center [360, 154] width 588 height 44
click at [511, 255] on div "Enter the information for your organization/employer (where you work). We will …" at bounding box center [360, 223] width 588 height 64
click at [434, 150] on input "Organization Name" at bounding box center [360, 154] width 588 height 44
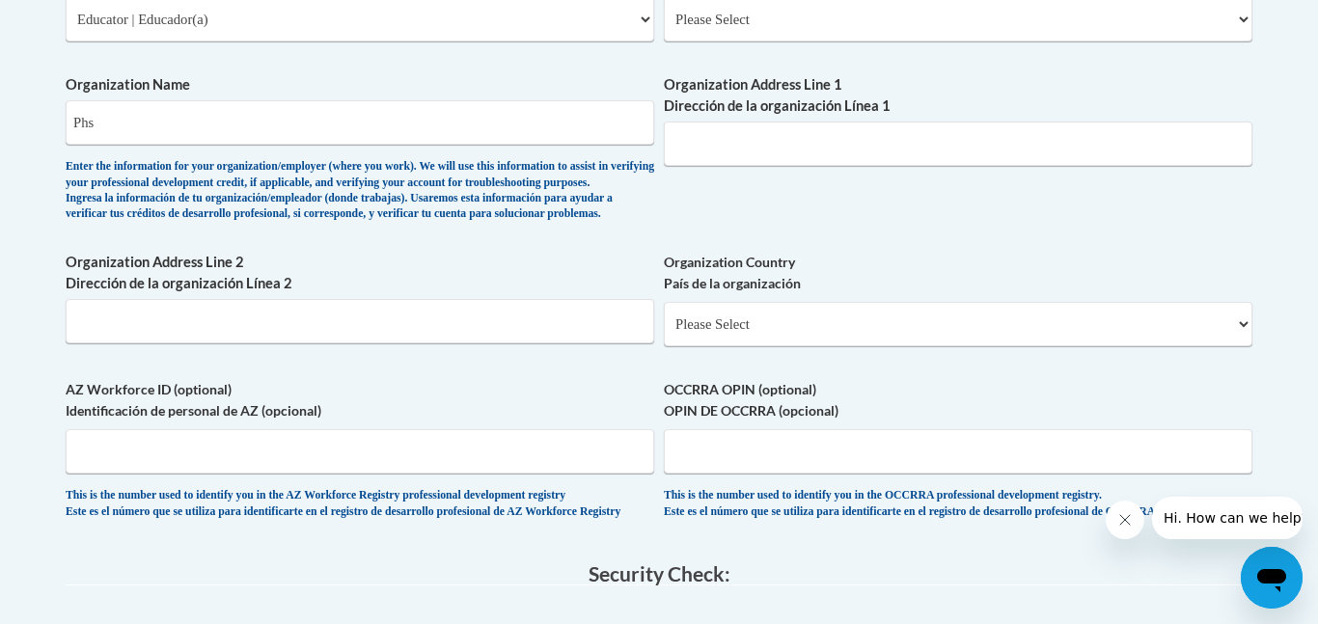
scroll to position [1227, 0]
click at [110, 129] on input "Phs" at bounding box center [360, 123] width 588 height 44
type input "PHS"
click at [703, 123] on input "Organization Address Line 1 Dirección de la organización Línea 1" at bounding box center [958, 145] width 588 height 44
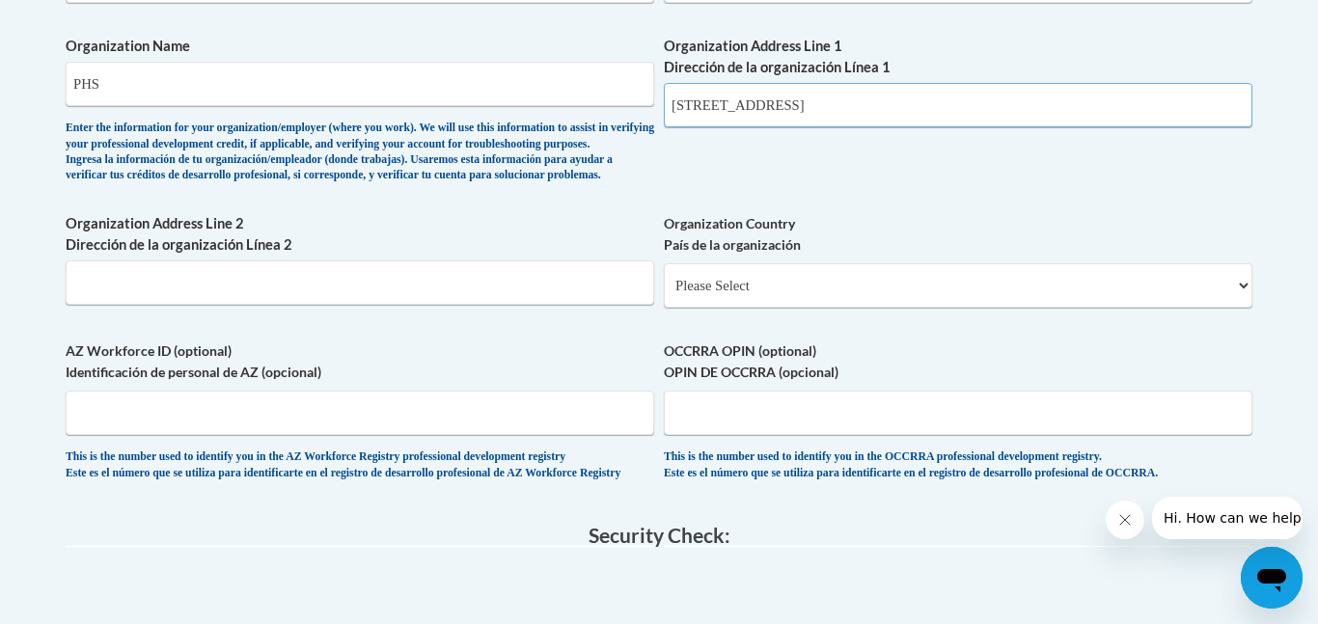
scroll to position [1279, 0]
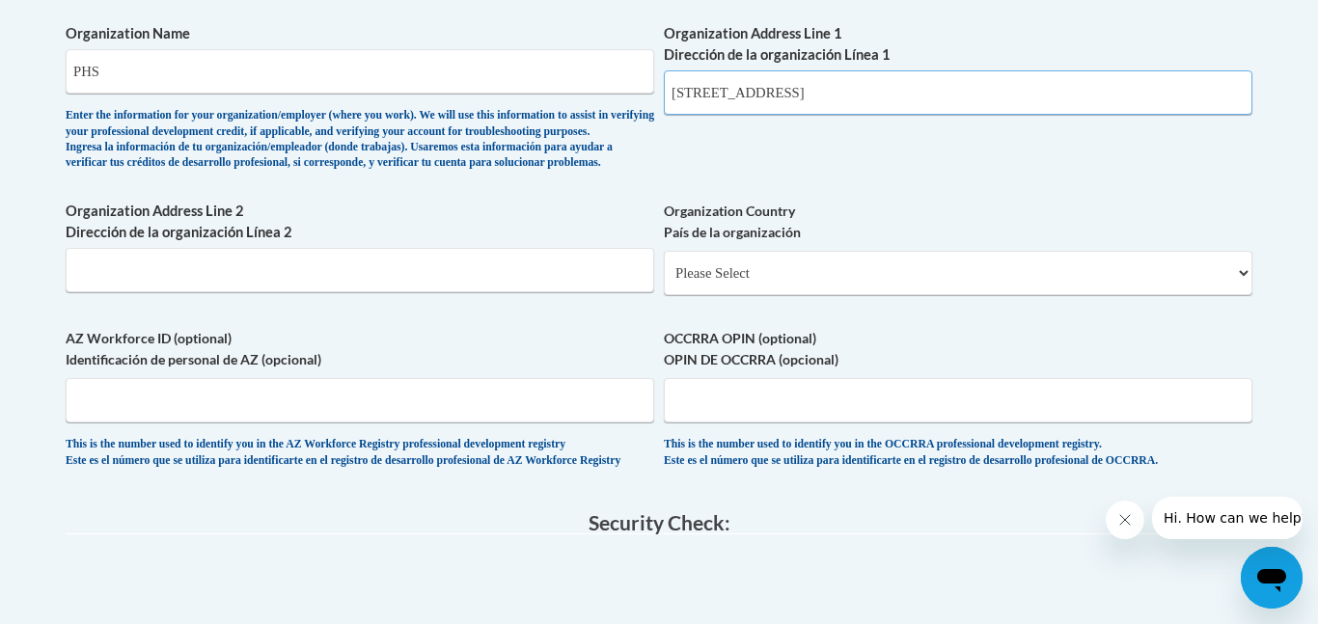
type input "500 Dragon Drive"
click at [753, 295] on select "Please Select United States | Estados Unidos Outside of the United States | Fue…" at bounding box center [958, 273] width 588 height 44
select select "ad49bcad-a171-4b2e-b99c-48b446064914"
click at [664, 282] on select "Please Select United States | Estados Unidos Outside of the United States | Fue…" at bounding box center [958, 273] width 588 height 44
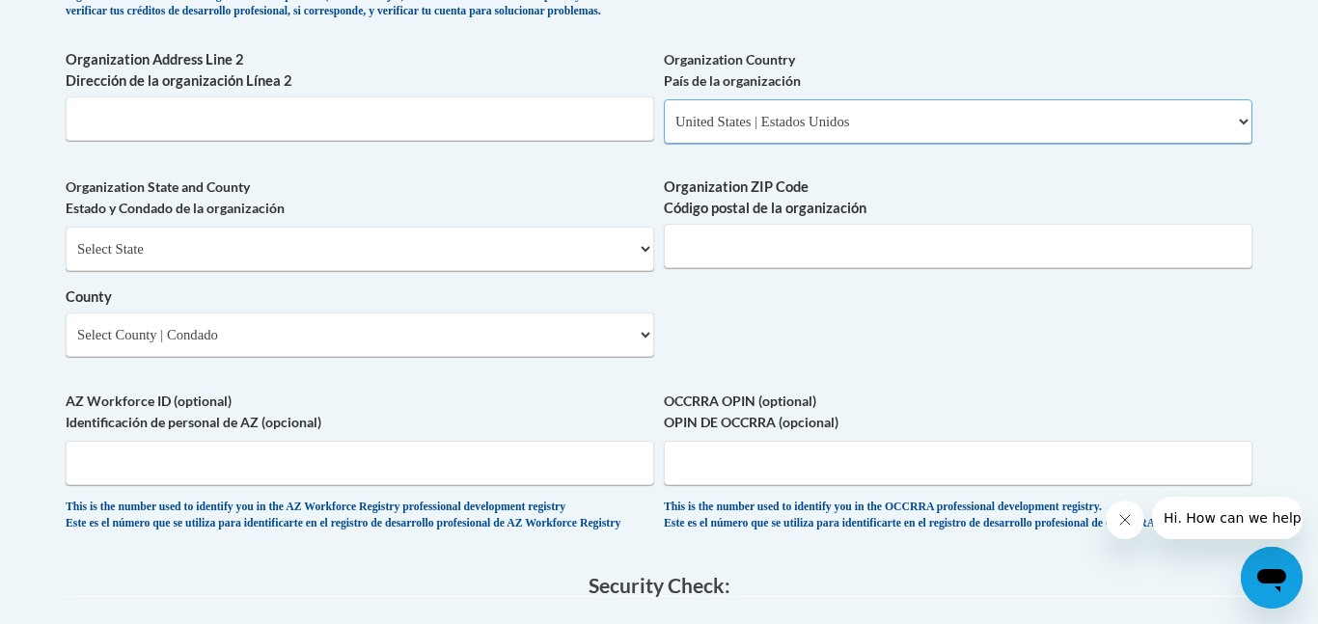
scroll to position [1436, 0]
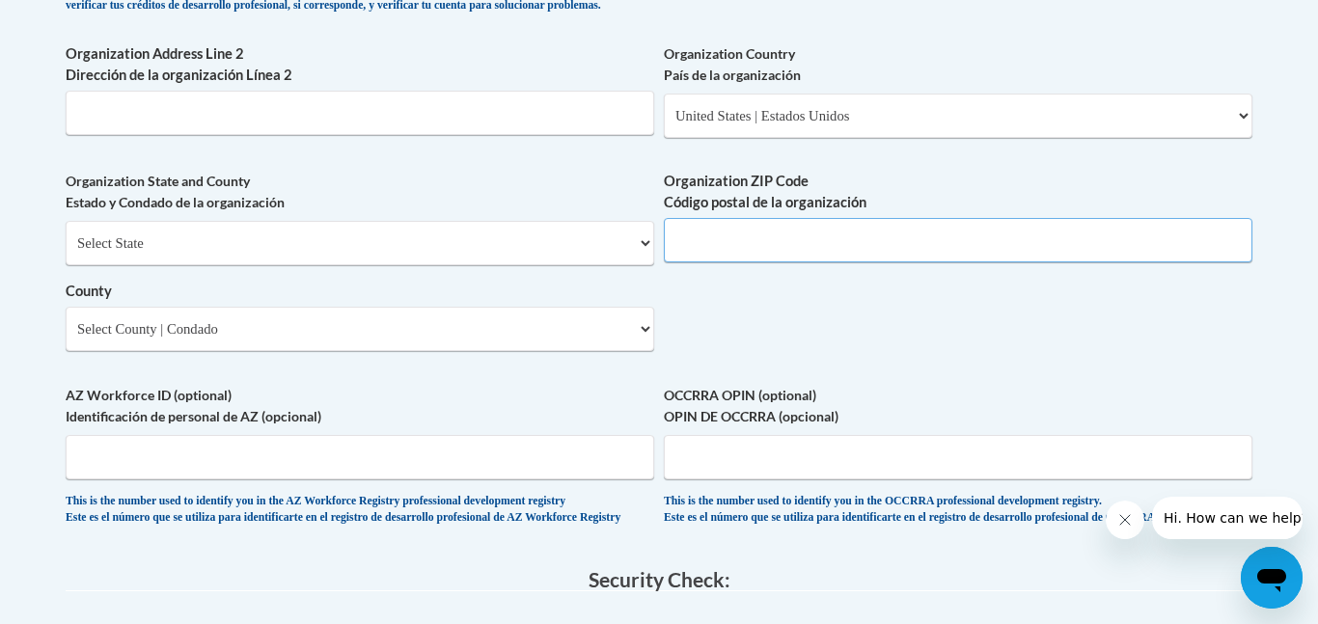
click at [835, 262] on input "Organization ZIP Code Código postal de la organización" at bounding box center [958, 240] width 588 height 44
type input "30143"
click at [501, 265] on select "Select State Alabama Alaska Arizona Arkansas California Colorado Connecticut De…" at bounding box center [360, 243] width 588 height 44
select select "Georgia"
click at [66, 253] on select "Select State Alabama Alaska Arizona Arkansas California Colorado Connecticut De…" at bounding box center [360, 243] width 588 height 44
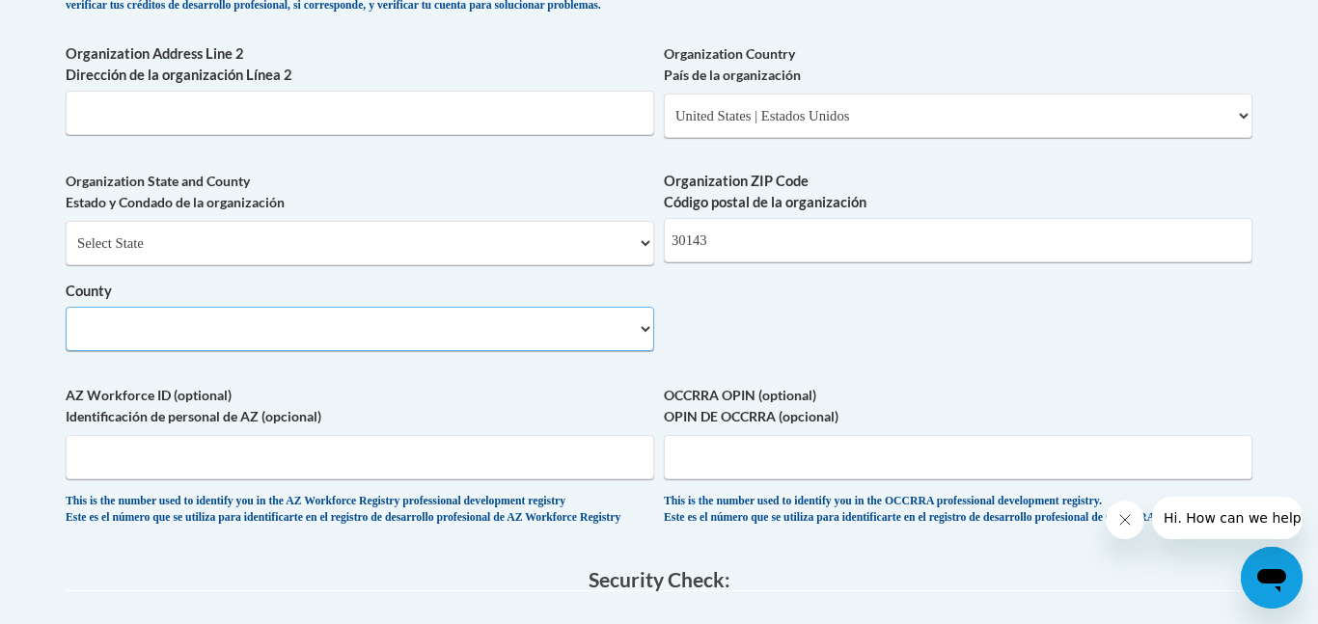
click at [134, 347] on select "County" at bounding box center [360, 329] width 588 height 44
click at [150, 351] on select "Select County Appling Atkinson Bacon Baker Baldwin Banks Barrow Bartow Ben Hill…" at bounding box center [360, 329] width 588 height 44
select select "Pickens"
click at [66, 339] on select "Select County Appling Atkinson Bacon Baker Baldwin Banks Barrow Bartow Ben Hill…" at bounding box center [360, 329] width 588 height 44
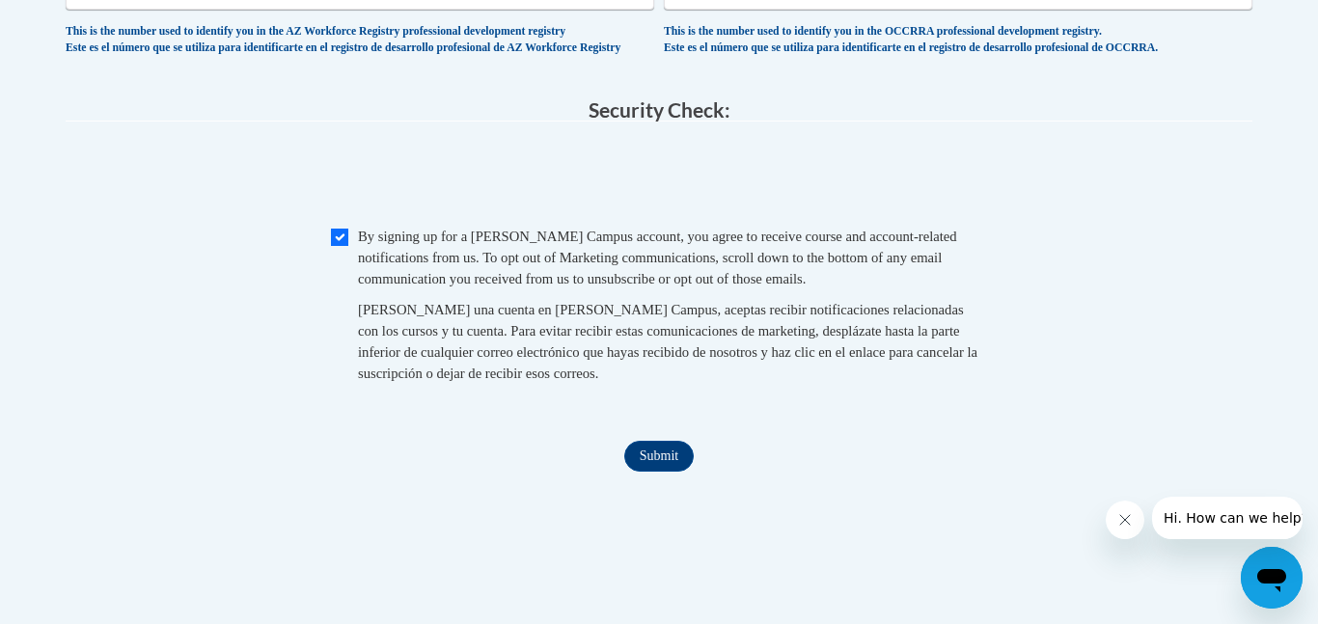
scroll to position [1908, 0]
click at [657, 470] on input "Submit" at bounding box center [658, 454] width 69 height 31
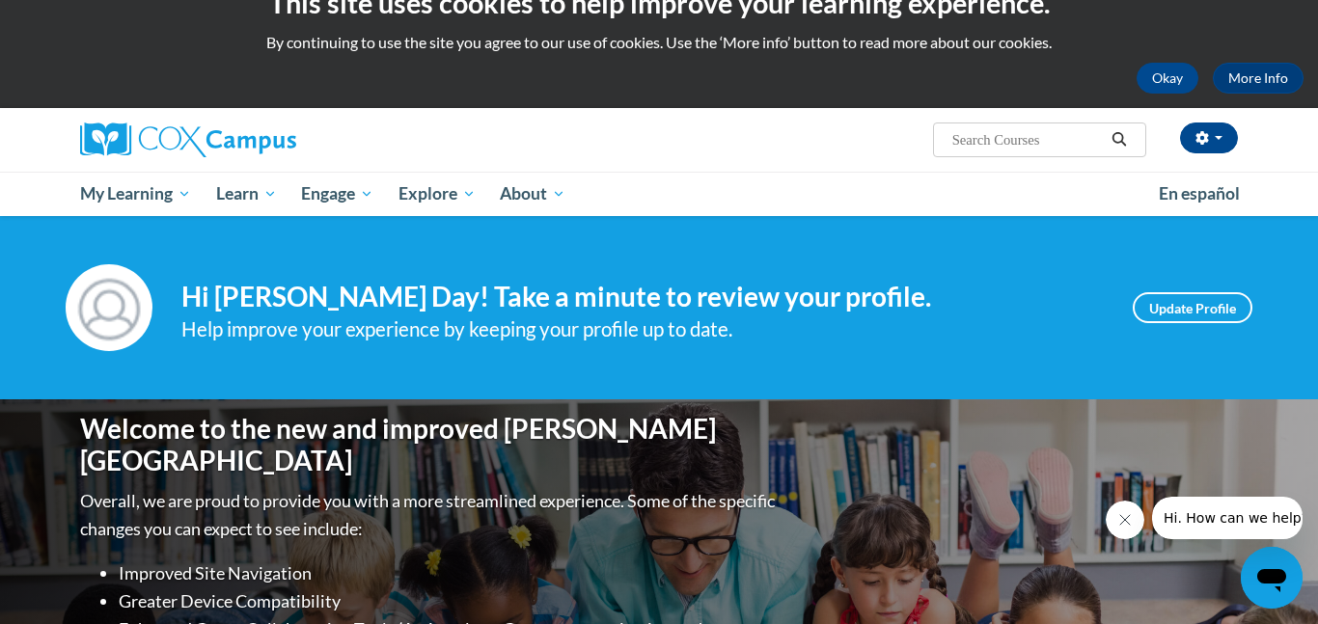
click at [993, 136] on input "Search..." at bounding box center [1027, 139] width 154 height 23
type input "B"
type input "build my brain"
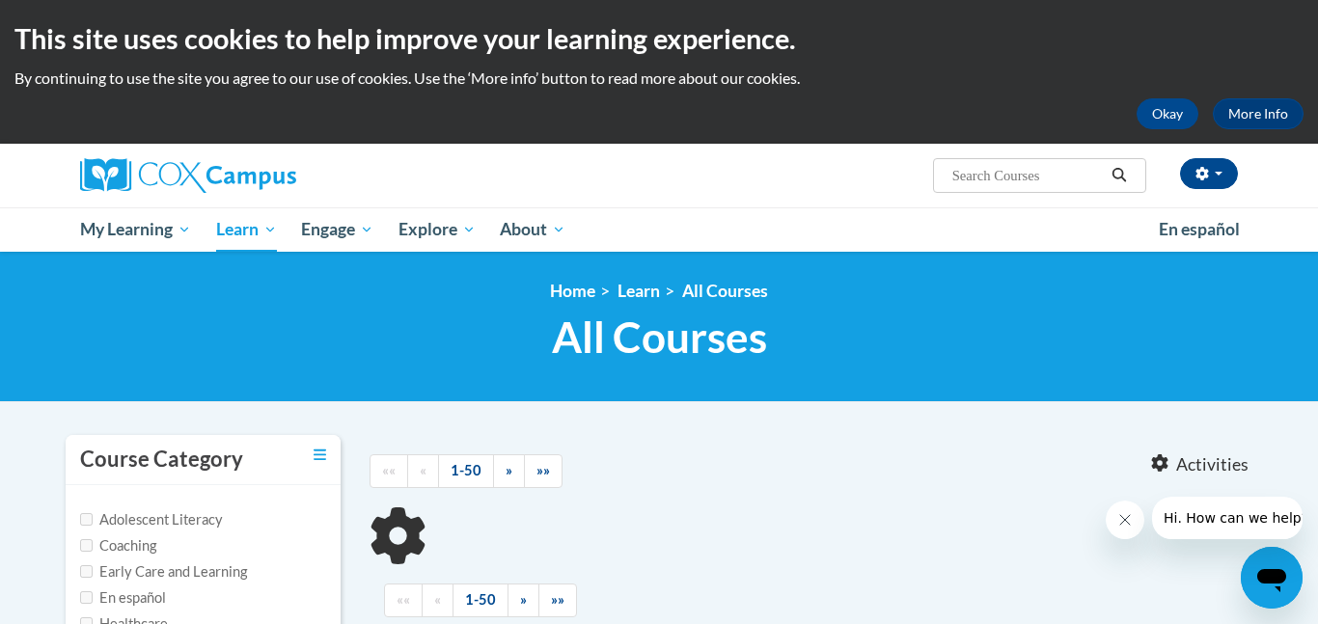
type input "build my brain"
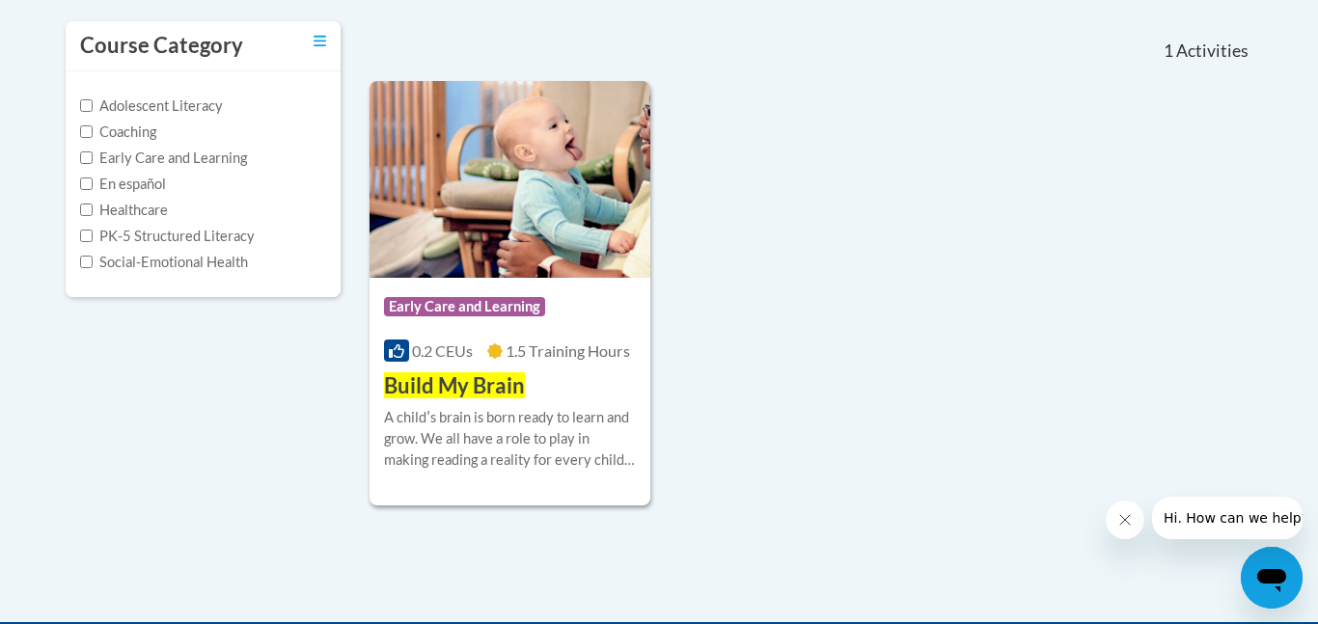
scroll to position [417, 0]
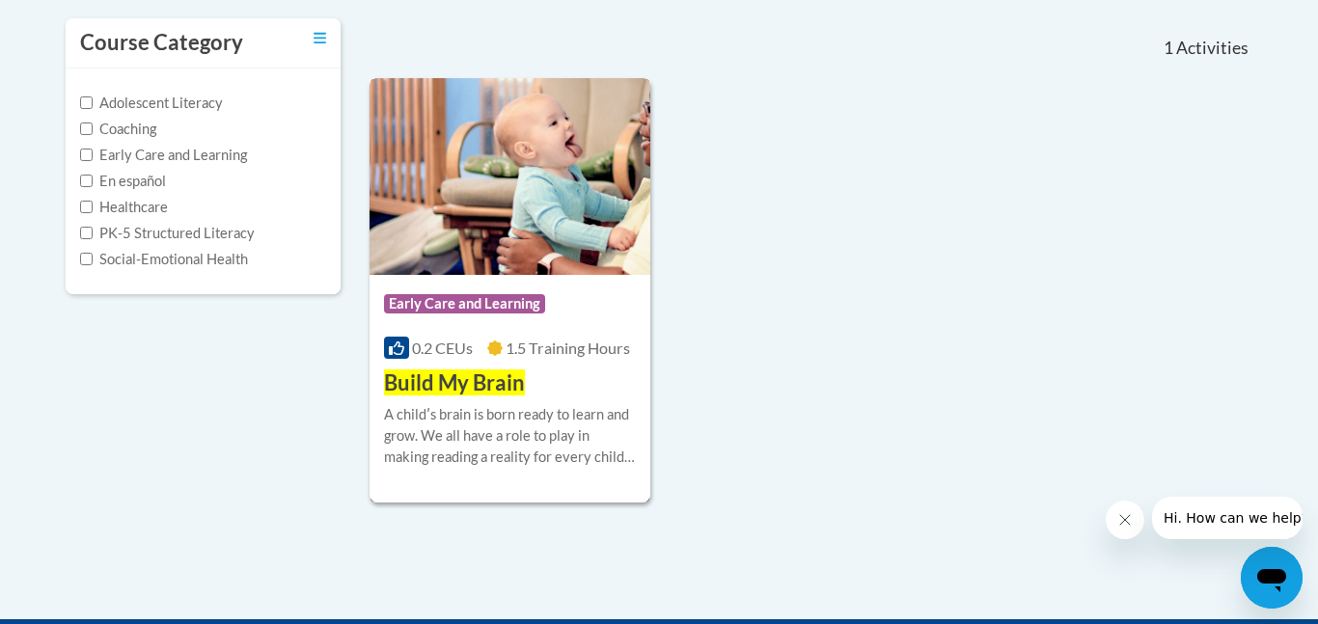
click at [525, 385] on div "Course Category: Early Care and Learning 0.2 CEUs 1.5 Training Hours COURSE Bui…" at bounding box center [509, 336] width 281 height 123
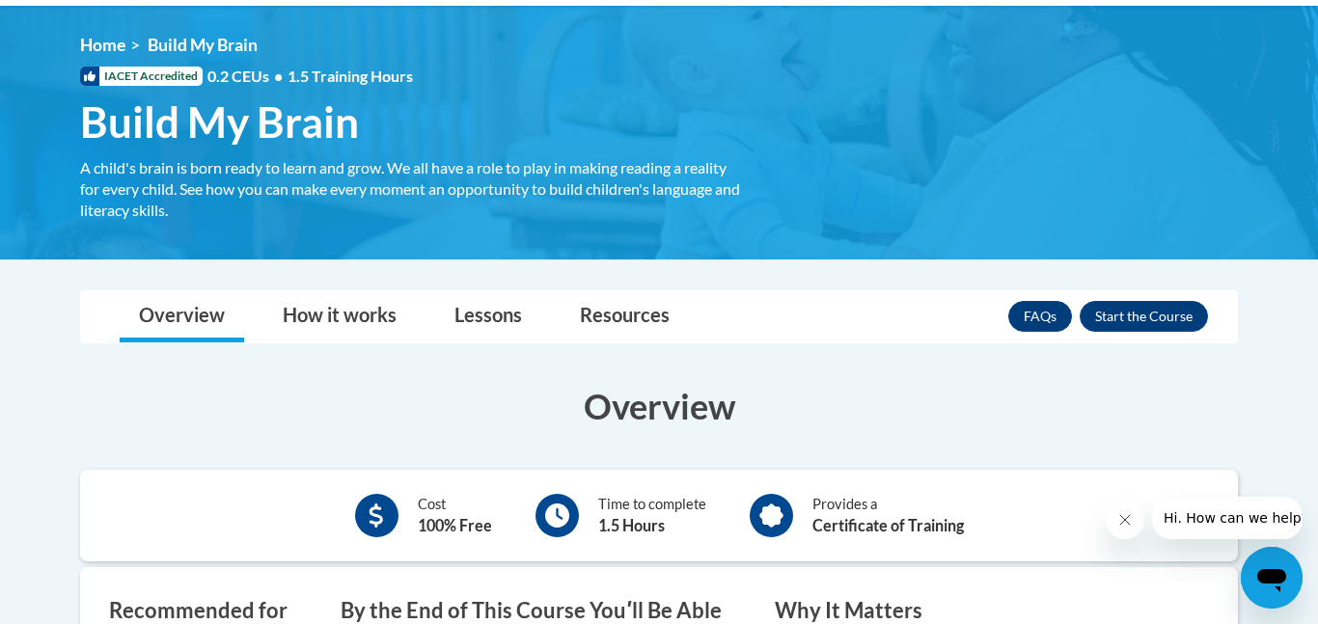
scroll to position [247, 0]
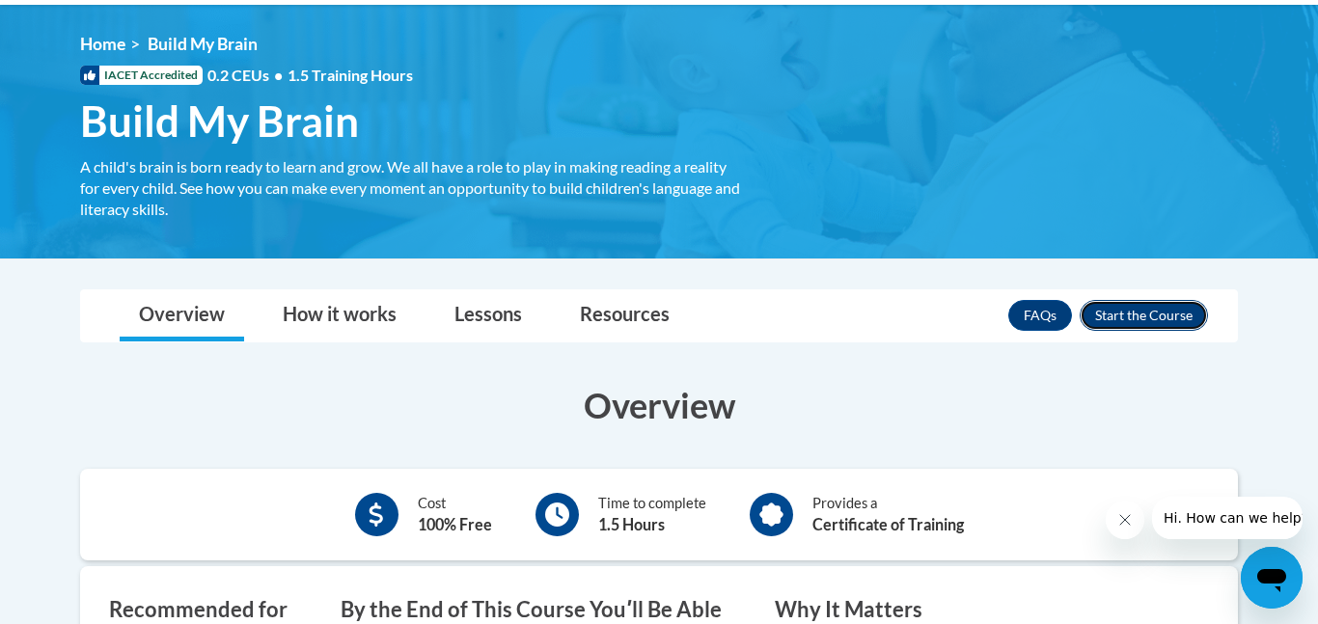
click at [1130, 317] on button "Enroll" at bounding box center [1143, 315] width 128 height 31
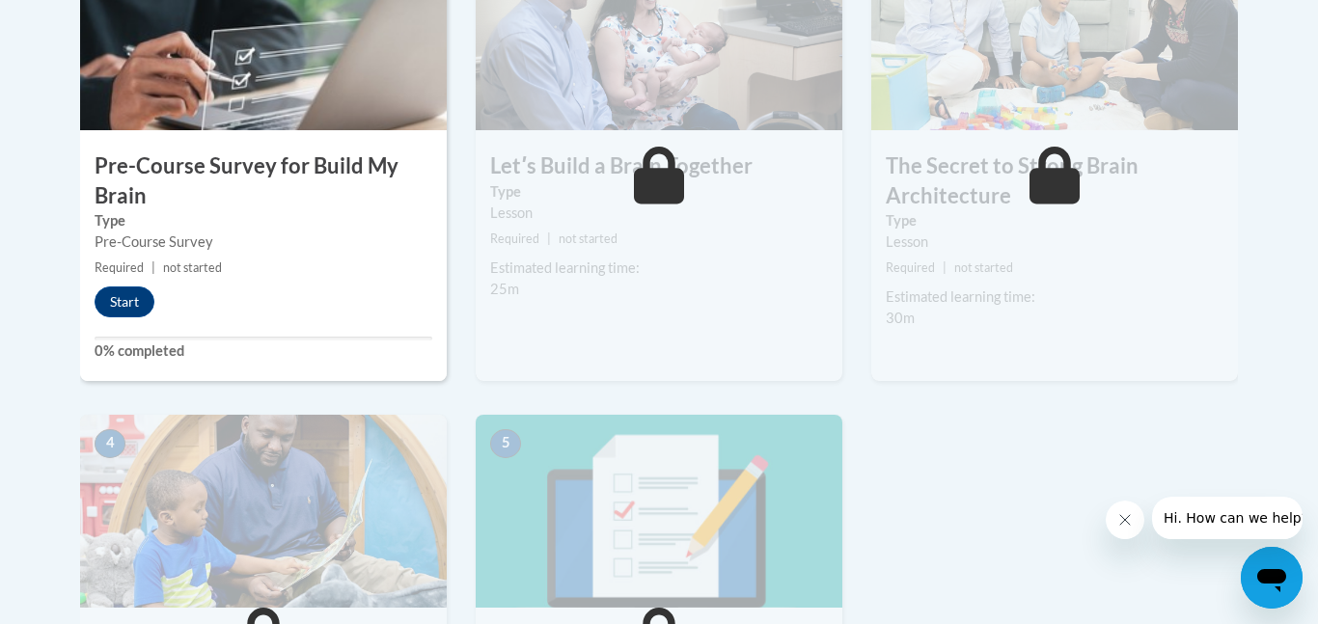
scroll to position [707, 0]
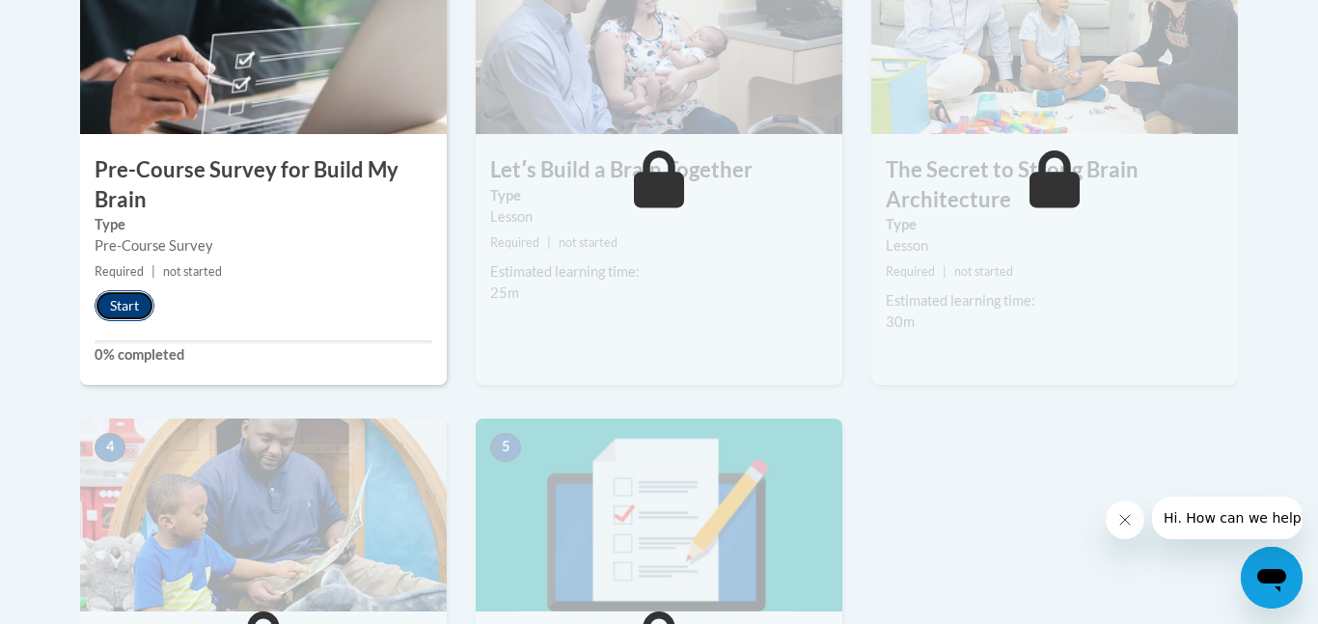
click at [117, 302] on button "Start" at bounding box center [125, 305] width 60 height 31
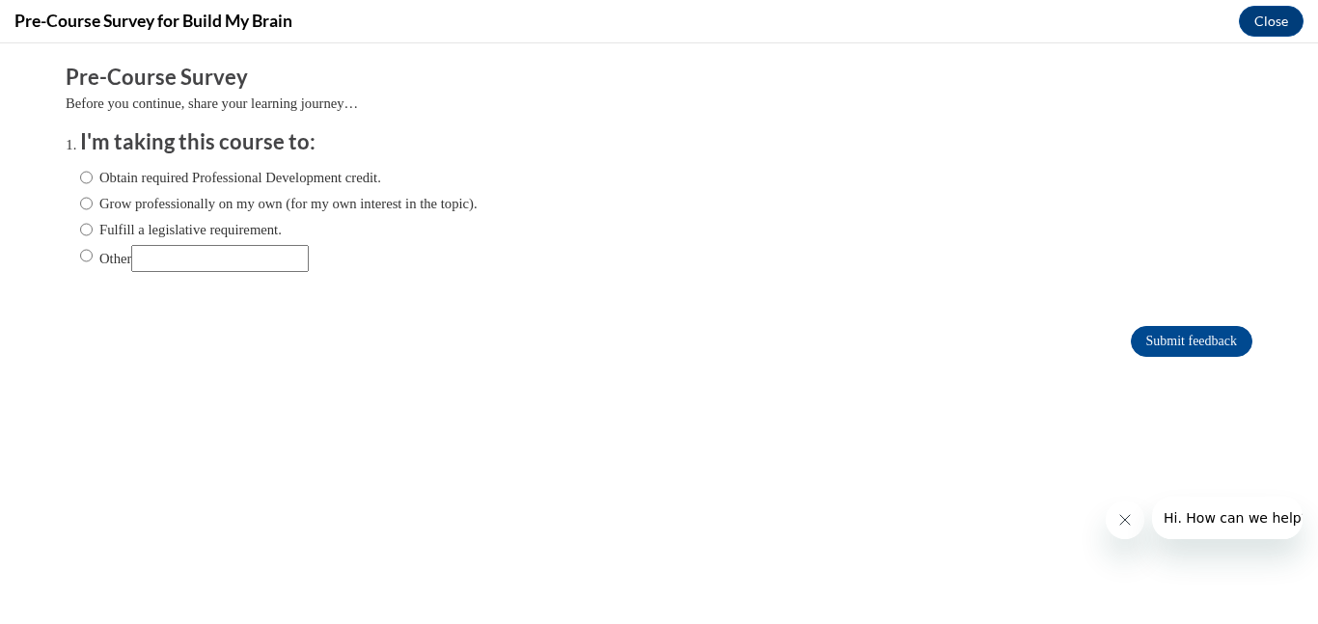
scroll to position [0, 0]
click at [95, 182] on label "Obtain required Professional Development credit." at bounding box center [230, 177] width 301 height 21
click at [93, 182] on input "Obtain required Professional Development credit." at bounding box center [86, 177] width 13 height 21
radio input "true"
click at [87, 202] on input "Grow professionally on my own (for my own interest in the topic)." at bounding box center [86, 203] width 13 height 21
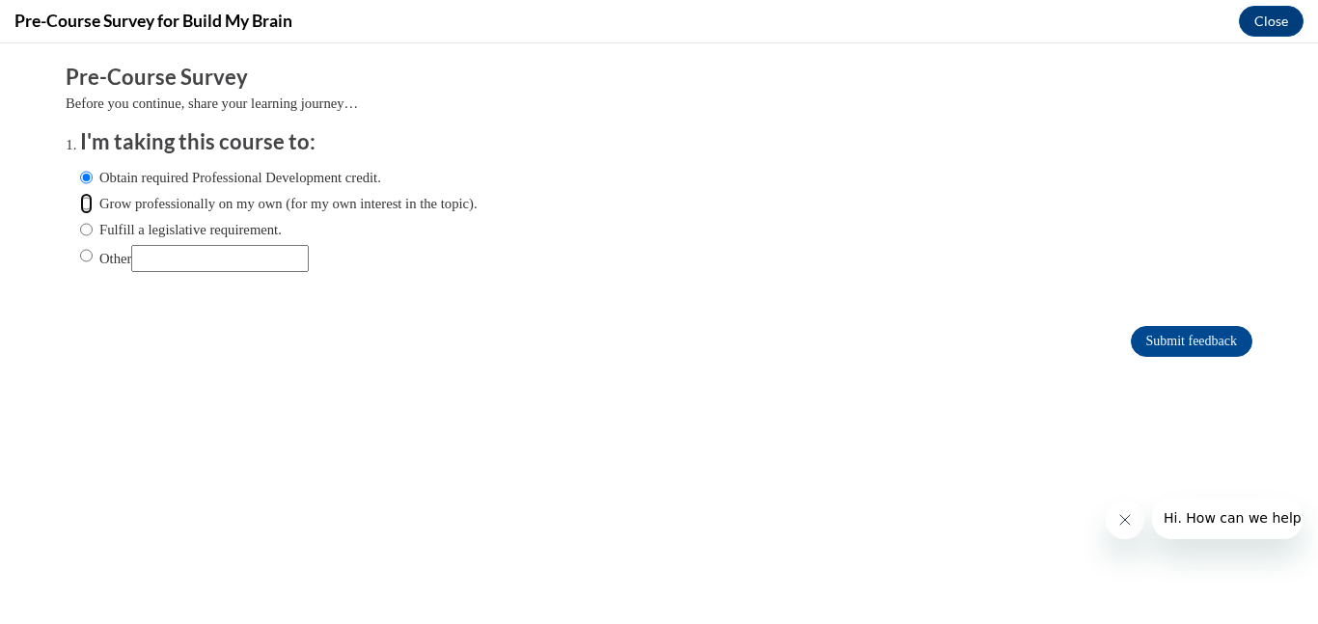
radio input "true"
click at [82, 173] on input "Obtain required Professional Development credit." at bounding box center [86, 177] width 13 height 21
radio input "true"
click at [66, 259] on ol "I'm taking this course to: Obtain required Professional Development credit. Gro…" at bounding box center [659, 214] width 1186 height 175
click at [80, 256] on input "Other" at bounding box center [86, 255] width 13 height 21
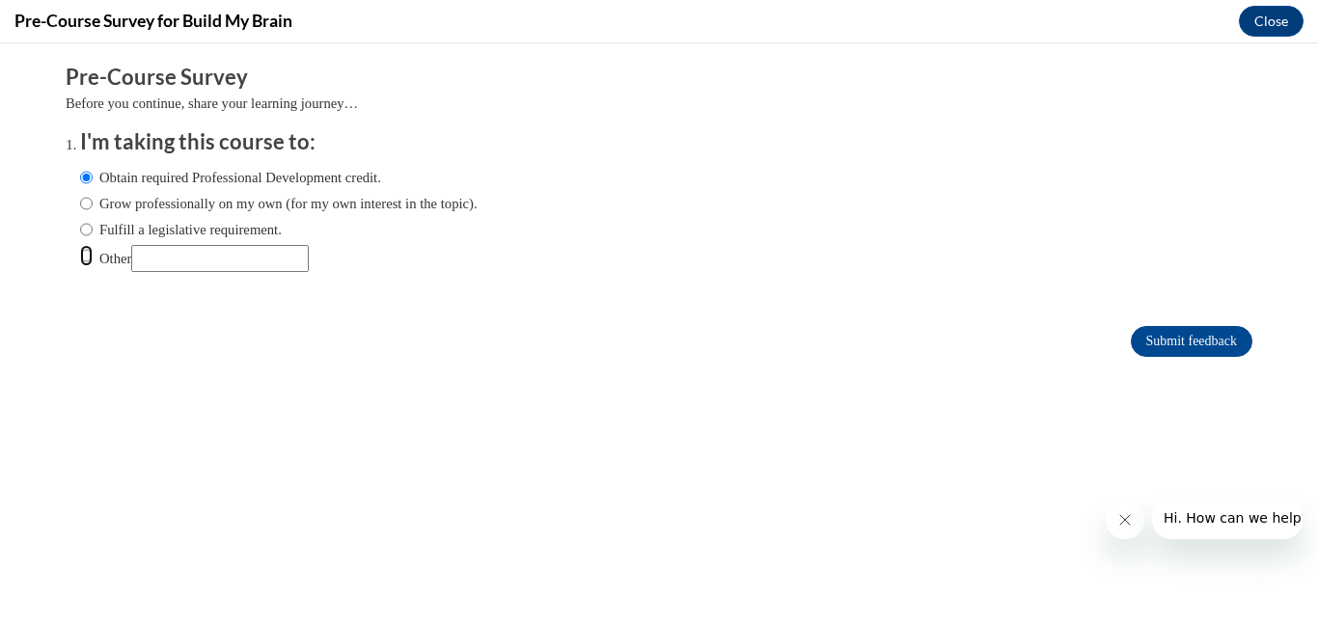
radio input "true"
click at [1123, 531] on button "Close message from company" at bounding box center [1124, 520] width 39 height 39
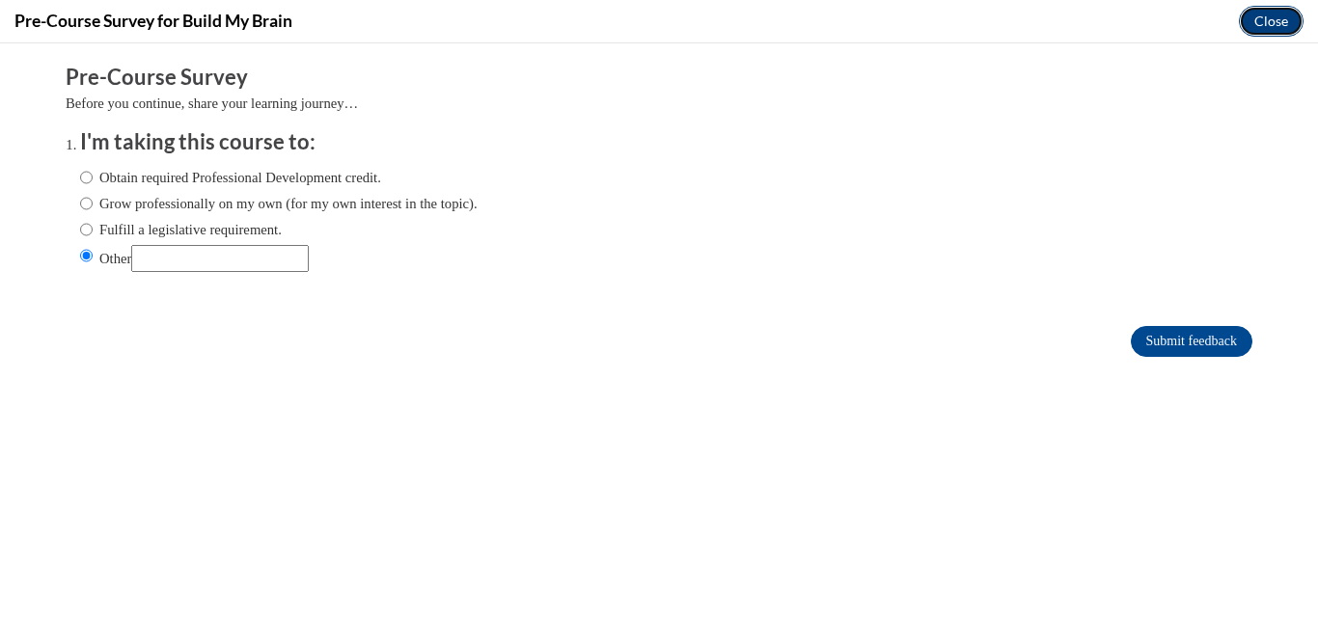
click at [1284, 26] on button "Close" at bounding box center [1271, 21] width 65 height 31
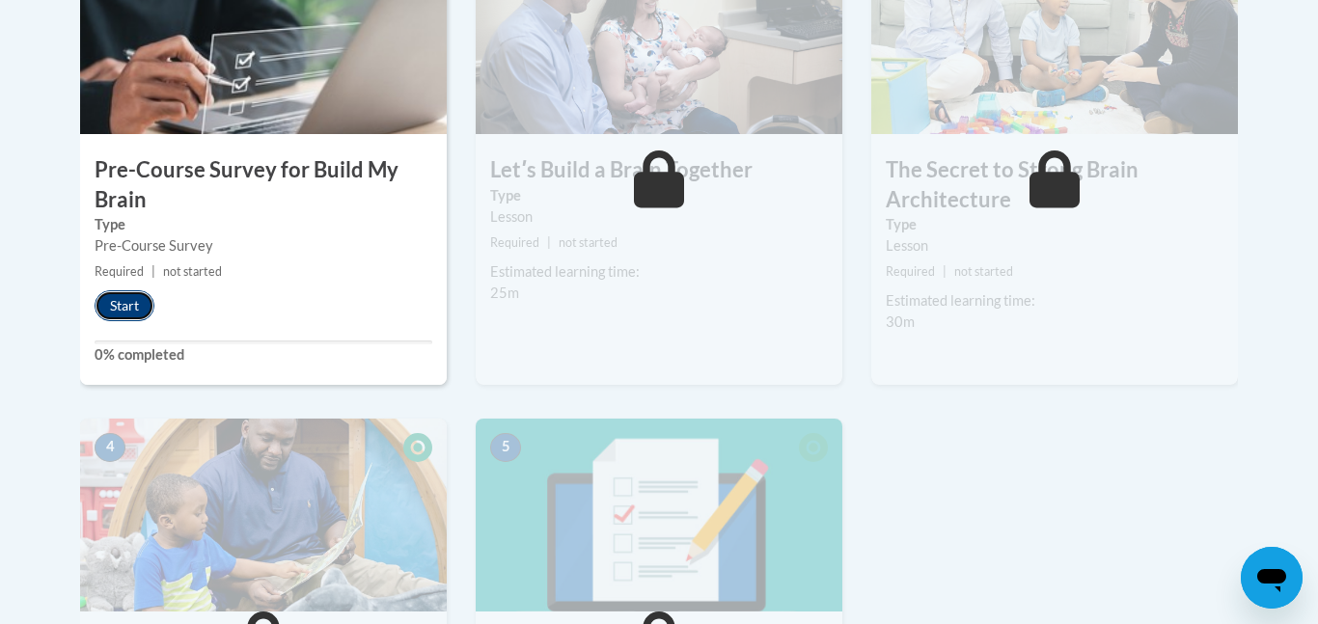
click at [116, 316] on button "Start" at bounding box center [125, 305] width 60 height 31
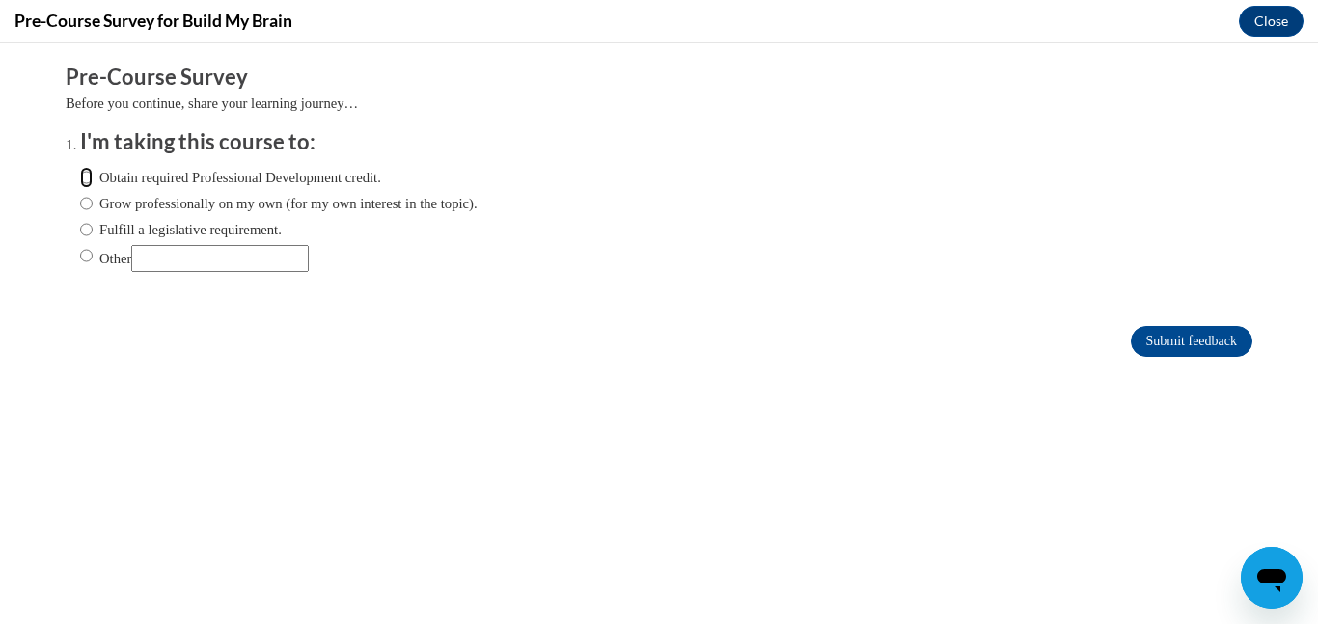
click at [82, 176] on input "Obtain required Professional Development credit." at bounding box center [86, 177] width 13 height 21
radio input "true"
click at [1193, 345] on input "Submit feedback" at bounding box center [1192, 341] width 122 height 31
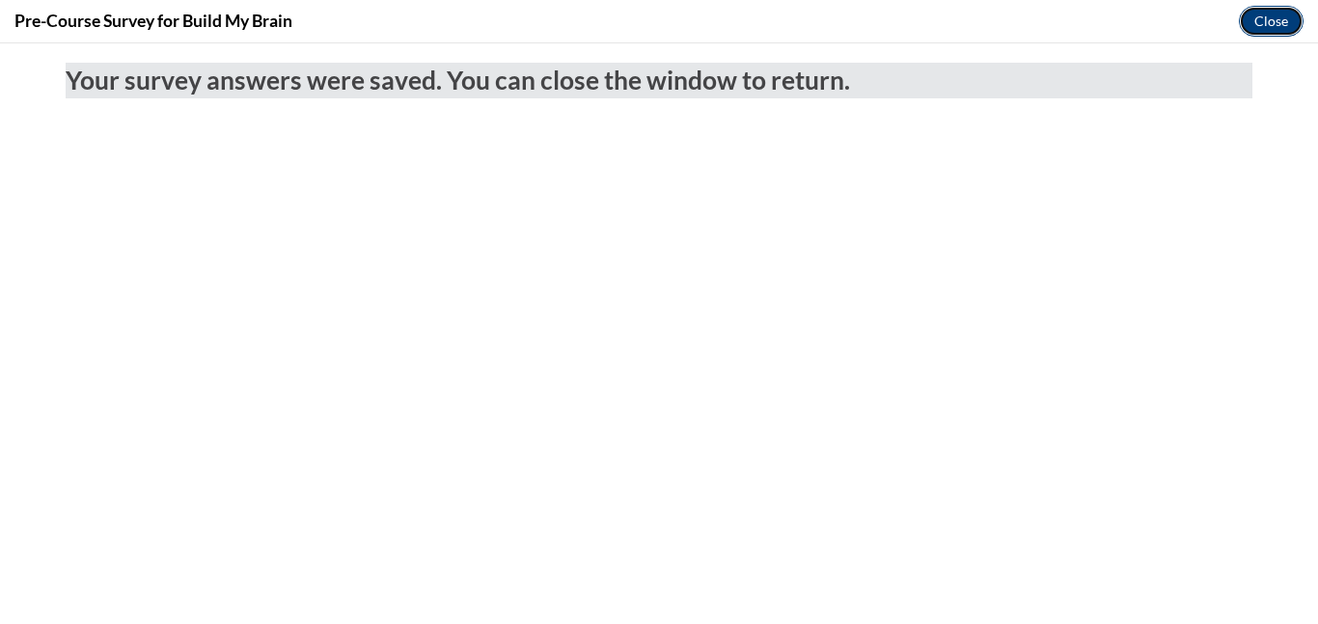
click at [1276, 12] on button "Close" at bounding box center [1271, 21] width 65 height 31
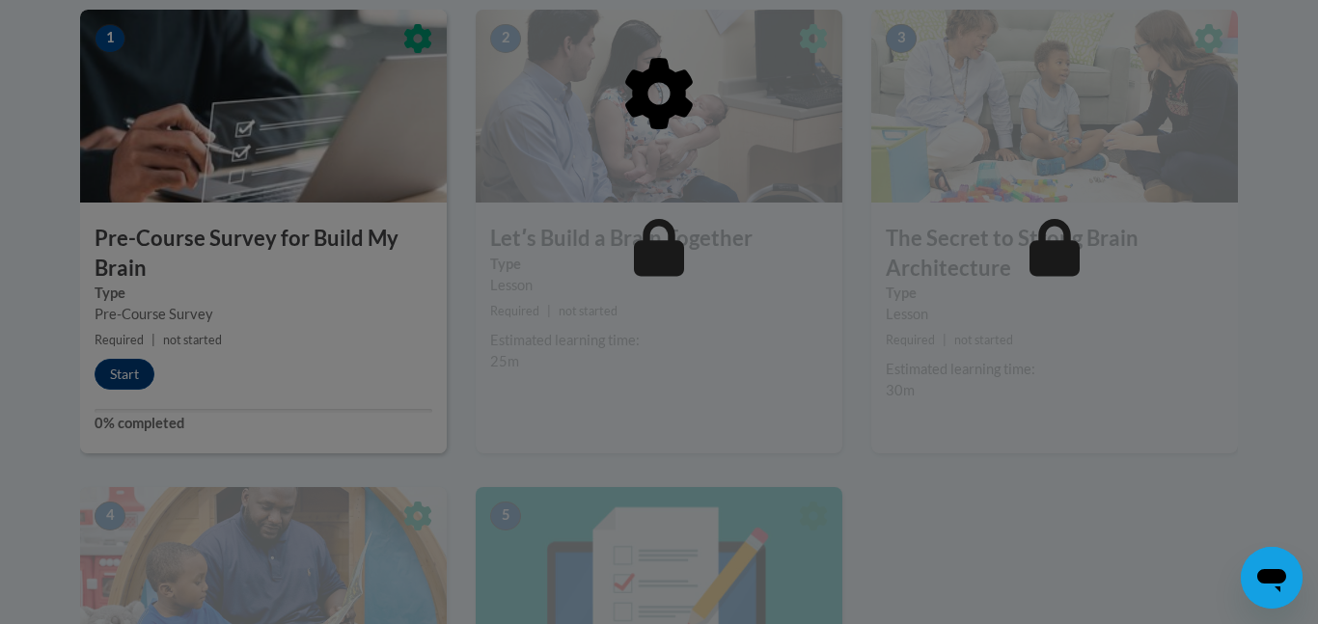
scroll to position [627, 0]
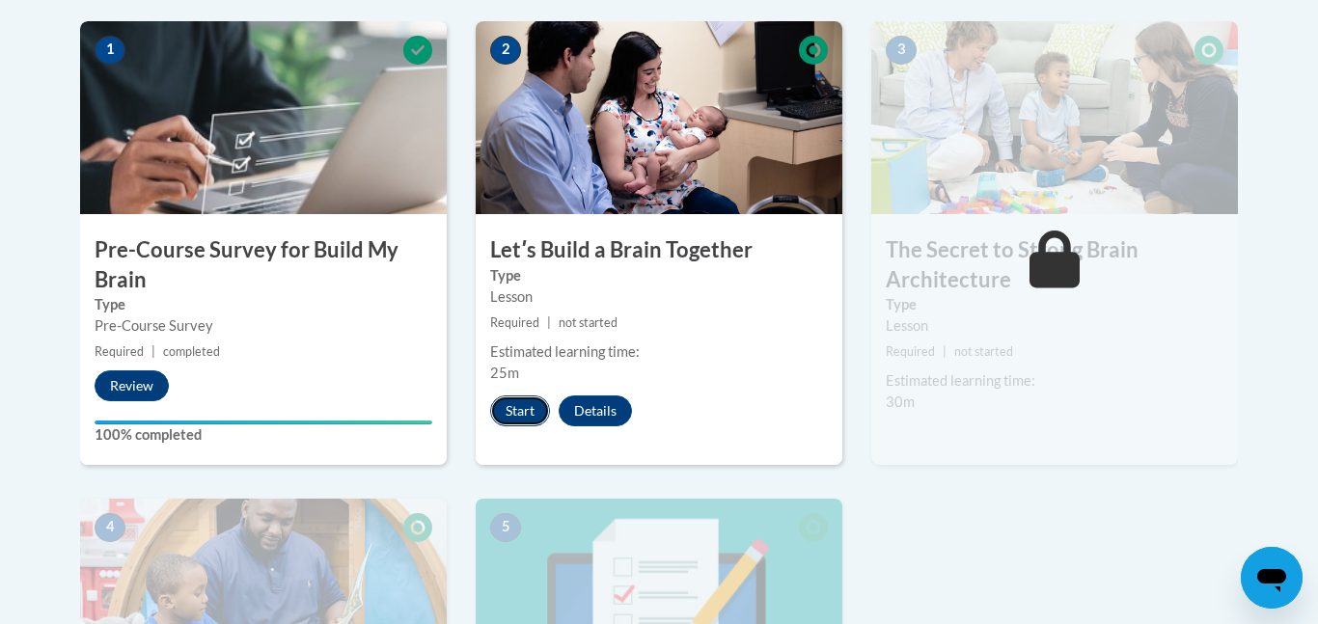
click at [509, 415] on button "Start" at bounding box center [520, 410] width 60 height 31
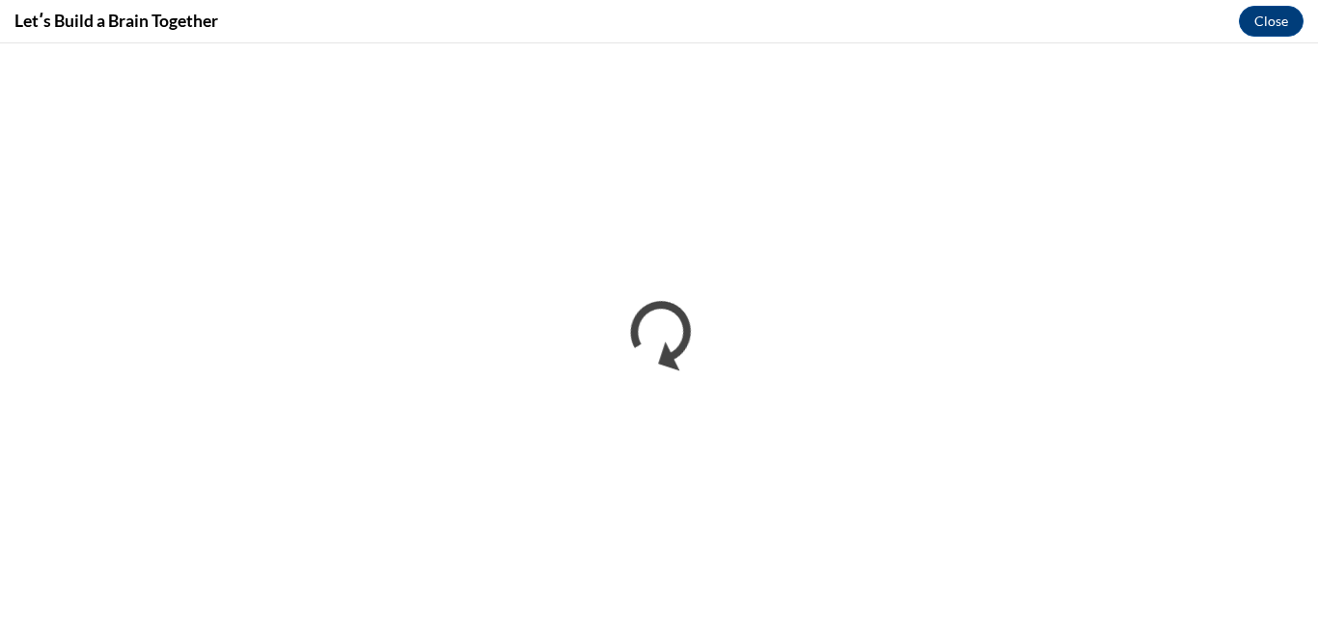
scroll to position [0, 0]
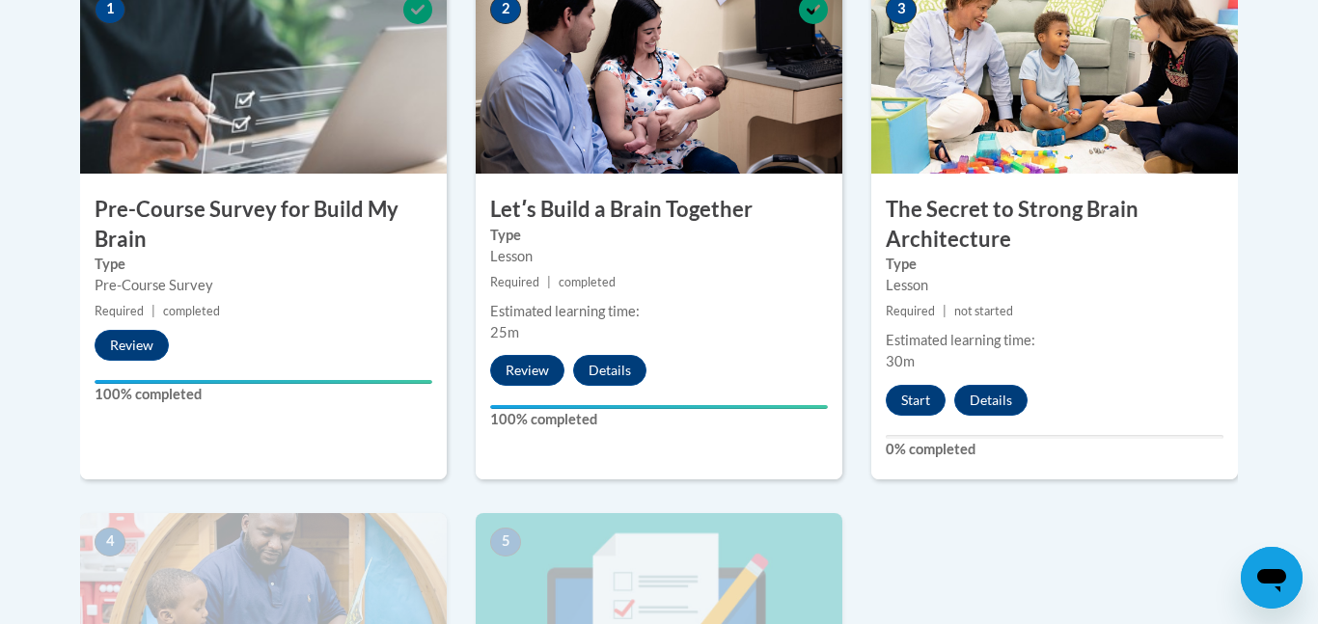
scroll to position [669, 0]
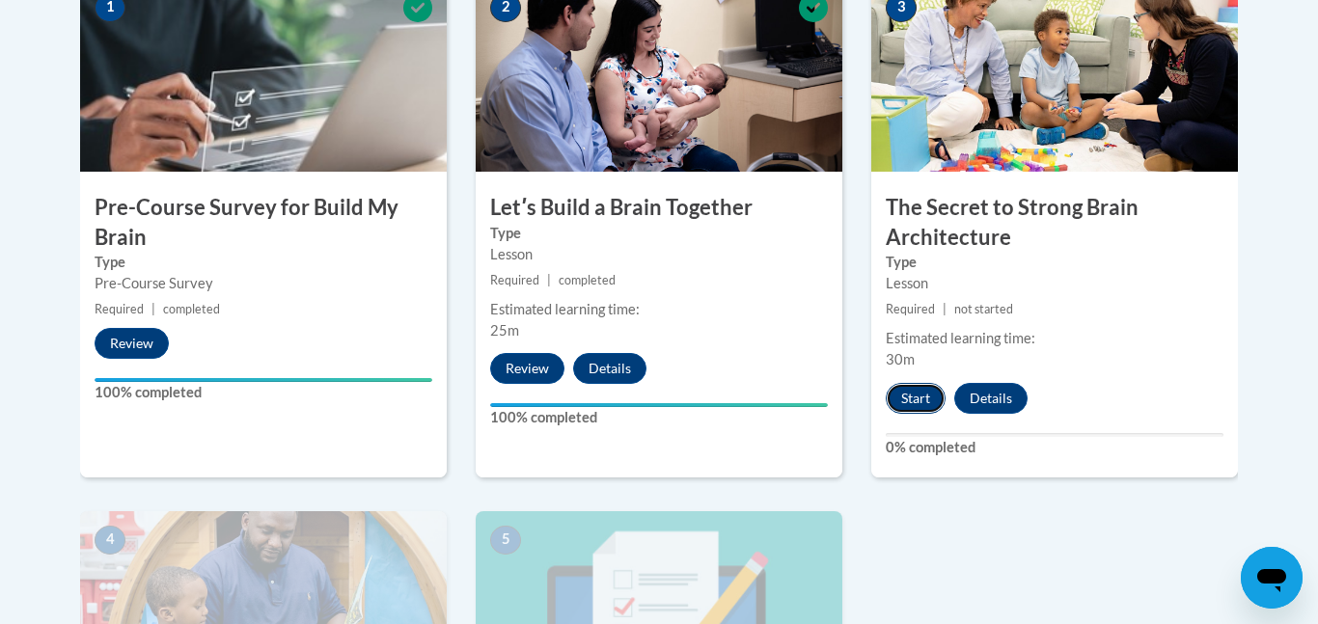
click at [913, 393] on button "Start" at bounding box center [915, 398] width 60 height 31
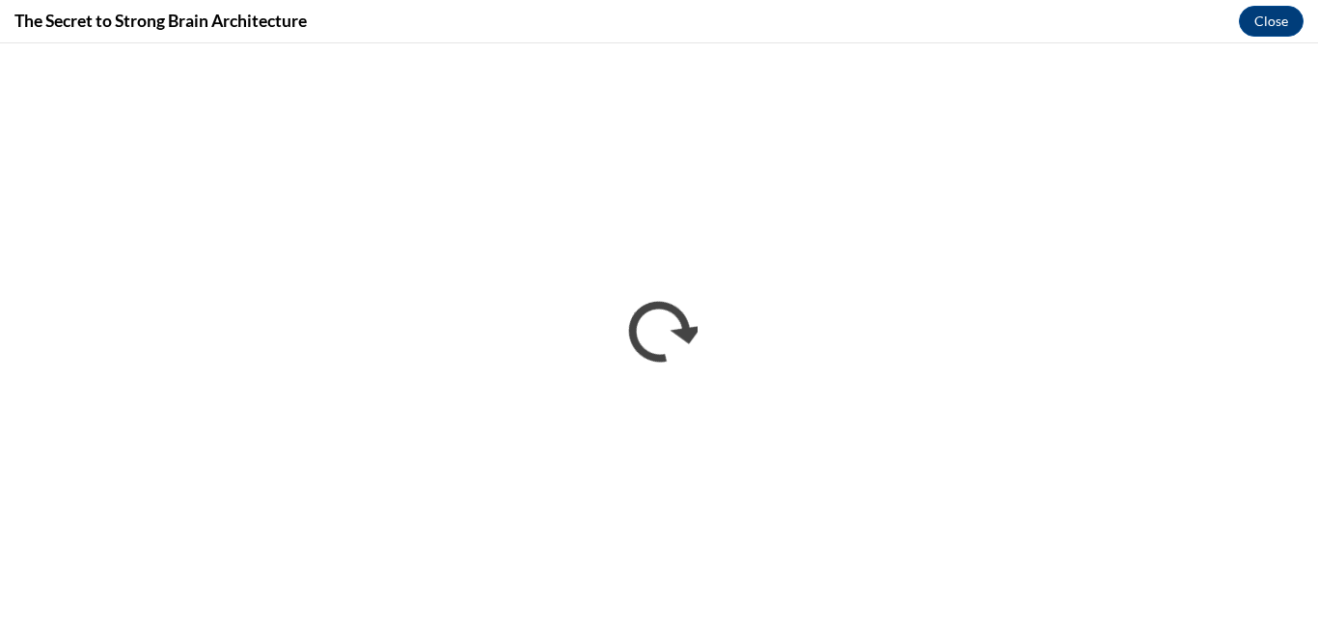
scroll to position [0, 0]
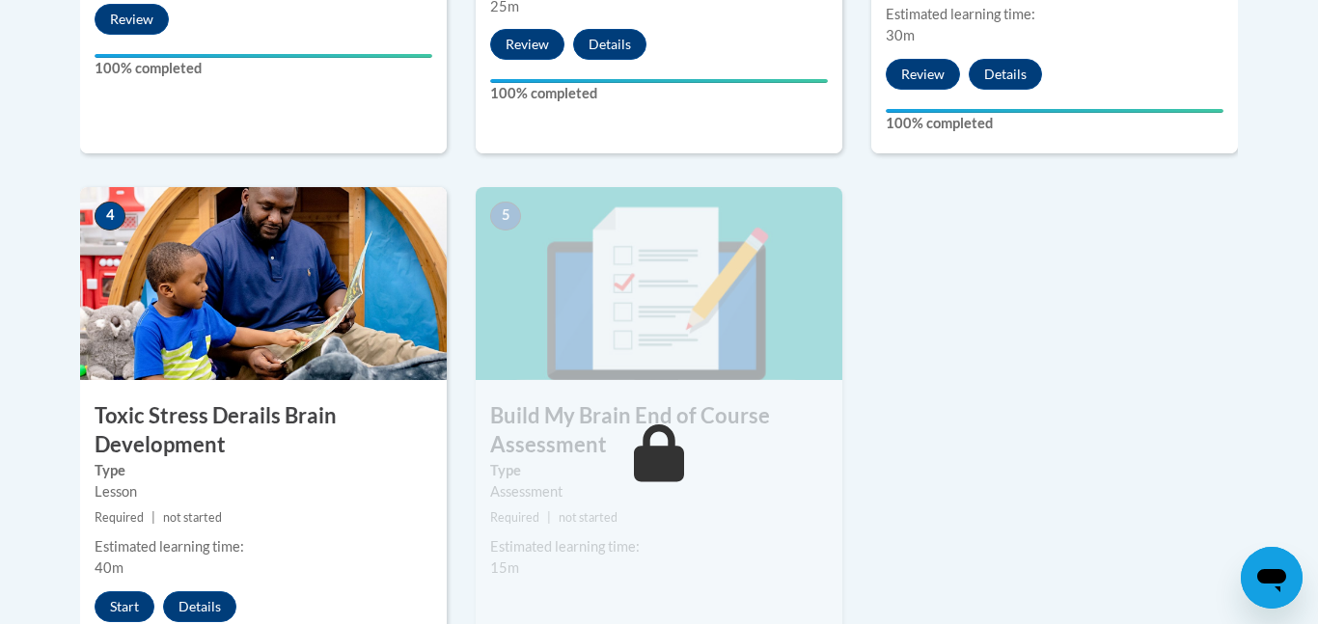
scroll to position [1009, 0]
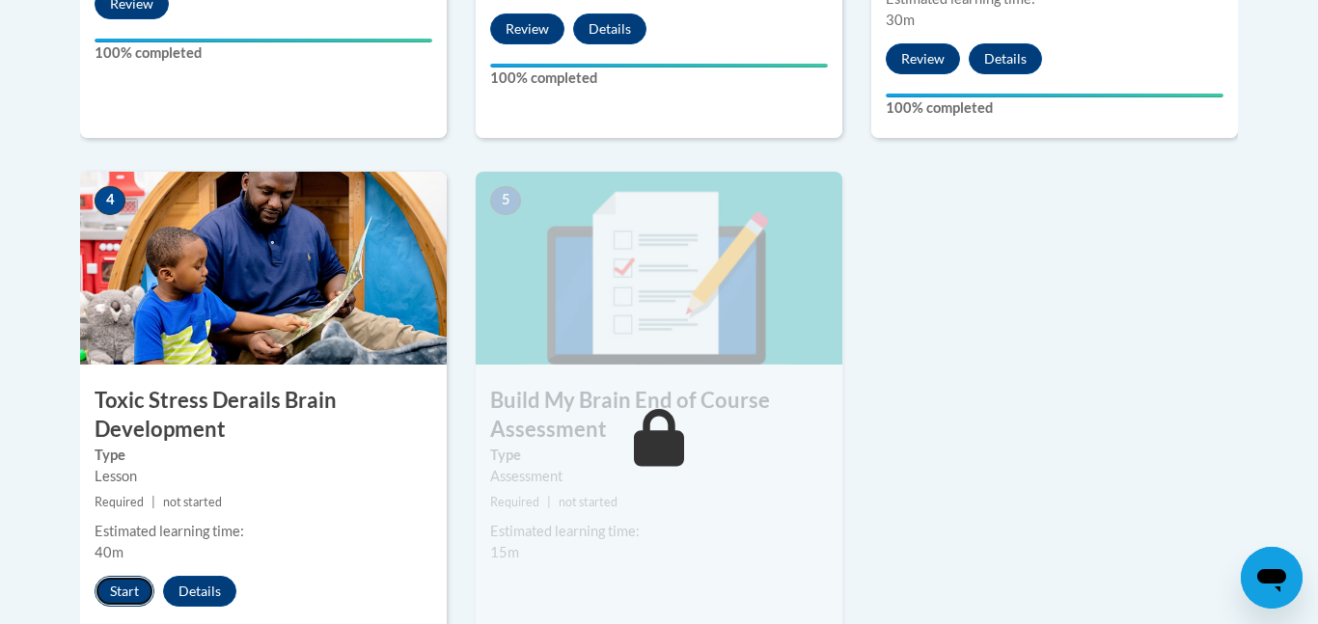
click at [124, 585] on button "Start" at bounding box center [125, 591] width 60 height 31
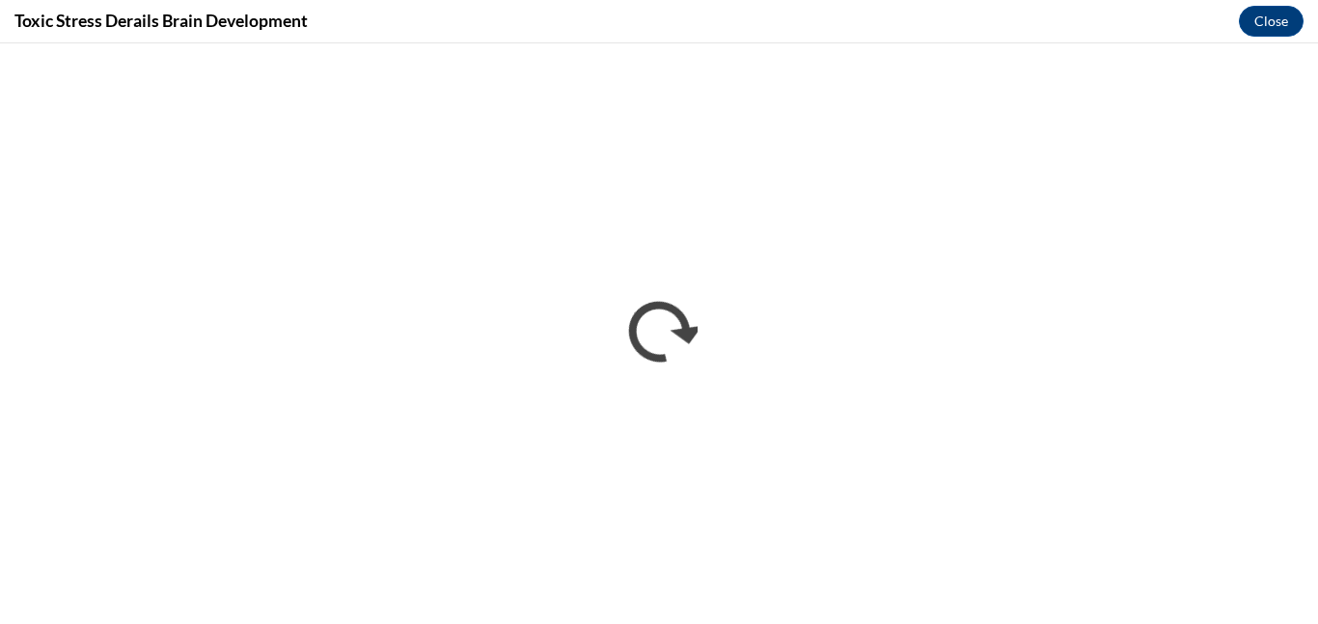
scroll to position [0, 0]
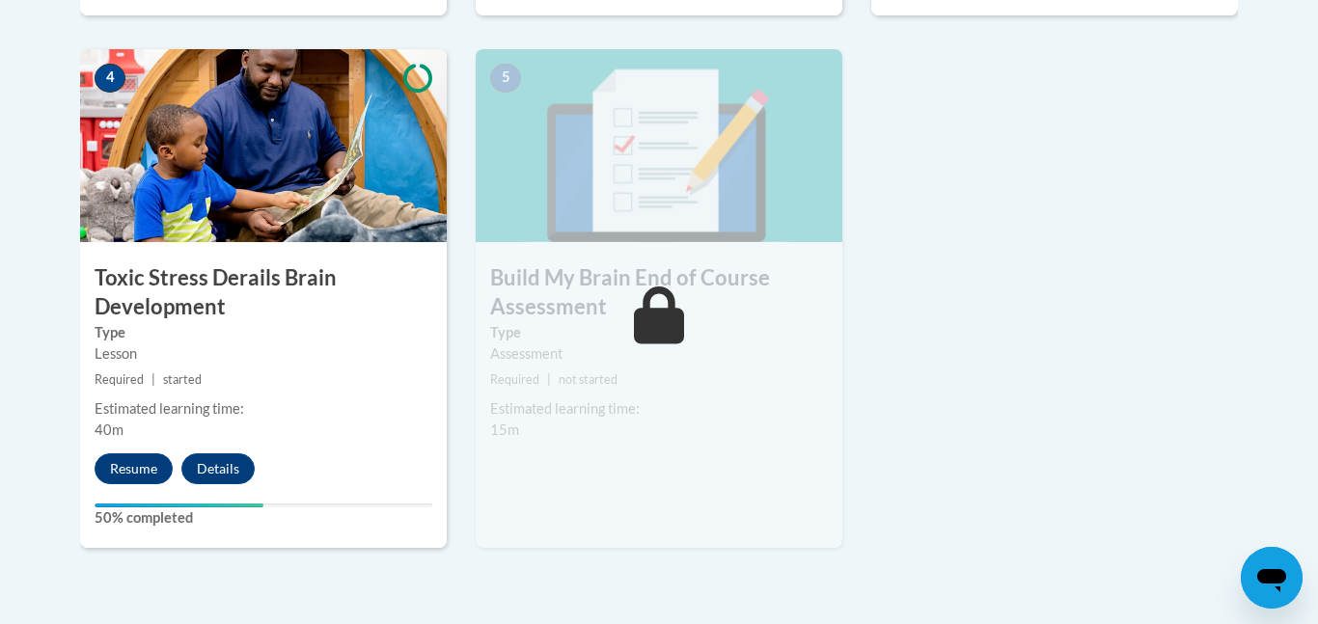
scroll to position [1151, 0]
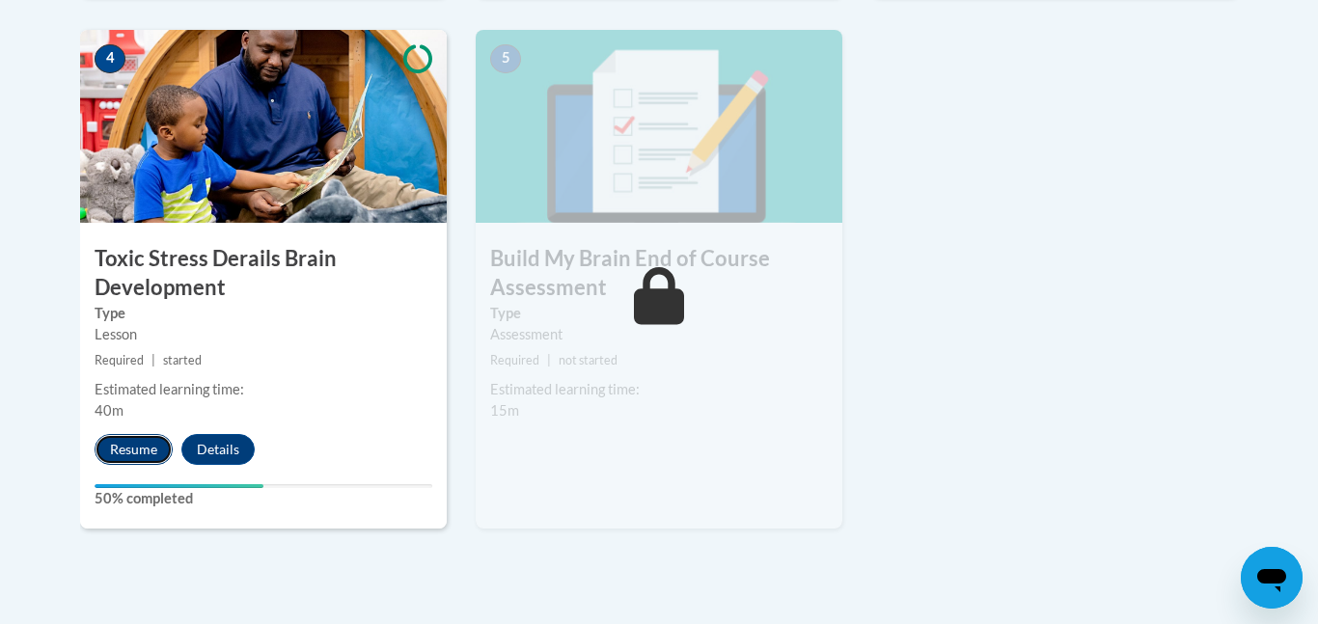
click at [143, 452] on button "Resume" at bounding box center [134, 449] width 78 height 31
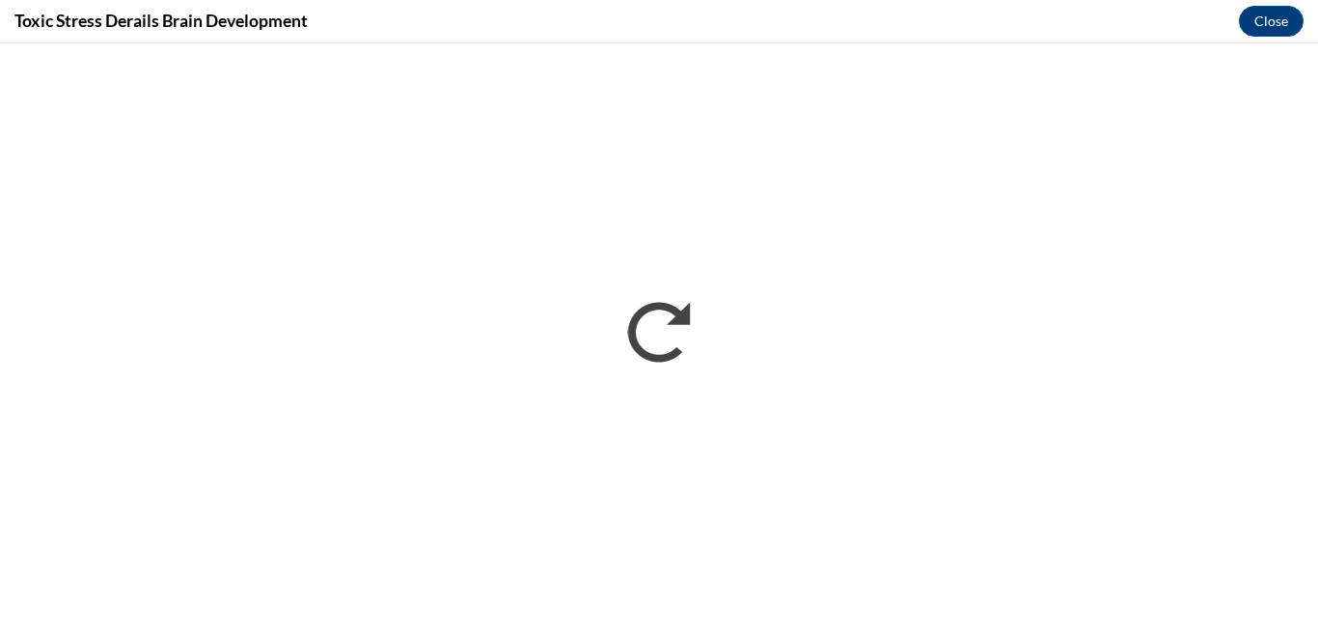
scroll to position [0, 0]
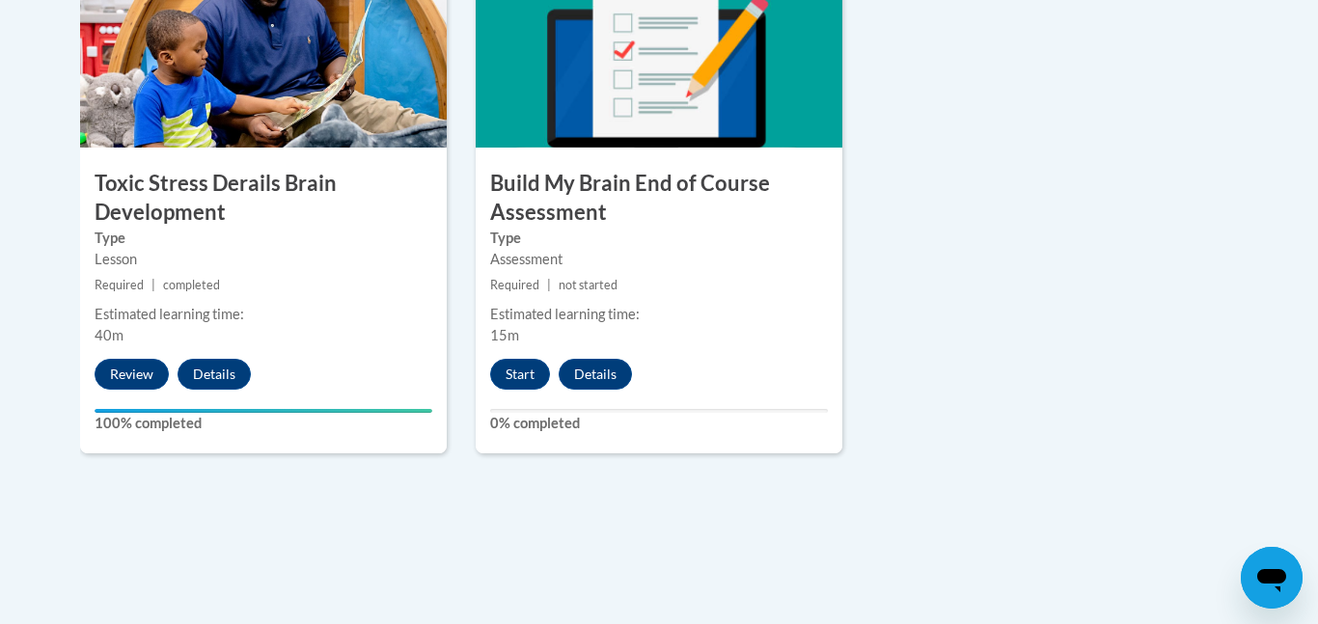
scroll to position [1223, 0]
